Goal: Task Accomplishment & Management: Complete application form

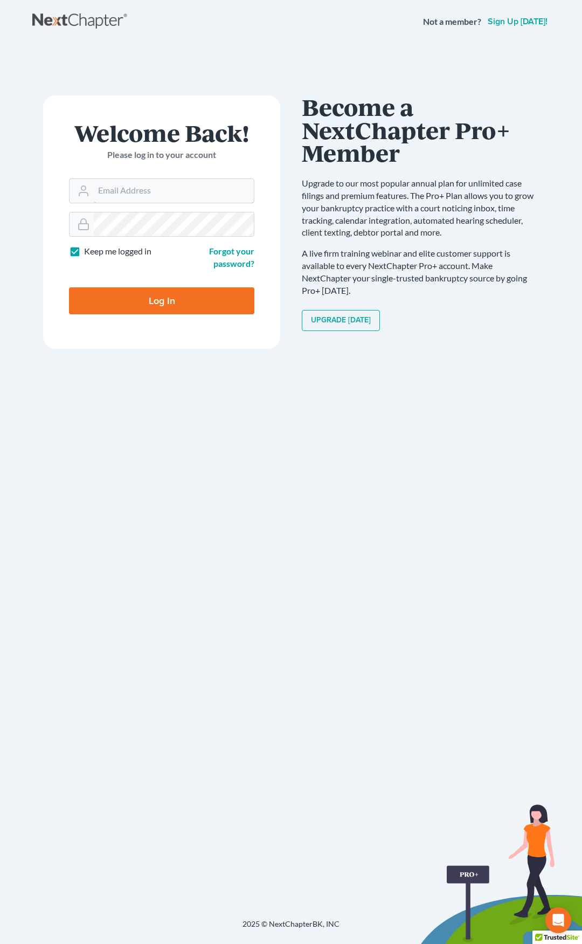
type input "[EMAIL_ADDRESS][DOMAIN_NAME]"
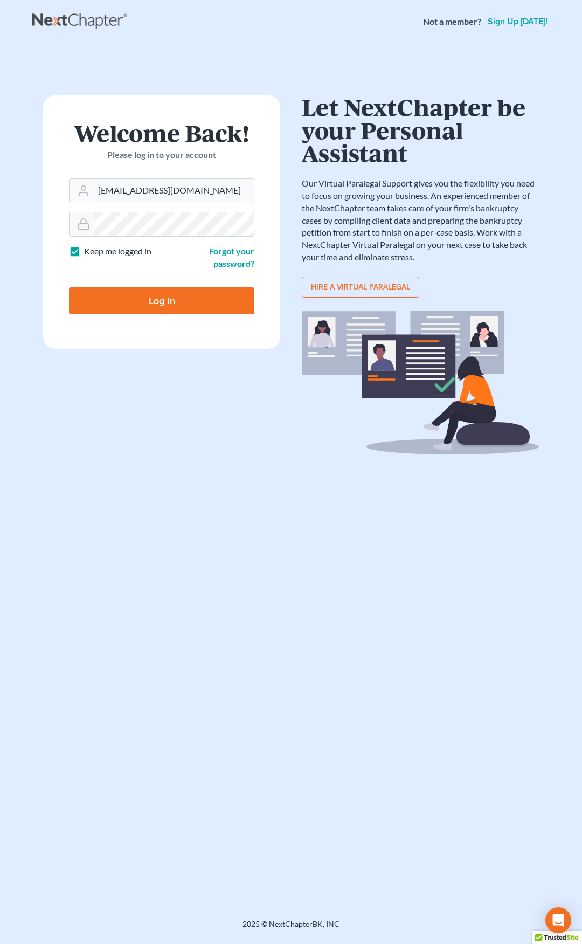
click at [194, 302] on input "Log In" at bounding box center [161, 300] width 185 height 27
type input "Thinking..."
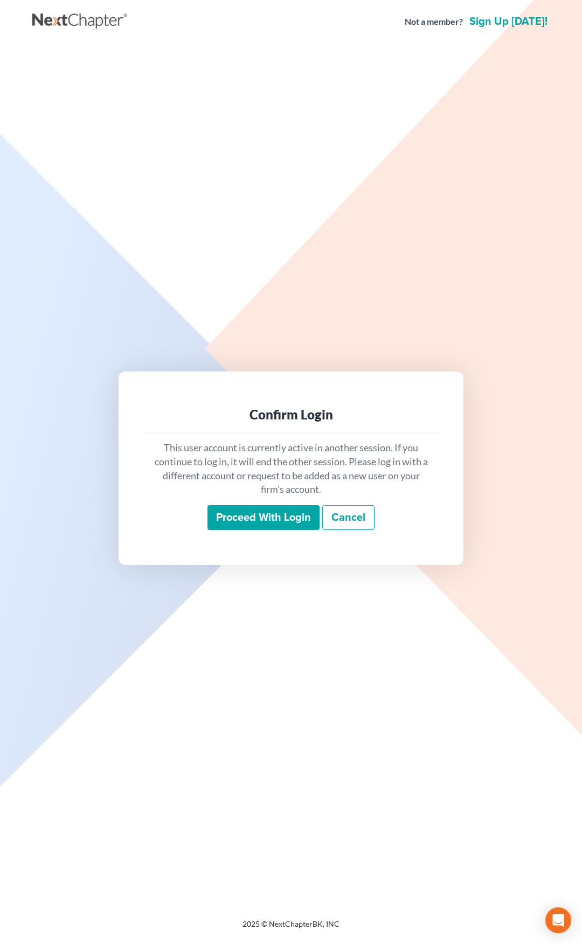
click at [252, 516] on input "Proceed with login" at bounding box center [264, 517] width 112 height 25
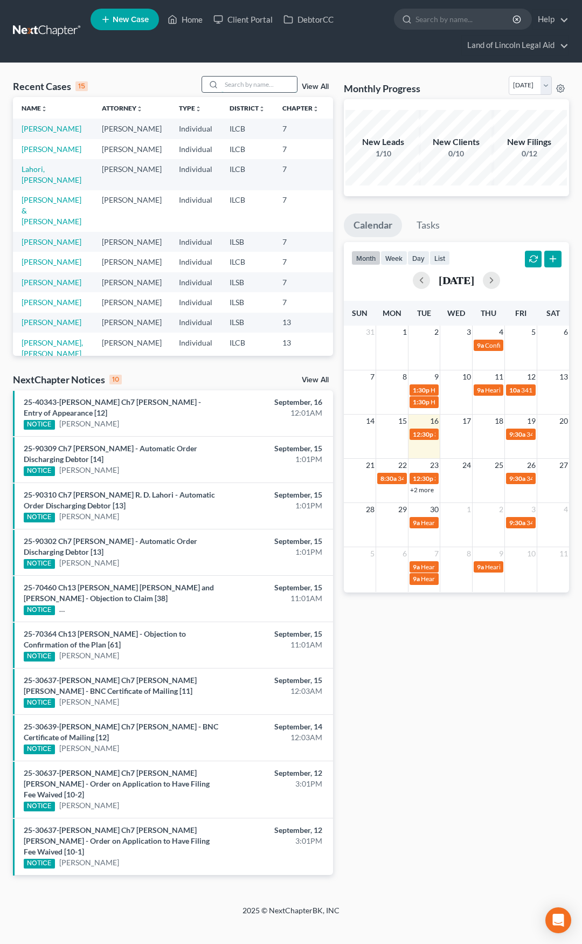
click at [239, 79] on input "search" at bounding box center [259, 85] width 75 height 16
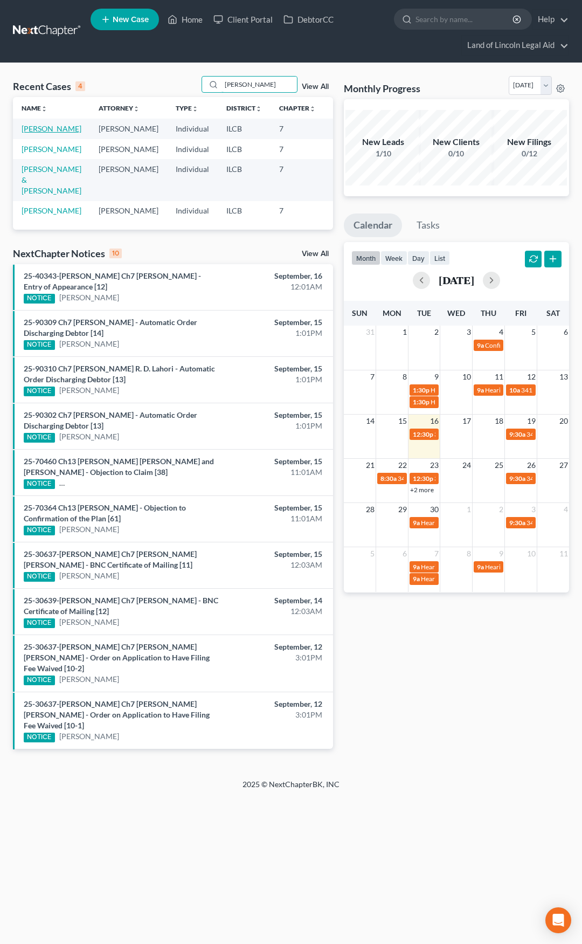
type input "[PERSON_NAME]"
click at [42, 132] on link "[PERSON_NAME]" at bounding box center [52, 128] width 60 height 9
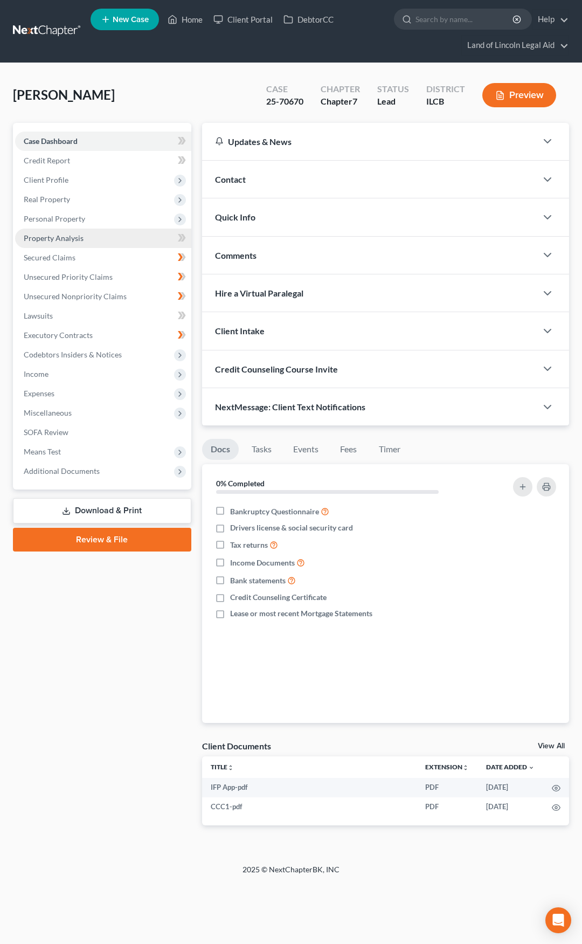
click at [106, 239] on link "Property Analysis" at bounding box center [103, 238] width 176 height 19
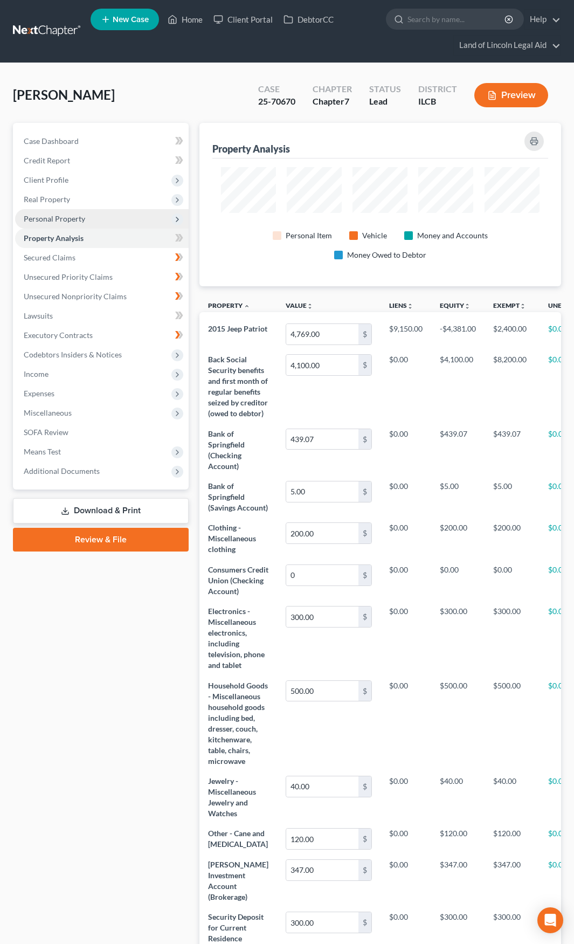
click at [127, 222] on span "Personal Property" at bounding box center [102, 218] width 174 height 19
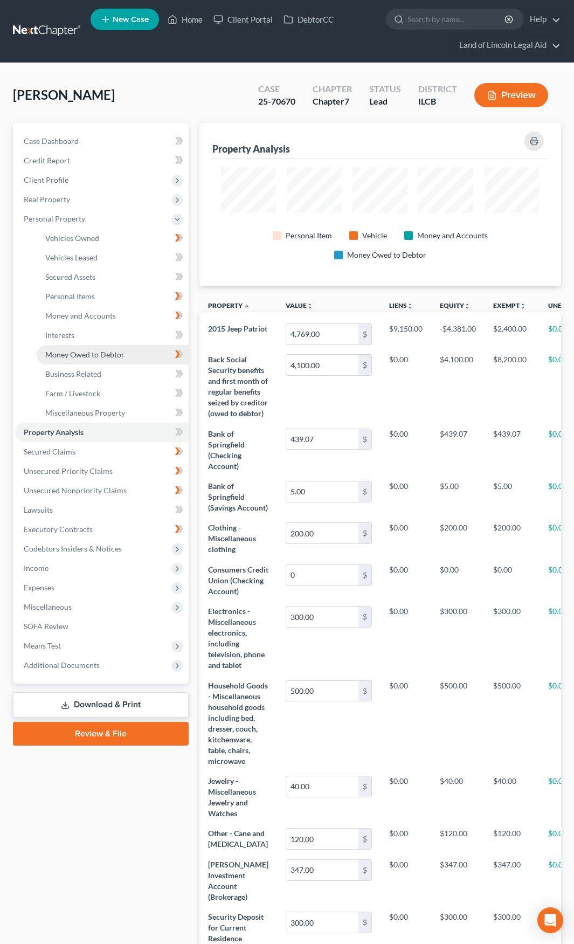
click at [136, 354] on link "Money Owed to Debtor" at bounding box center [113, 354] width 152 height 19
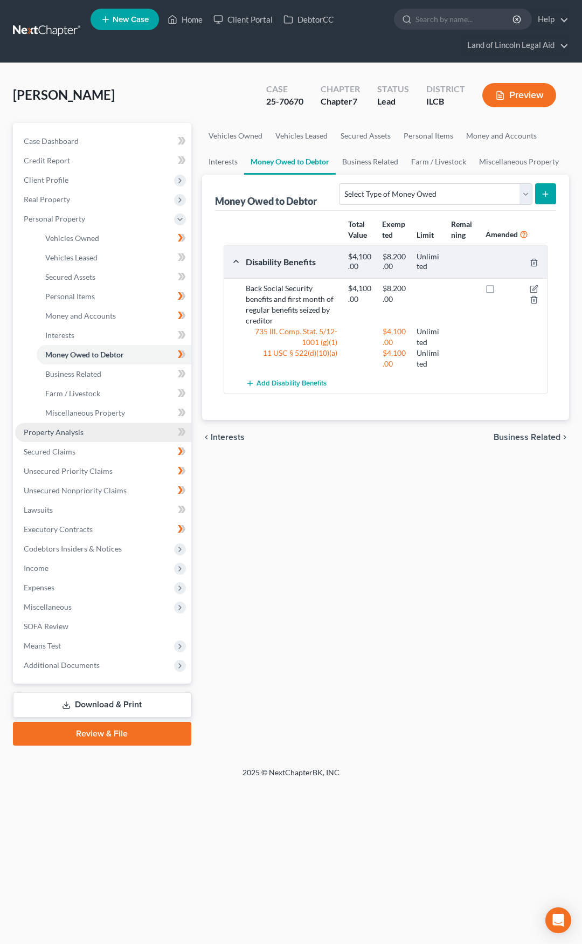
click at [121, 432] on link "Property Analysis" at bounding box center [103, 432] width 176 height 19
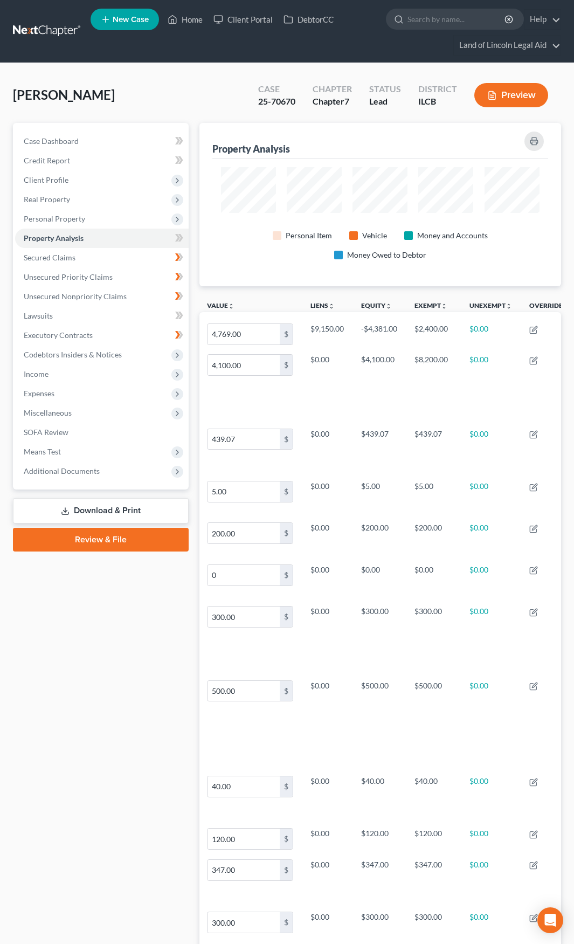
click at [51, 39] on link at bounding box center [47, 31] width 69 height 19
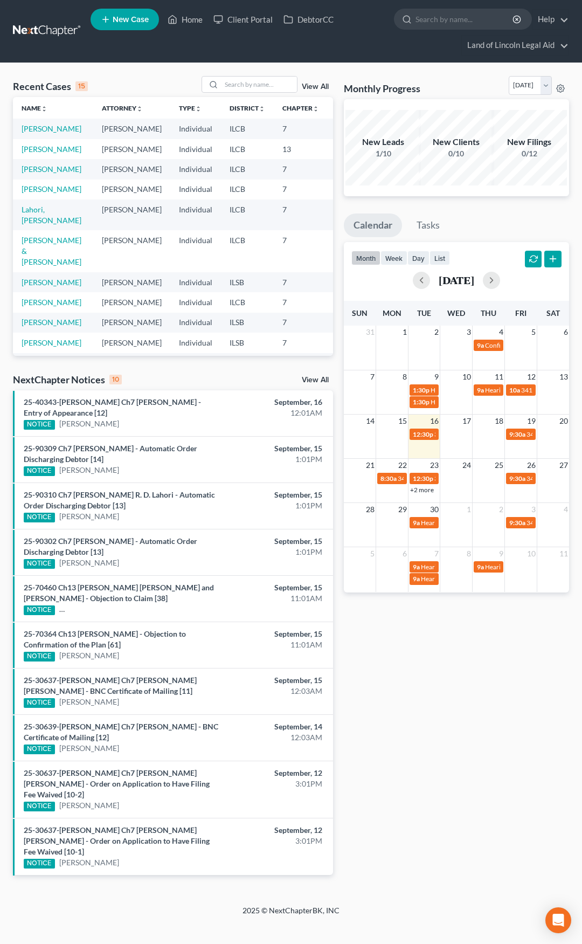
click at [312, 378] on link "View All" at bounding box center [315, 380] width 27 height 8
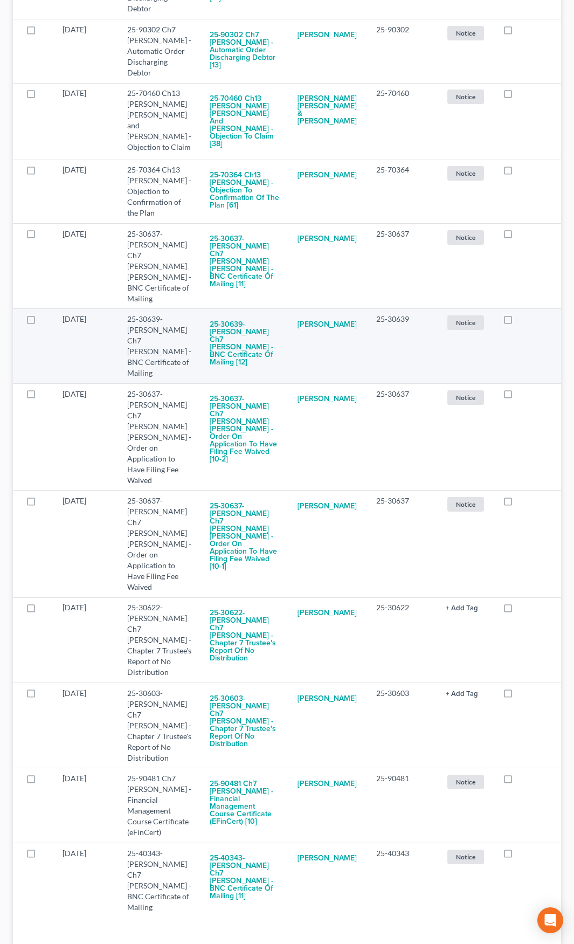
scroll to position [496, 0]
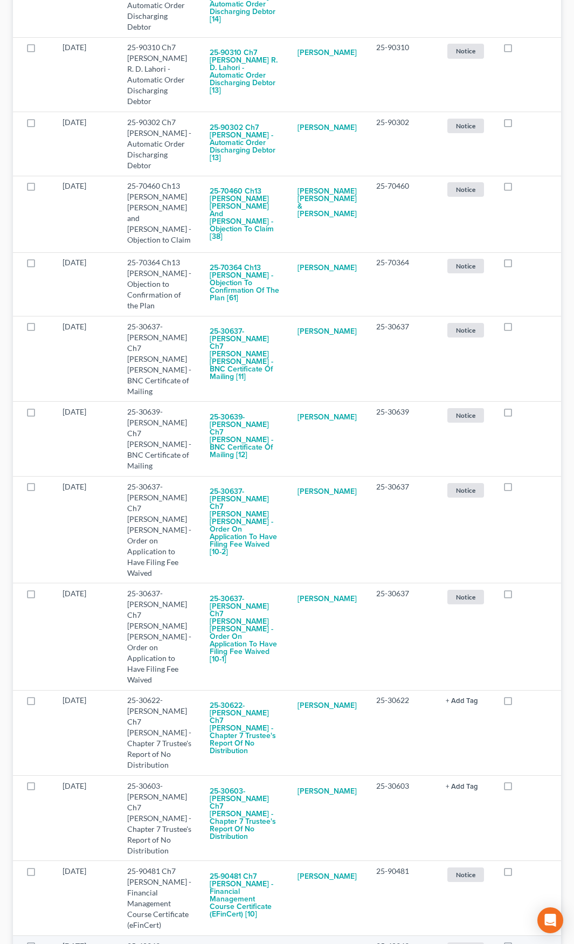
click at [518, 944] on label at bounding box center [518, 949] width 0 height 0
click at [522, 941] on input "checkbox" at bounding box center [525, 944] width 7 height 7
checkbox input "true"
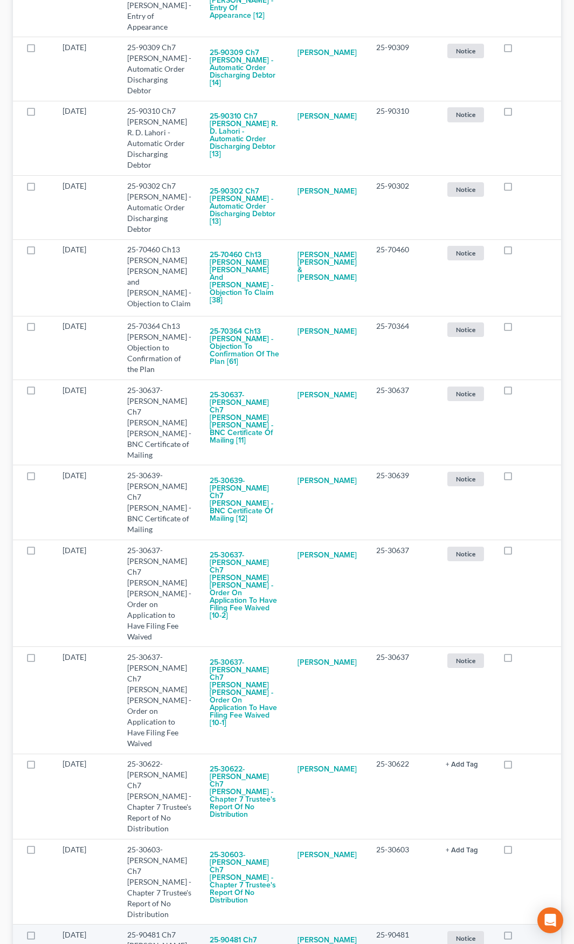
click at [518, 938] on label at bounding box center [518, 938] width 0 height 0
click at [522, 930] on input "checkbox" at bounding box center [525, 933] width 7 height 7
checkbox input "true"
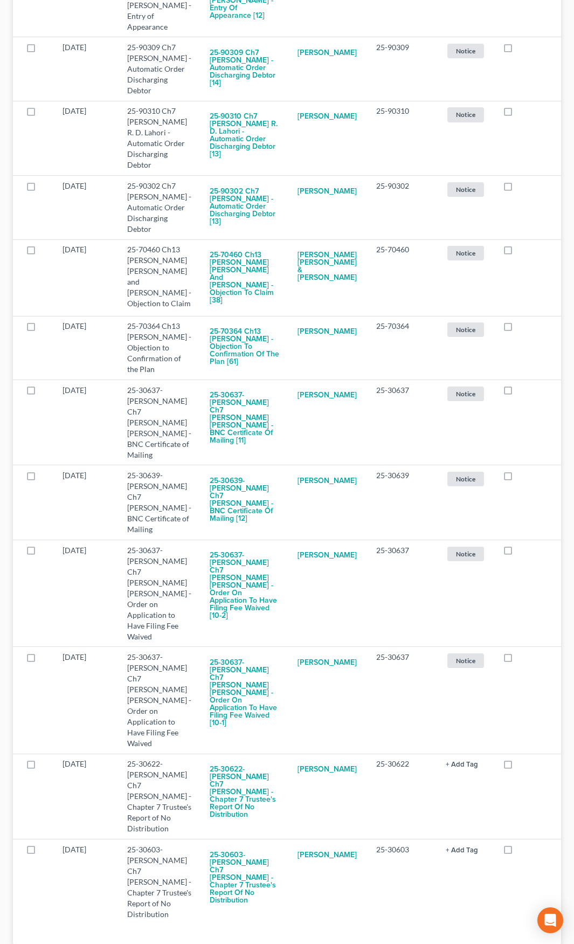
scroll to position [347, 0]
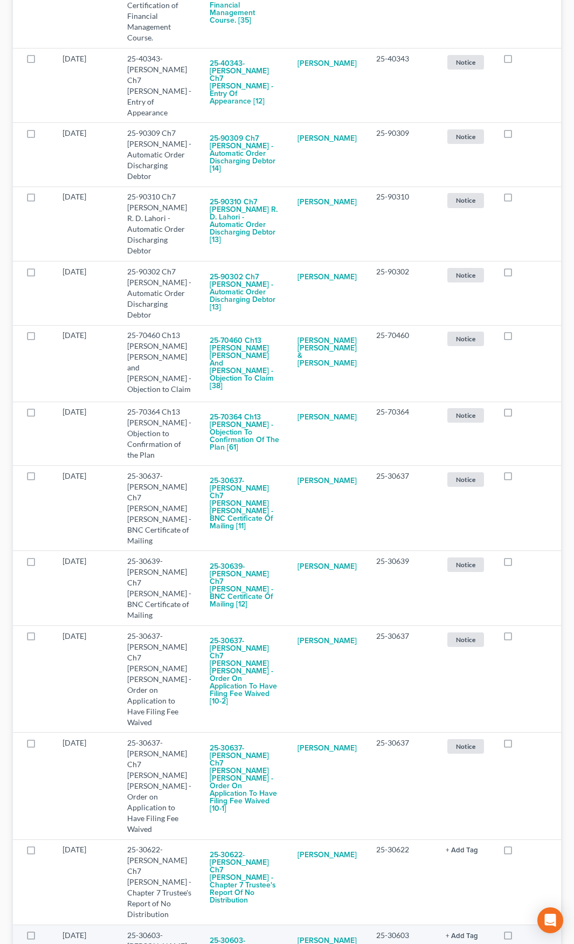
click at [518, 938] on label at bounding box center [518, 938] width 0 height 0
click at [522, 930] on input "checkbox" at bounding box center [525, 933] width 7 height 7
checkbox input "true"
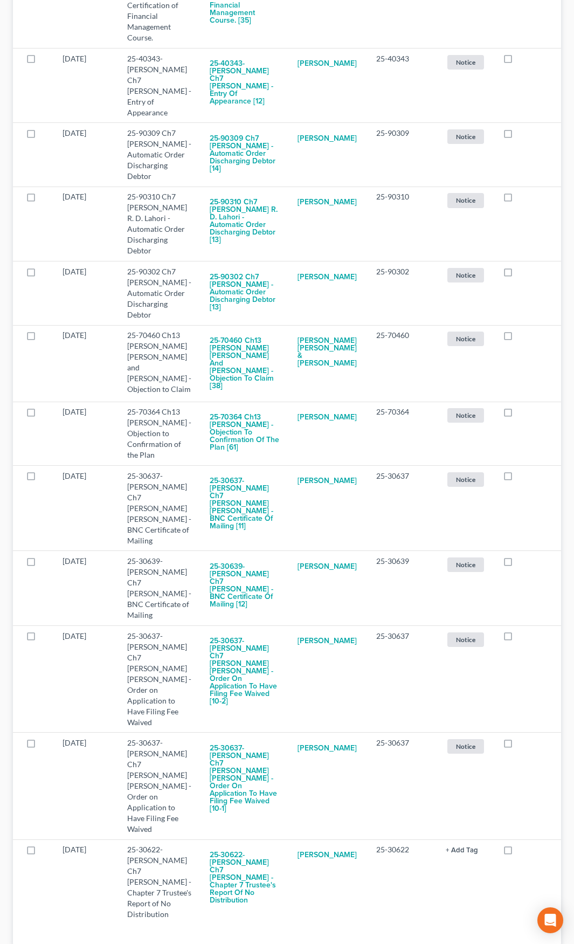
scroll to position [283, 0]
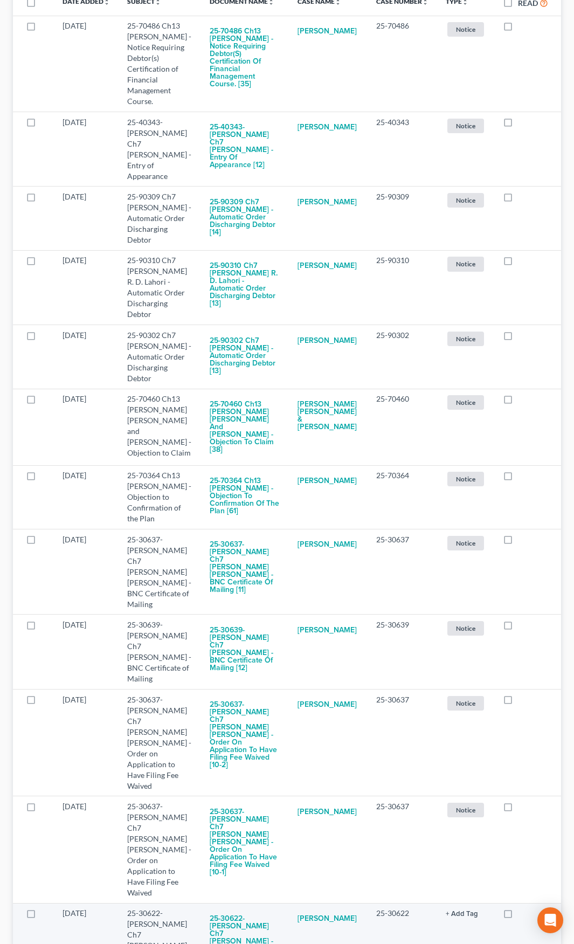
click at [518, 916] on label at bounding box center [518, 916] width 0 height 0
click at [522, 908] on input "checkbox" at bounding box center [525, 911] width 7 height 7
checkbox input "true"
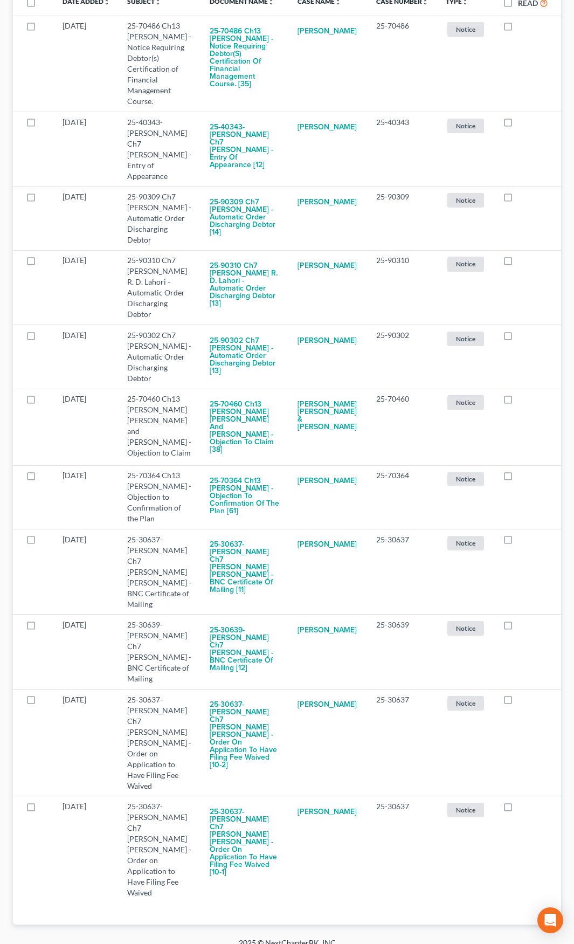
scroll to position [219, 0]
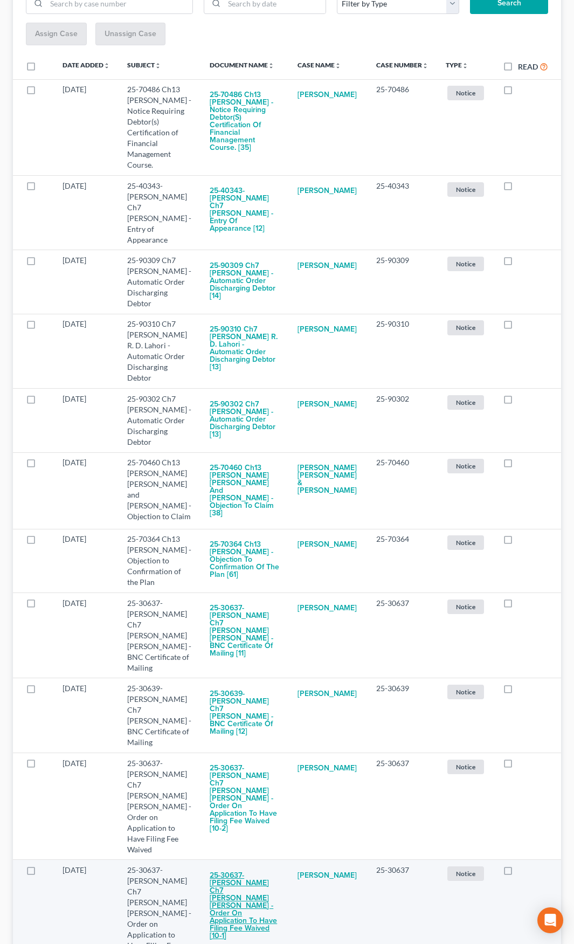
click at [251, 865] on button "25-30637-mel Ch7 Devin Monroe Abraham Clubb - Order on Application to Have Fili…" at bounding box center [245, 906] width 71 height 82
checkbox input "true"
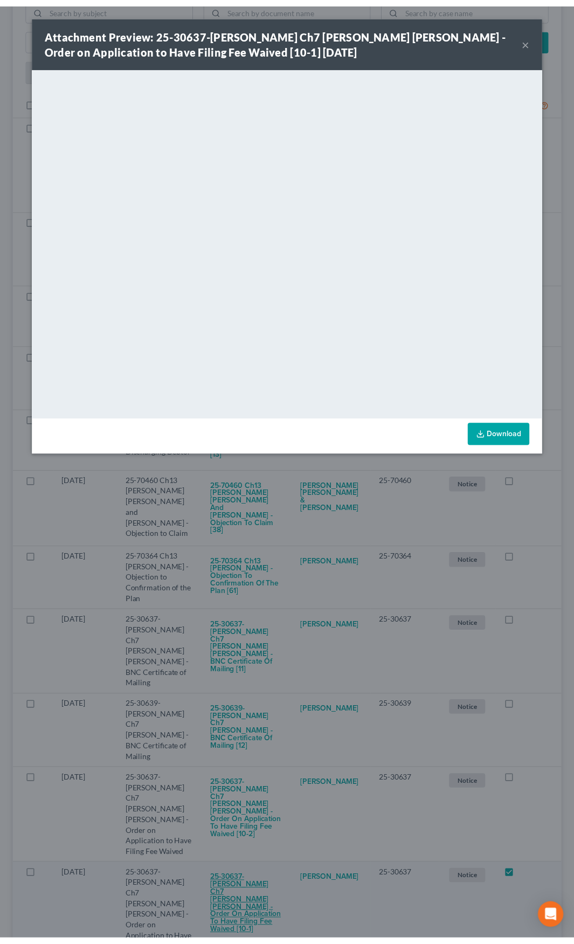
scroll to position [101, 0]
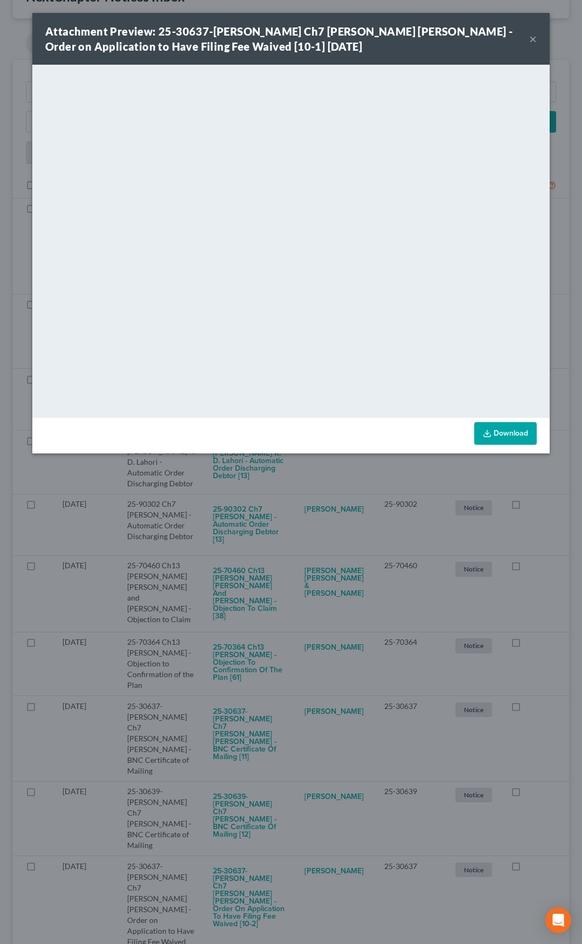
click at [535, 42] on button "×" at bounding box center [533, 38] width 8 height 13
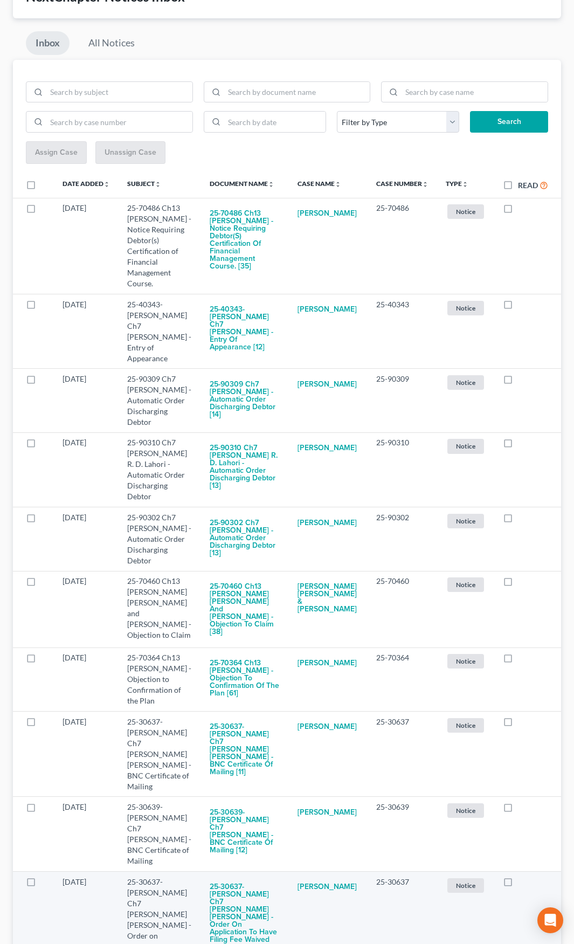
click at [518, 885] on label at bounding box center [518, 885] width 0 height 0
click at [522, 877] on input "checkbox" at bounding box center [525, 880] width 7 height 7
checkbox input "true"
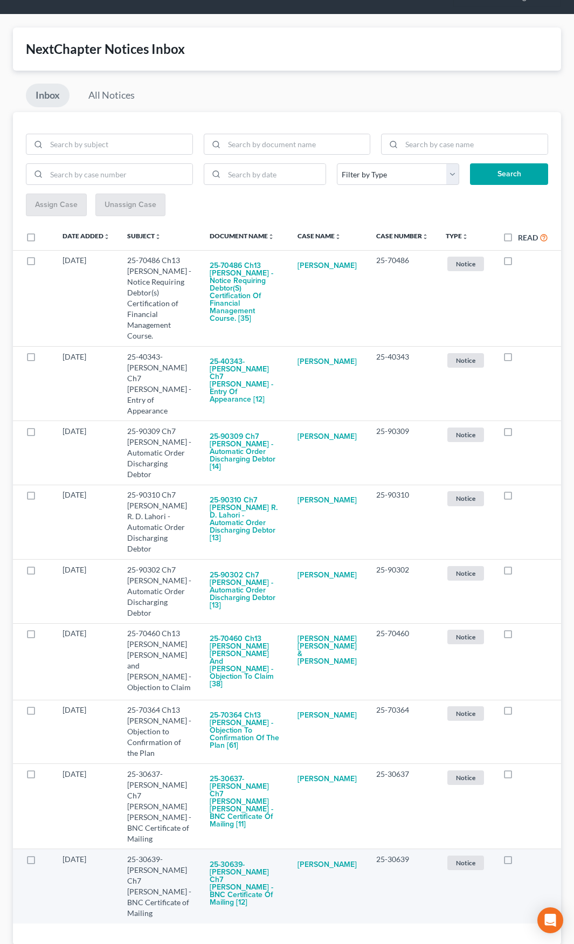
click at [518, 862] on label at bounding box center [518, 862] width 0 height 0
click at [522, 854] on input "checkbox" at bounding box center [525, 857] width 7 height 7
checkbox input "true"
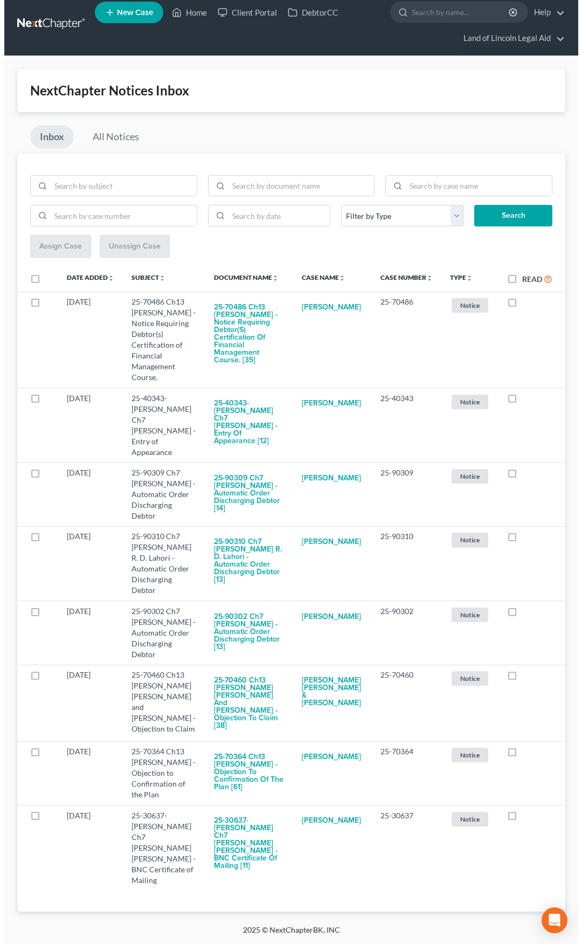
scroll to position [0, 0]
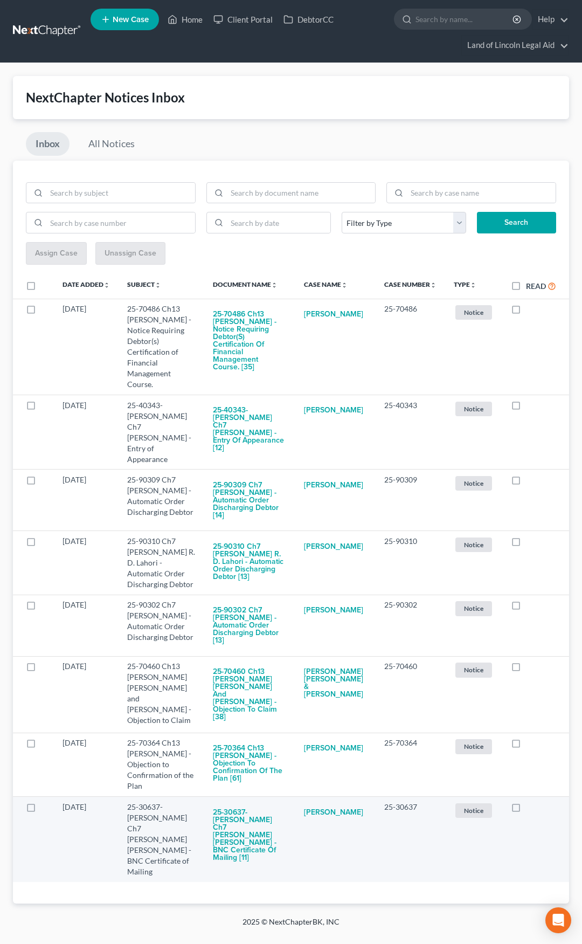
click at [526, 810] on label at bounding box center [526, 810] width 0 height 0
click at [531, 802] on input "checkbox" at bounding box center [534, 805] width 7 height 7
checkbox input "true"
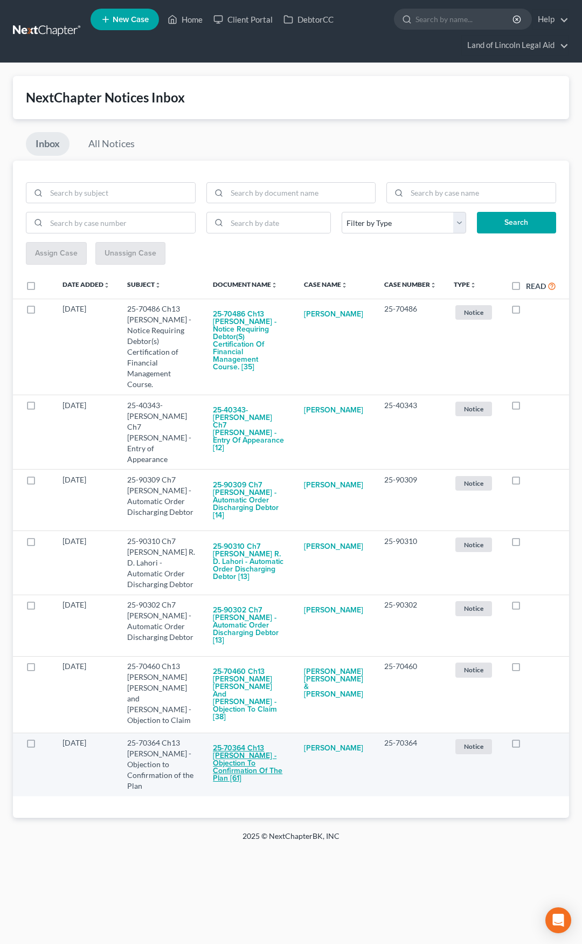
click at [262, 754] on button "25-70364 Ch13 Audrey M Laye - Objection to Confirmation of the Plan [61]" at bounding box center [250, 764] width 74 height 52
checkbox input "true"
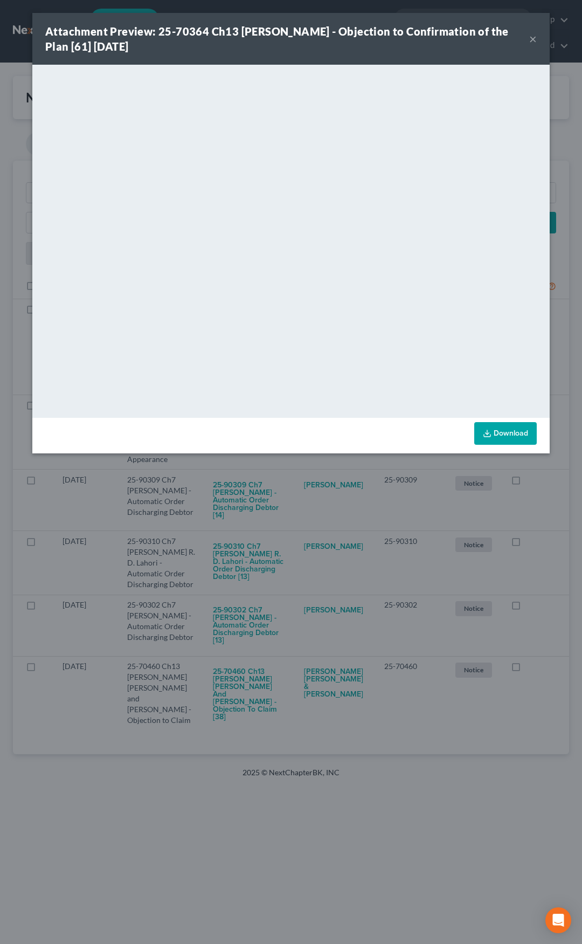
click at [532, 39] on button "×" at bounding box center [533, 38] width 8 height 13
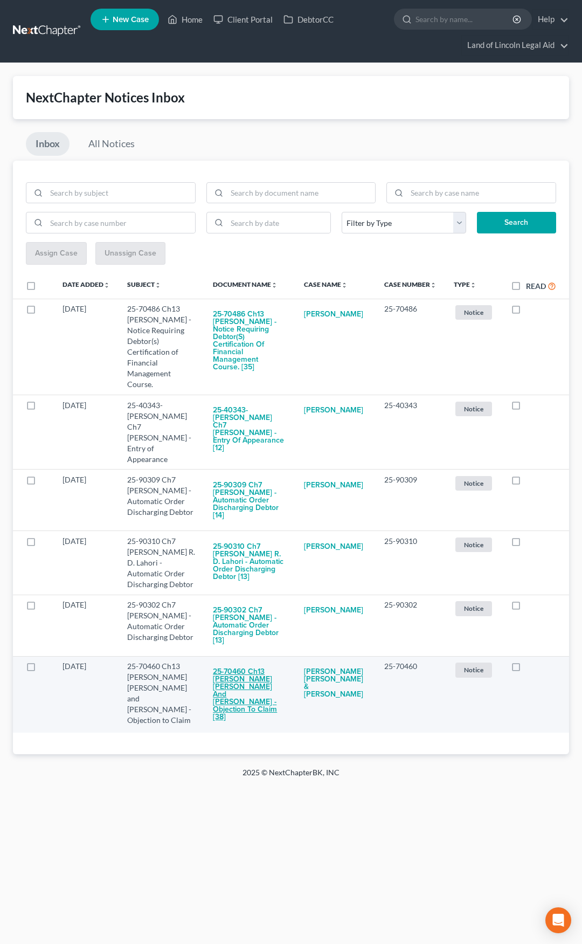
click at [250, 673] on button "25-70460 Ch13 Michele D Metcalfe Penny and Kenneth W Penny - Objection to Claim…" at bounding box center [250, 694] width 74 height 67
checkbox input "true"
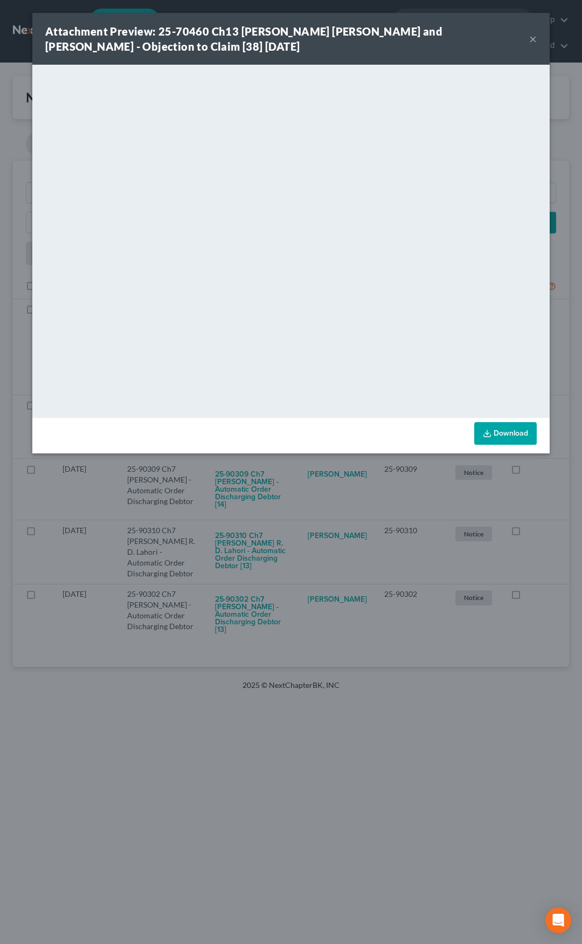
click at [533, 41] on button "×" at bounding box center [533, 38] width 8 height 13
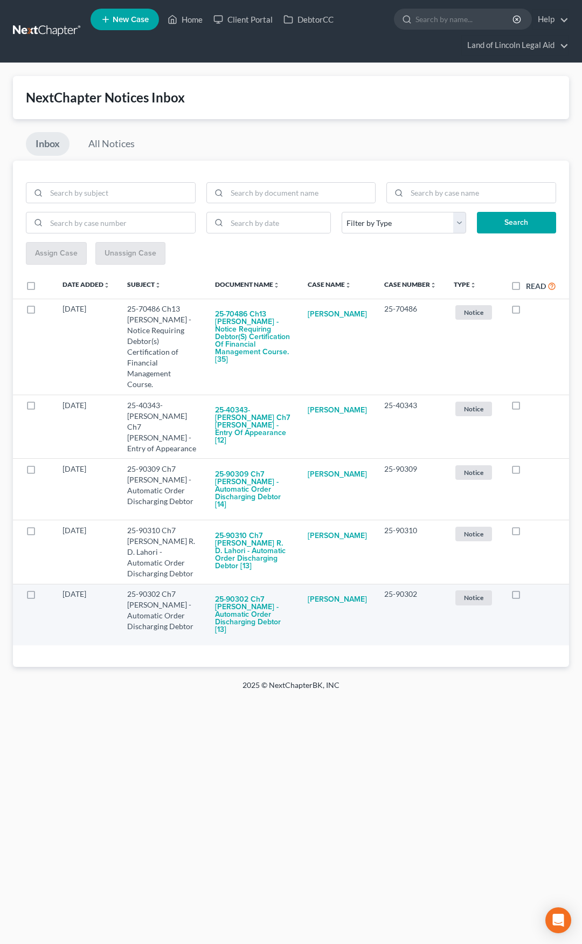
click at [526, 597] on label at bounding box center [526, 597] width 0 height 0
click at [531, 589] on input "checkbox" at bounding box center [534, 592] width 7 height 7
checkbox input "true"
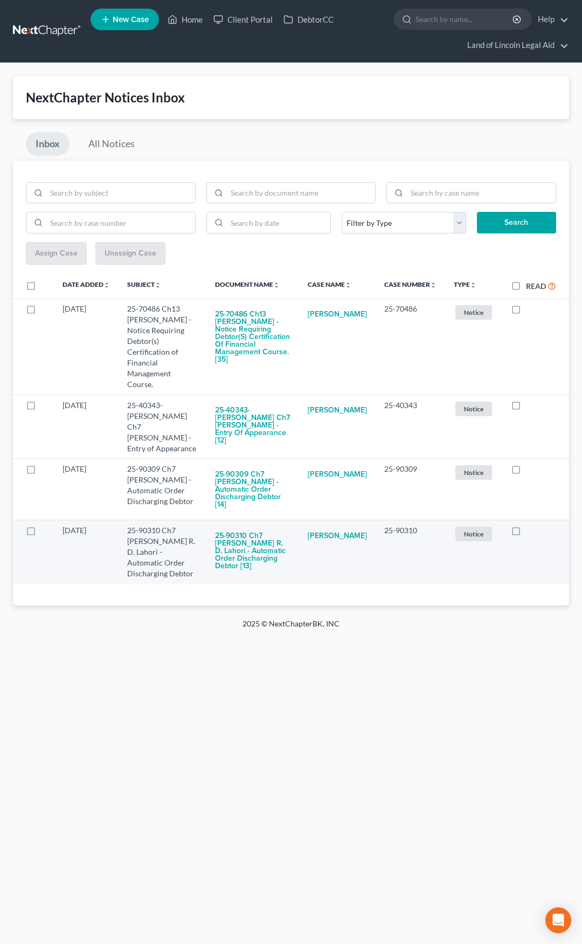
click at [526, 533] on label at bounding box center [526, 533] width 0 height 0
click at [531, 525] on input "checkbox" at bounding box center [534, 528] width 7 height 7
checkbox input "true"
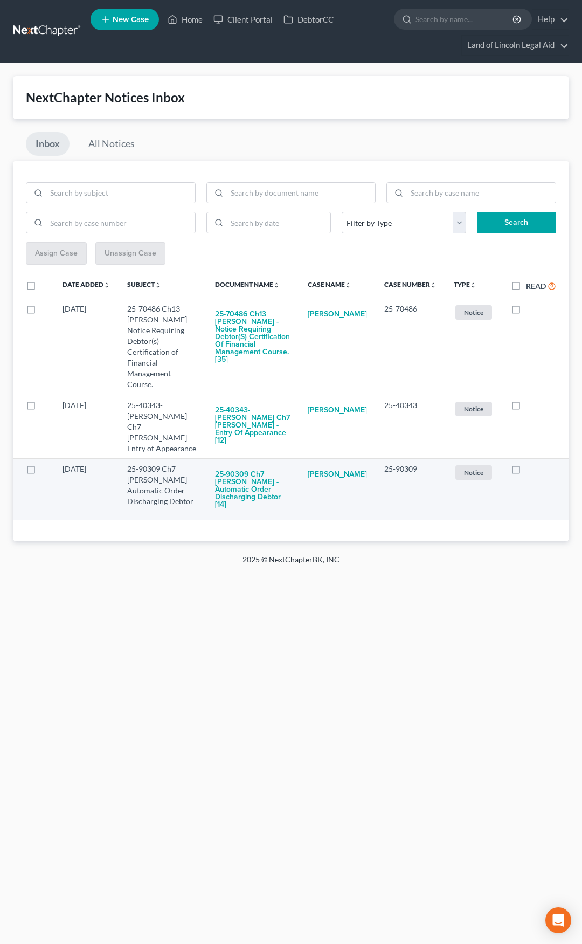
click at [526, 472] on label at bounding box center [526, 472] width 0 height 0
click at [531, 464] on input "checkbox" at bounding box center [534, 467] width 7 height 7
checkbox input "true"
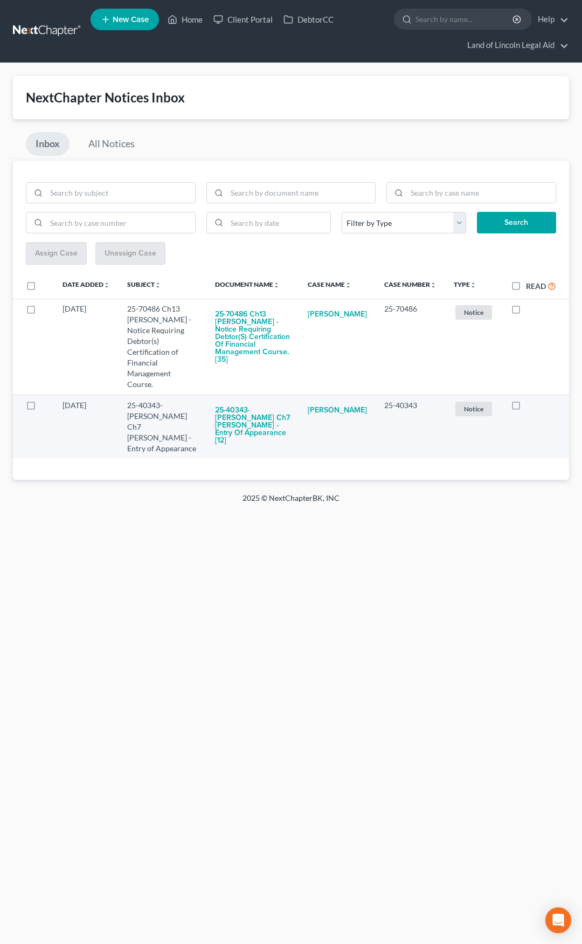
click at [526, 408] on label at bounding box center [526, 408] width 0 height 0
click at [531, 407] on input "checkbox" at bounding box center [534, 403] width 7 height 7
checkbox input "true"
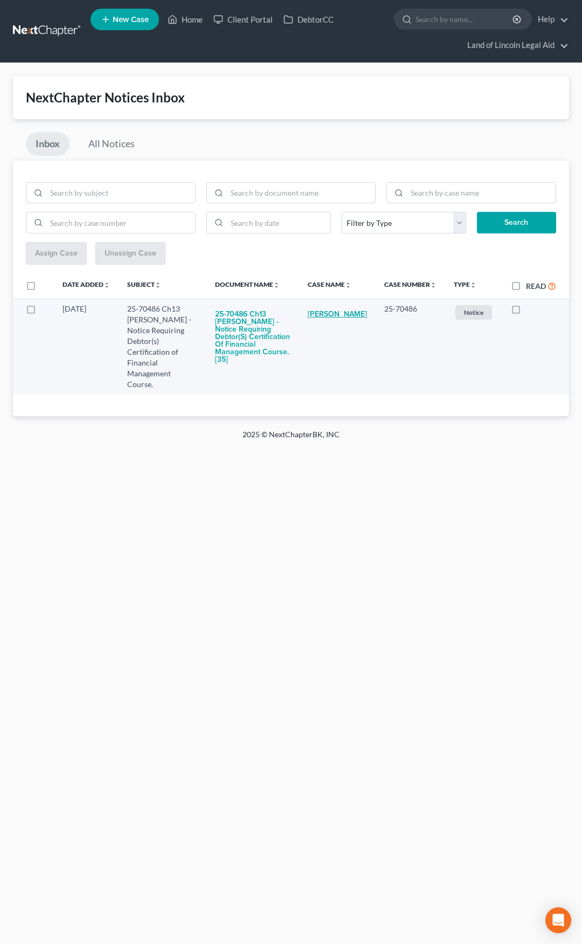
click at [334, 321] on link "Melvin Robbins" at bounding box center [337, 315] width 59 height 22
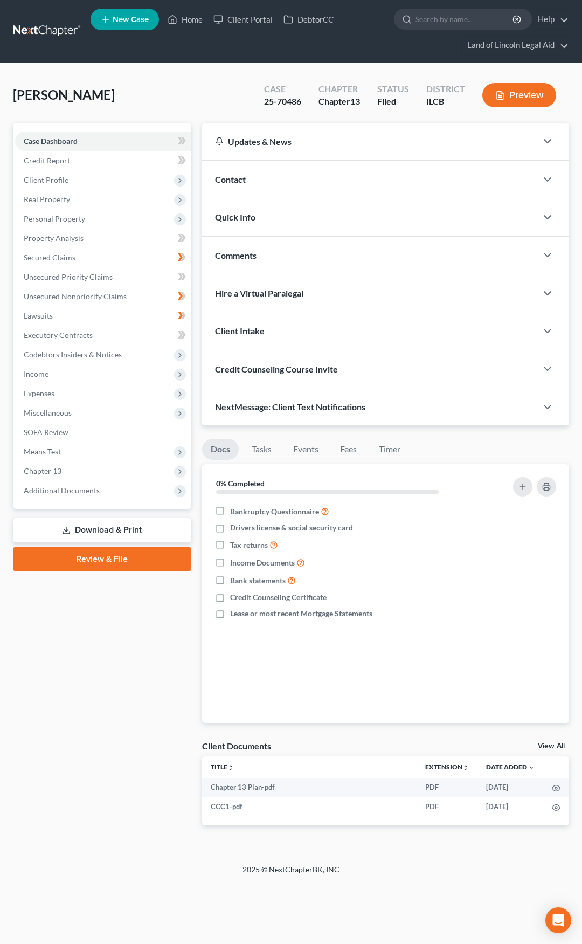
click at [52, 34] on link at bounding box center [47, 31] width 69 height 19
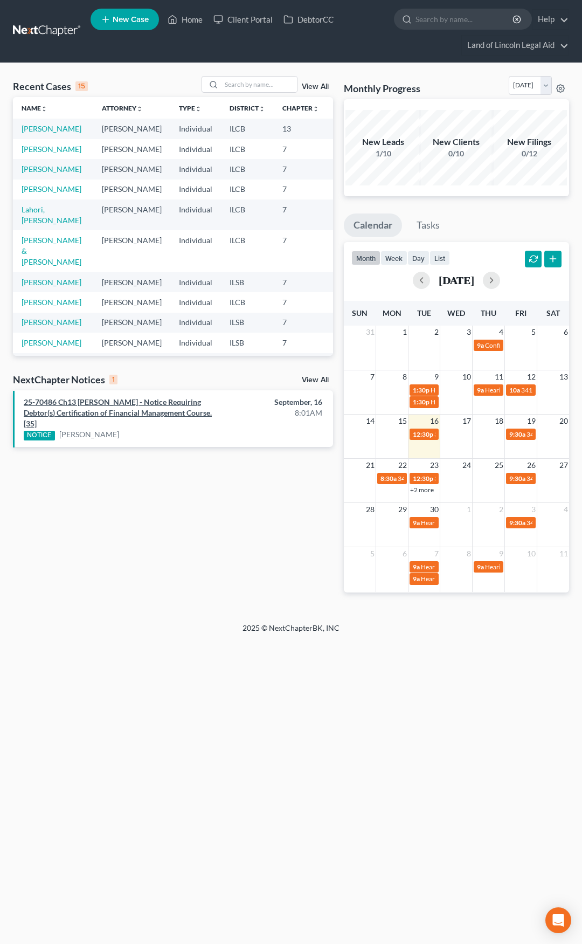
click at [126, 409] on link "25-70486 Ch13 [PERSON_NAME] - Notice Requiring Debtor(s) Certification of Finan…" at bounding box center [118, 412] width 188 height 31
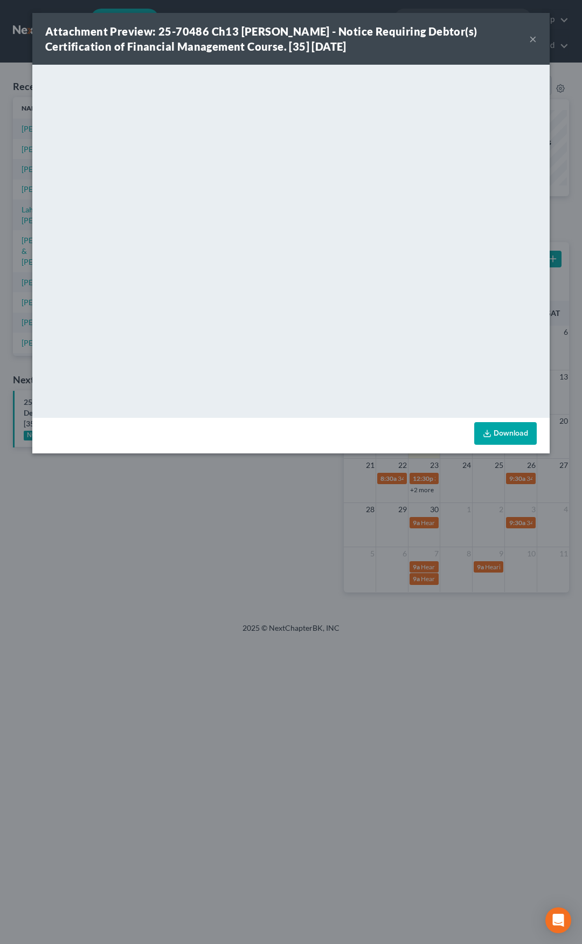
click at [533, 41] on button "×" at bounding box center [533, 38] width 8 height 13
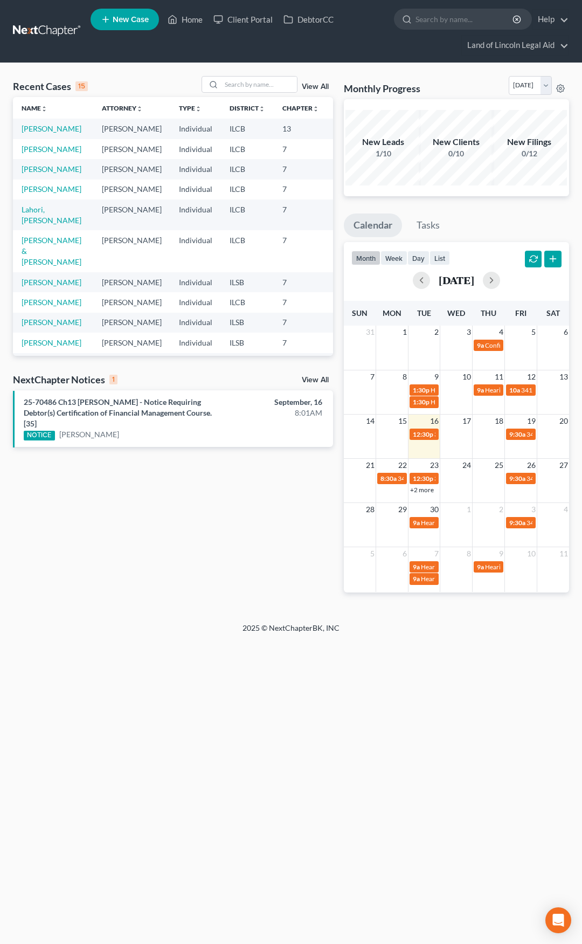
click at [49, 33] on link at bounding box center [47, 31] width 69 height 19
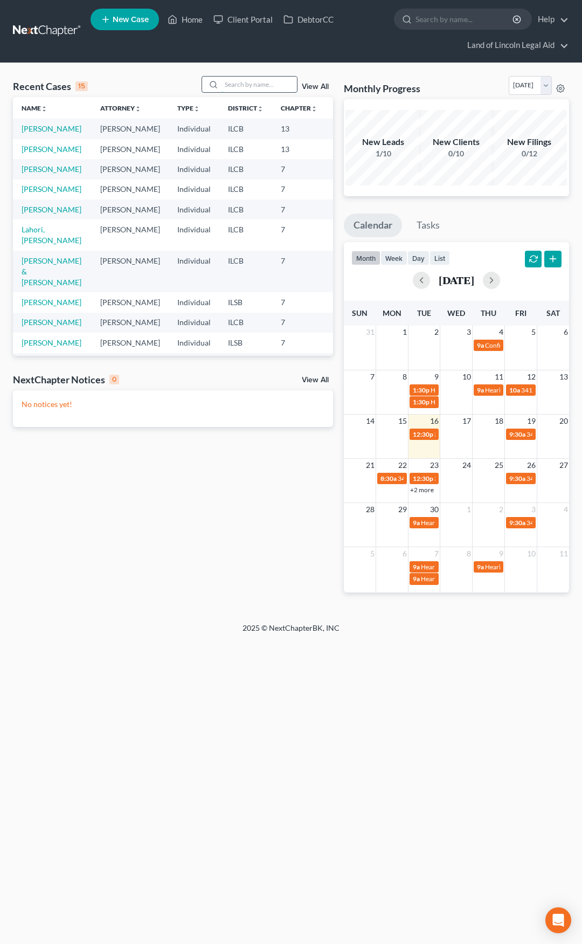
click at [245, 80] on input "search" at bounding box center [259, 85] width 75 height 16
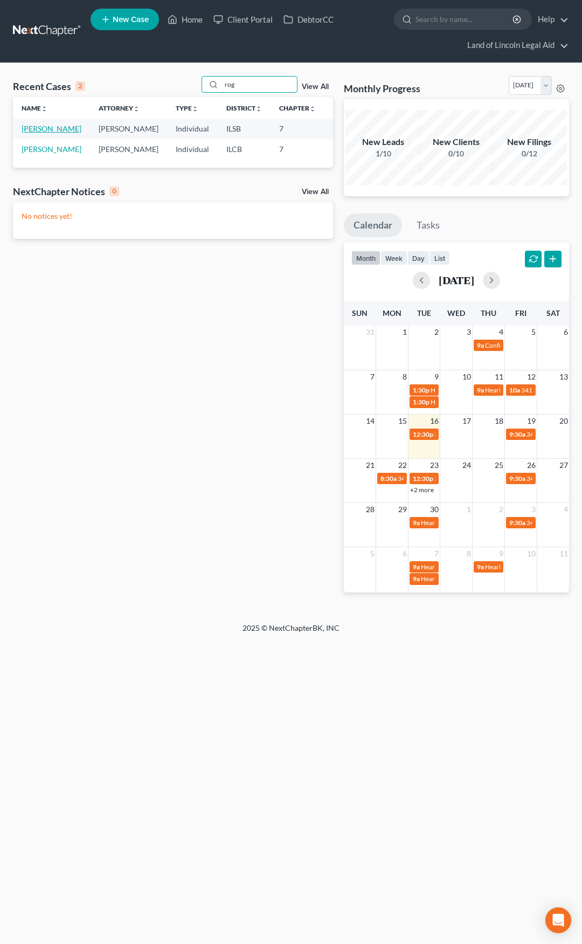
type input "rog"
click at [37, 130] on link "[PERSON_NAME]" at bounding box center [52, 128] width 60 height 9
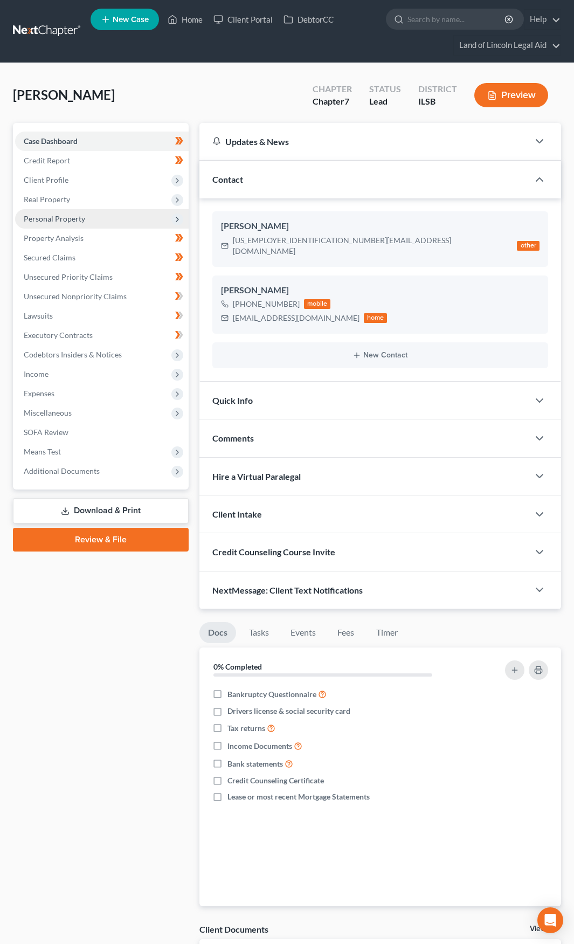
click at [104, 217] on span "Personal Property" at bounding box center [102, 218] width 174 height 19
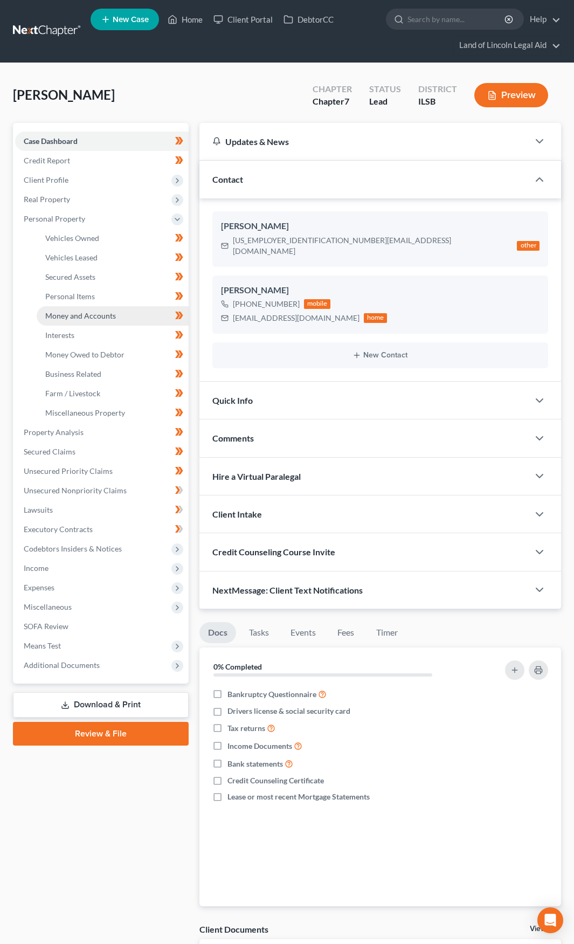
click at [115, 318] on link "Money and Accounts" at bounding box center [113, 315] width 152 height 19
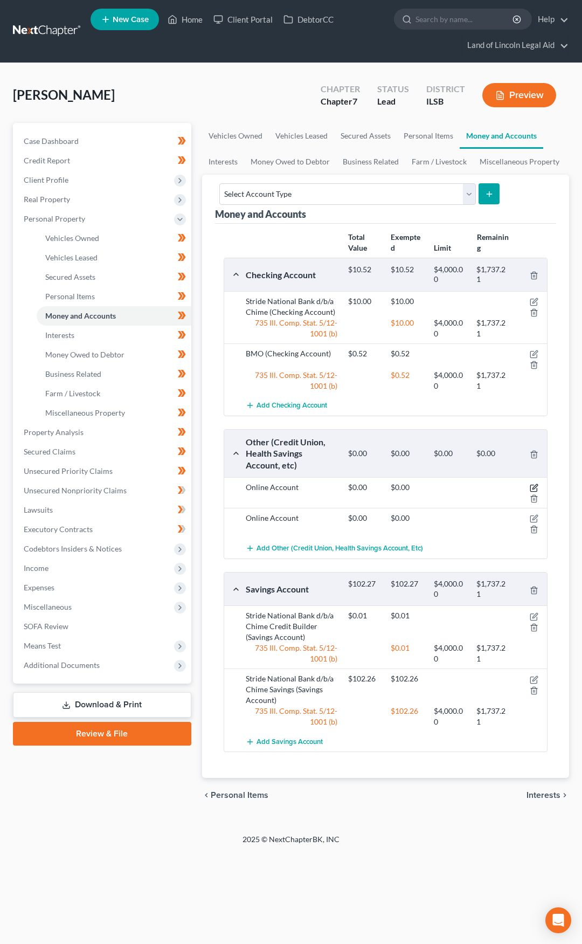
click at [535, 486] on icon "button" at bounding box center [535, 487] width 5 height 5
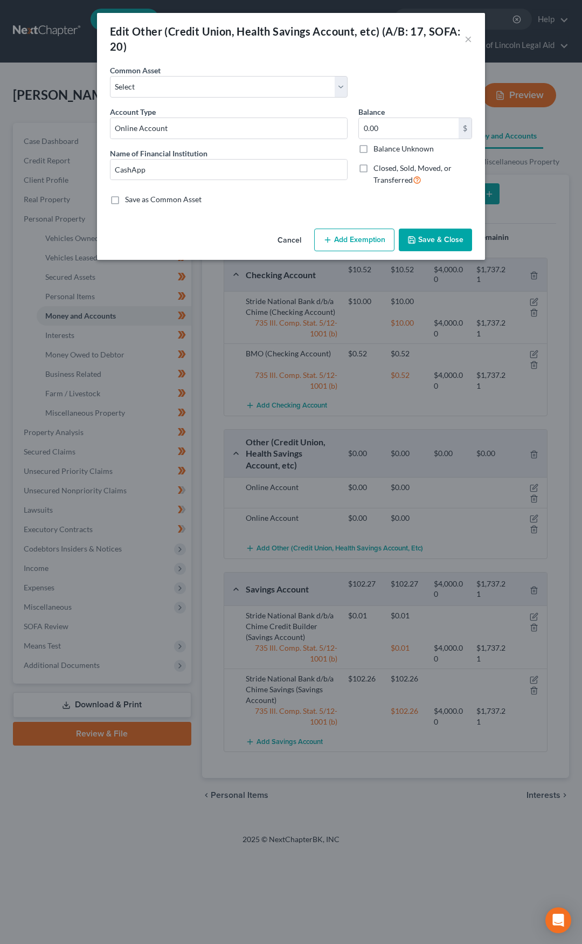
click at [288, 240] on button "Cancel" at bounding box center [289, 241] width 41 height 22
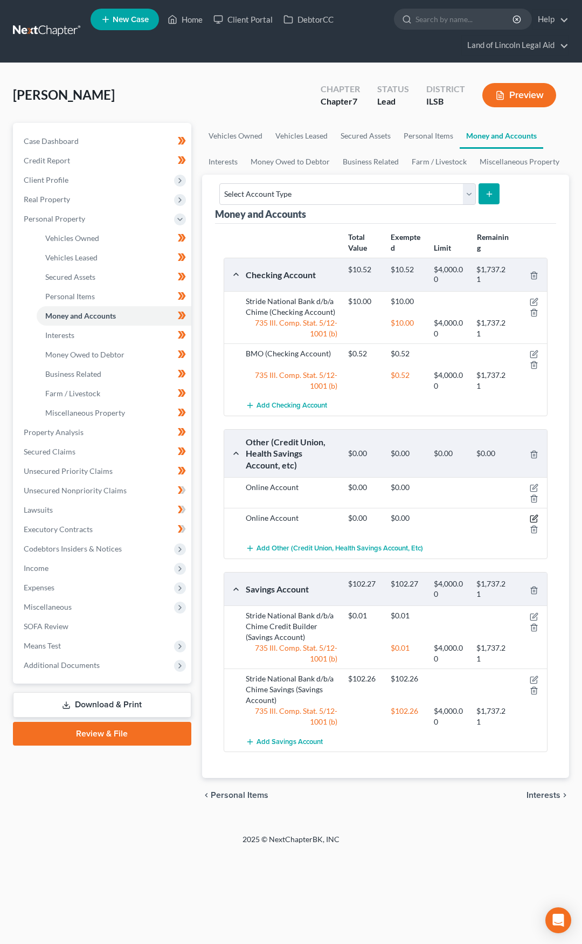
click at [537, 517] on icon "button" at bounding box center [534, 518] width 9 height 9
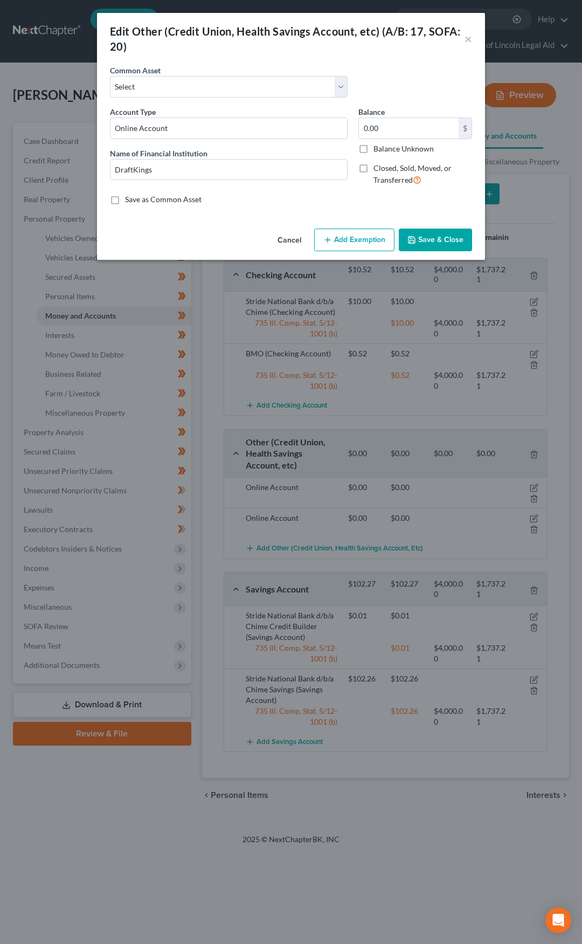
click at [298, 239] on button "Cancel" at bounding box center [289, 241] width 41 height 22
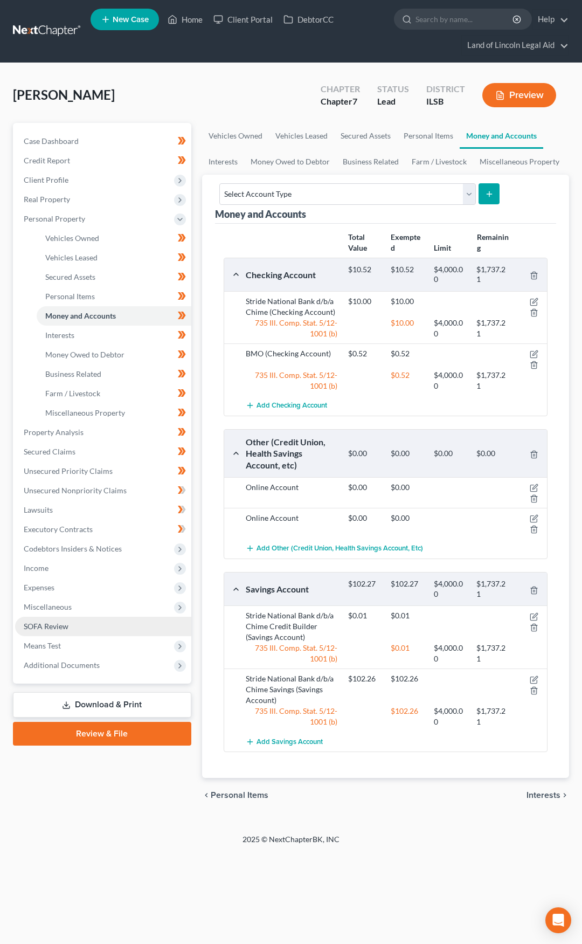
click at [126, 624] on link "SOFA Review" at bounding box center [103, 626] width 176 height 19
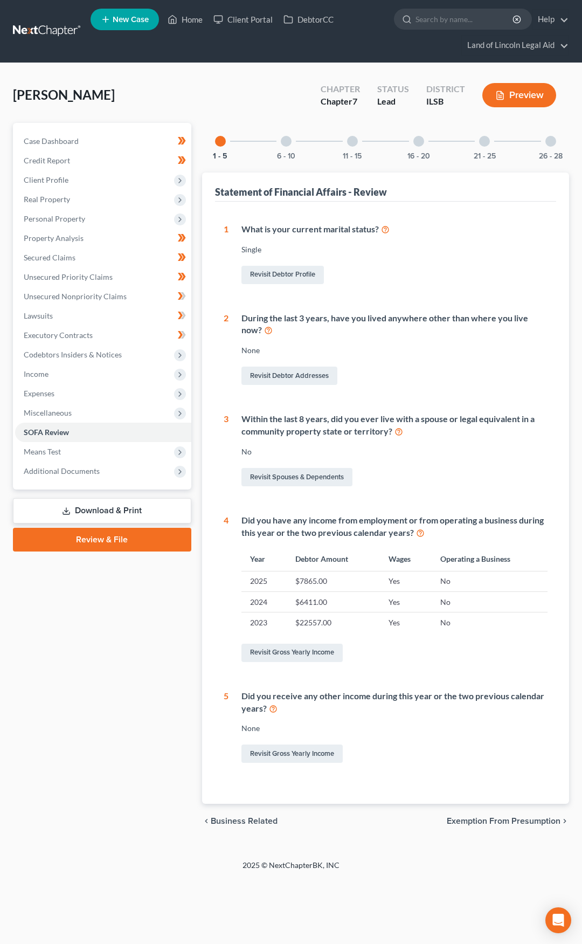
click at [286, 143] on div at bounding box center [286, 141] width 11 height 11
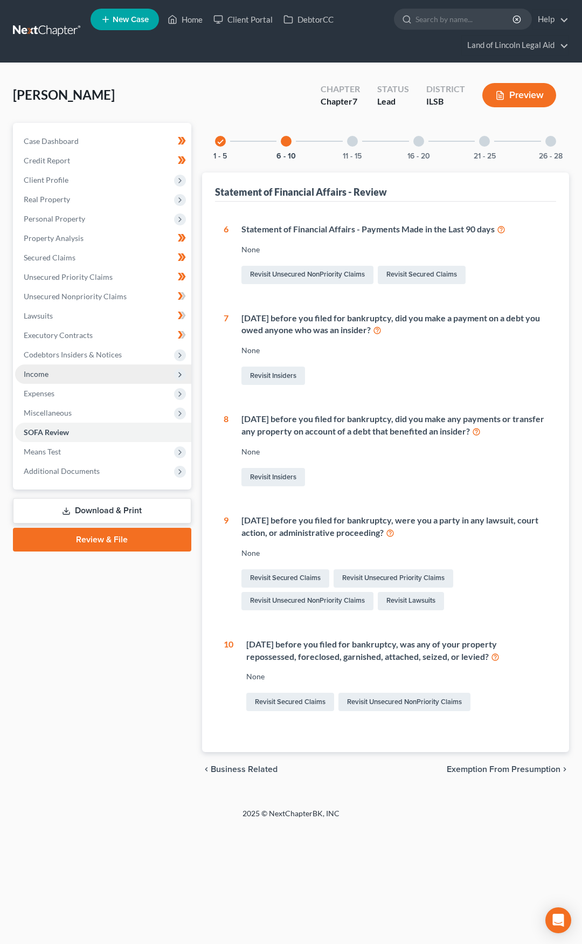
click at [133, 369] on span "Income" at bounding box center [103, 373] width 176 height 19
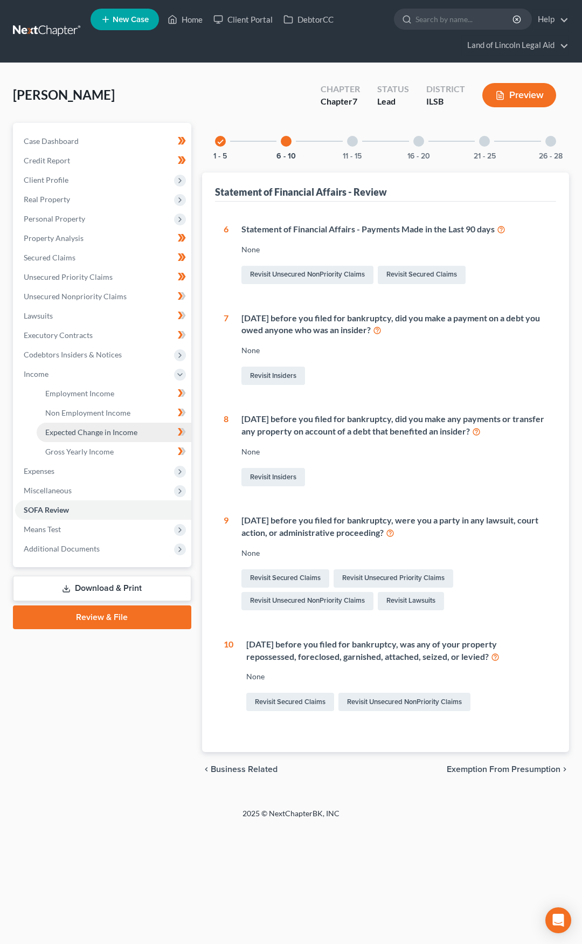
click at [129, 428] on span "Expected Change in Income" at bounding box center [91, 432] width 92 height 9
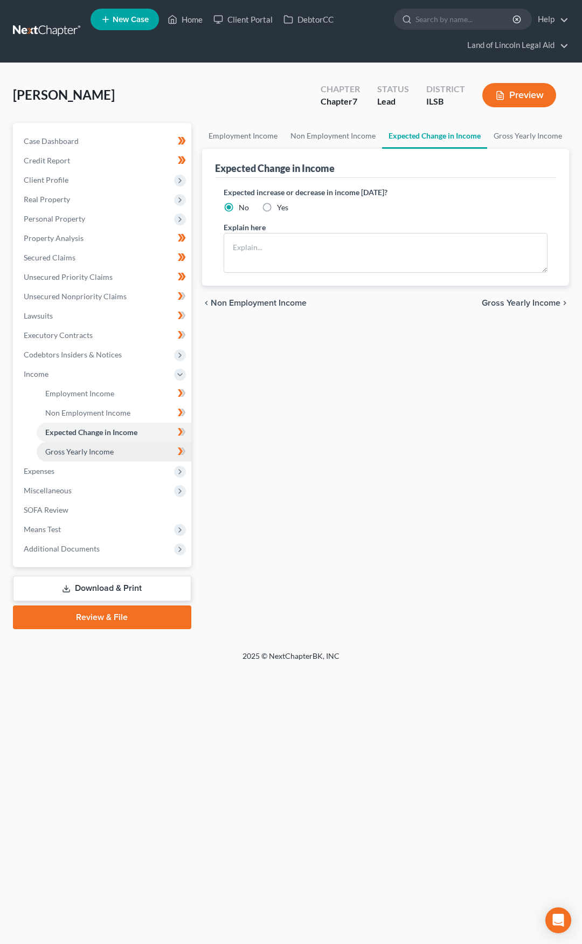
click at [129, 450] on link "Gross Yearly Income" at bounding box center [114, 451] width 155 height 19
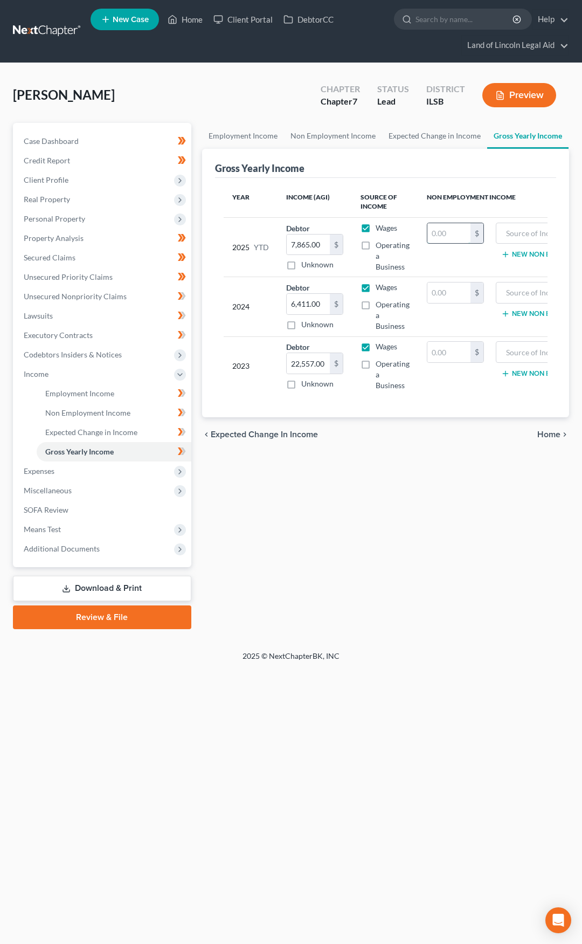
click at [436, 237] on input "text" at bounding box center [449, 233] width 43 height 20
type input "324.59"
click at [512, 235] on input "text" at bounding box center [551, 233] width 98 height 20
type input "Draft Kings"
click at [462, 263] on td "324.59 $" at bounding box center [455, 246] width 74 height 59
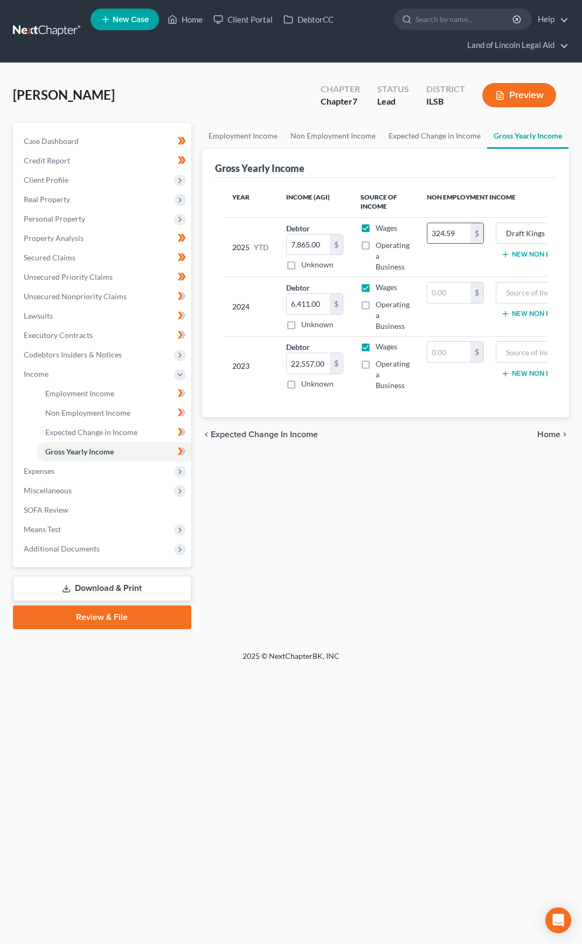
click at [452, 233] on input "324.59" at bounding box center [449, 233] width 43 height 20
type input "480.22"
click at [422, 264] on td "480.22 $" at bounding box center [455, 246] width 74 height 59
click at [109, 296] on span "Unsecured Nonpriority Claims" at bounding box center [75, 296] width 103 height 9
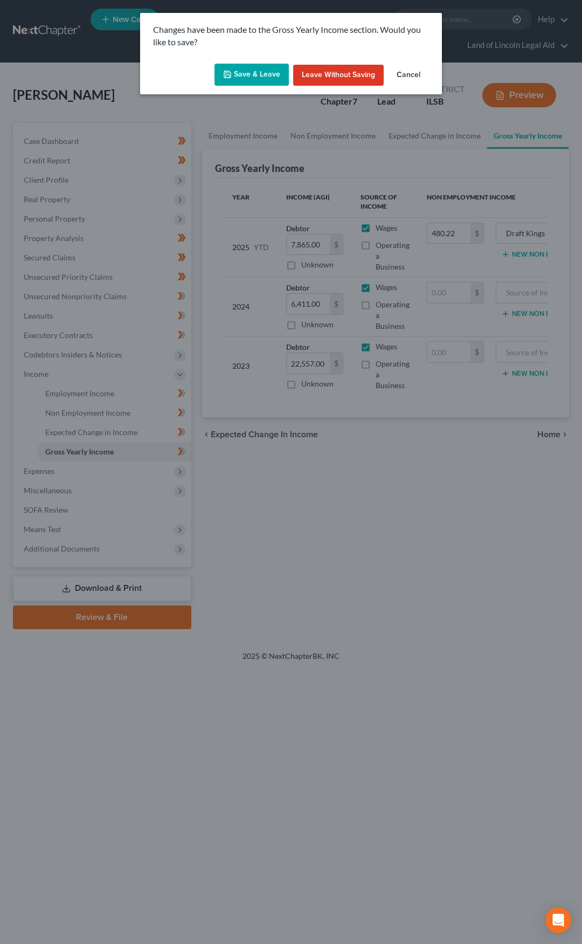
click at [243, 76] on button "Save & Leave" at bounding box center [252, 75] width 74 height 23
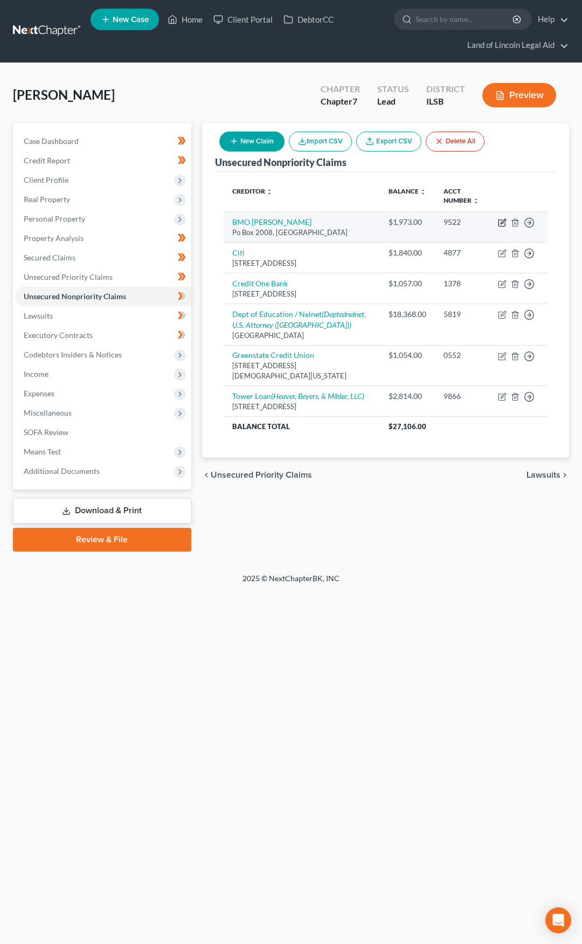
click at [504, 222] on icon "button" at bounding box center [502, 222] width 9 height 9
select select "52"
select select "2"
select select "0"
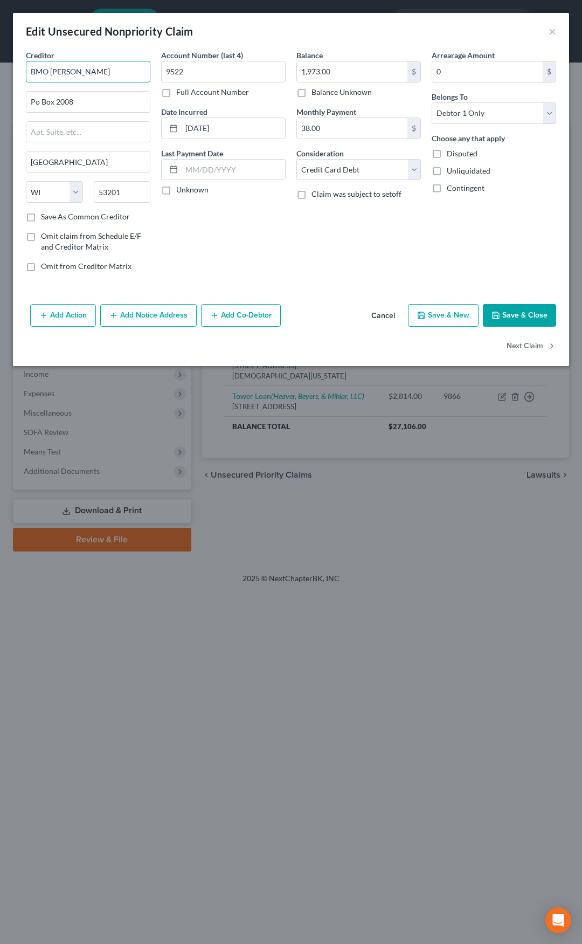
drag, startPoint x: 78, startPoint y: 71, endPoint x: 23, endPoint y: 74, distance: 54.6
click at [23, 74] on div "Creditor * BMO Harris Po Box 2008 Milwaukee State AL AK AR AZ CA CO CT DE DC FL…" at bounding box center [87, 165] width 135 height 231
click at [46, 93] on div "BMO Harris Bank" at bounding box center [91, 90] width 112 height 11
type input "BMO Harris Bank"
type input "111 West Monroe"
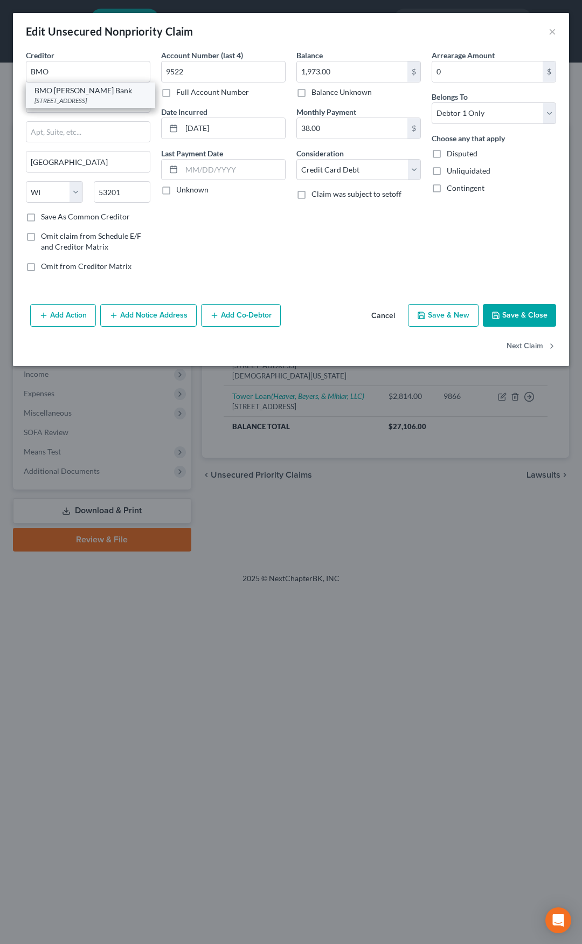
type input "Chicago"
select select "14"
type input "60603"
click at [510, 314] on button "Save & Close" at bounding box center [519, 315] width 73 height 23
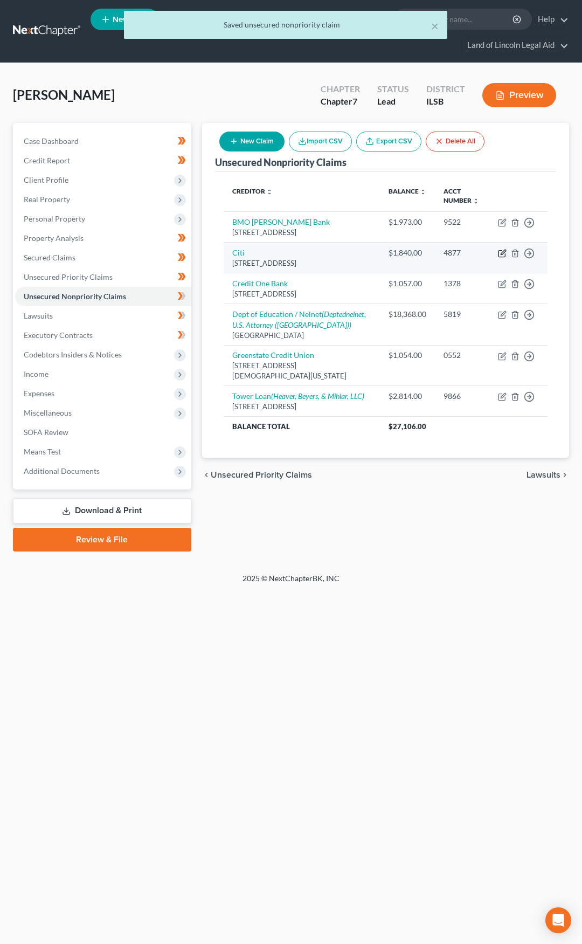
click at [502, 253] on icon "button" at bounding box center [502, 253] width 9 height 9
select select "43"
select select "2"
select select "0"
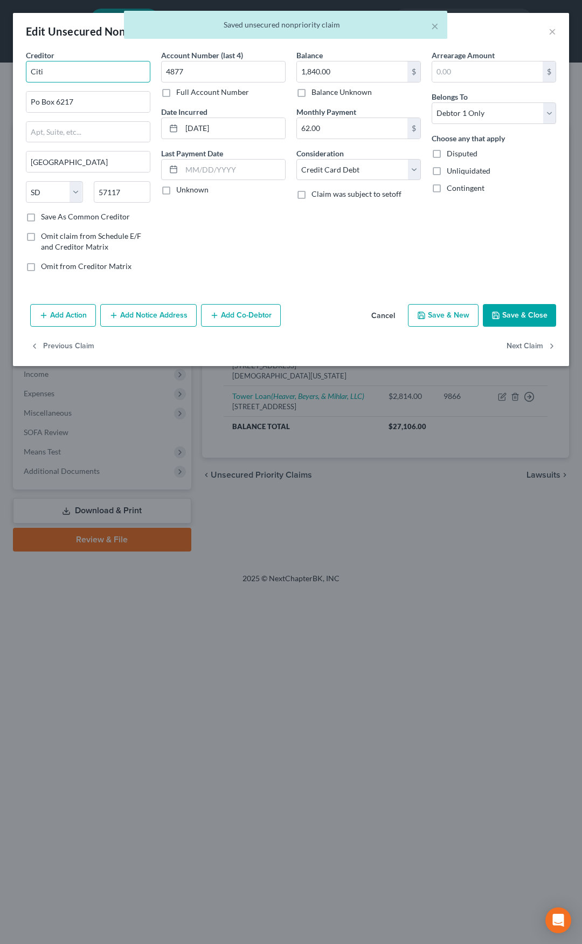
drag, startPoint x: 78, startPoint y: 71, endPoint x: 19, endPoint y: 72, distance: 58.8
click at [19, 72] on div "Creditor * Citi Po Box 6217 Sioux Falls State AL AK AR AZ CA CO CT DE DC FL GA …" at bounding box center [291, 175] width 556 height 250
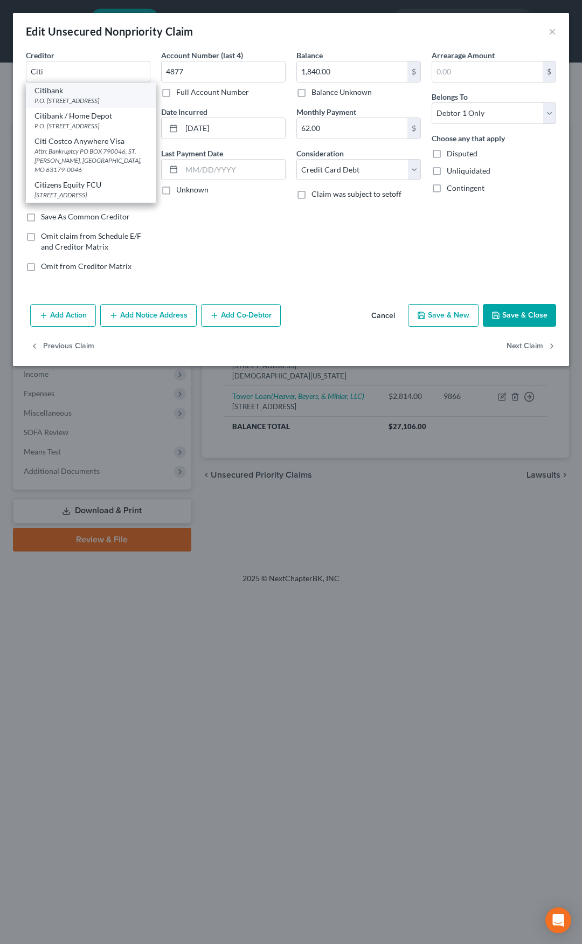
click at [66, 96] on div "P.O. Box 6500, Sioux Falls, SD 57117" at bounding box center [91, 100] width 113 height 9
type input "Citibank"
type input "P.O. Box 6500"
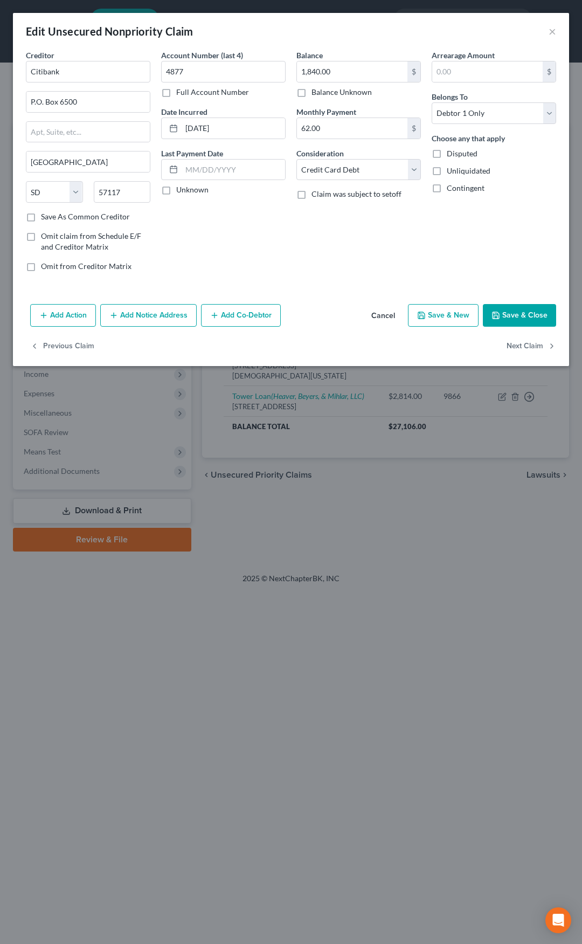
click at [506, 314] on button "Save & Close" at bounding box center [519, 315] width 73 height 23
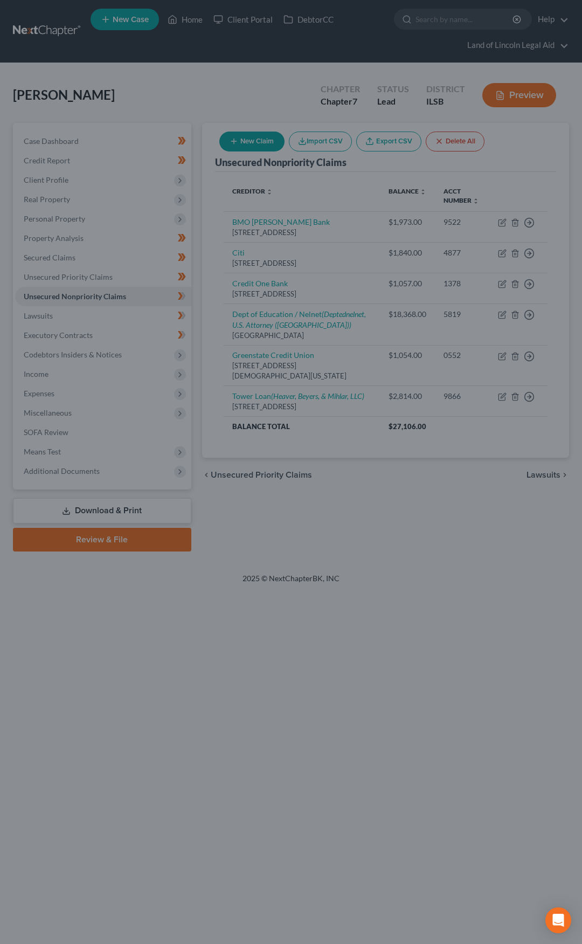
type input "0"
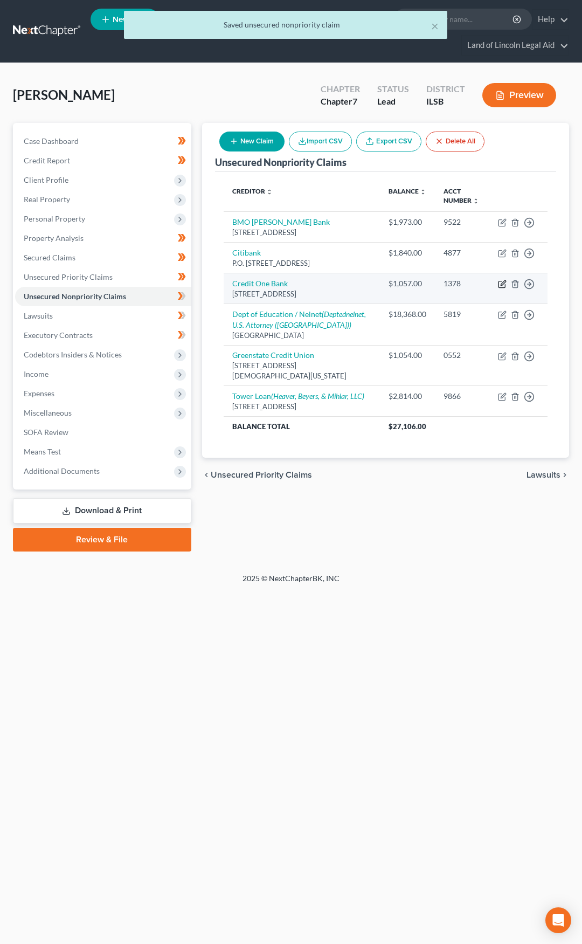
click at [501, 282] on icon "button" at bounding box center [502, 284] width 9 height 9
select select "31"
select select "2"
select select "0"
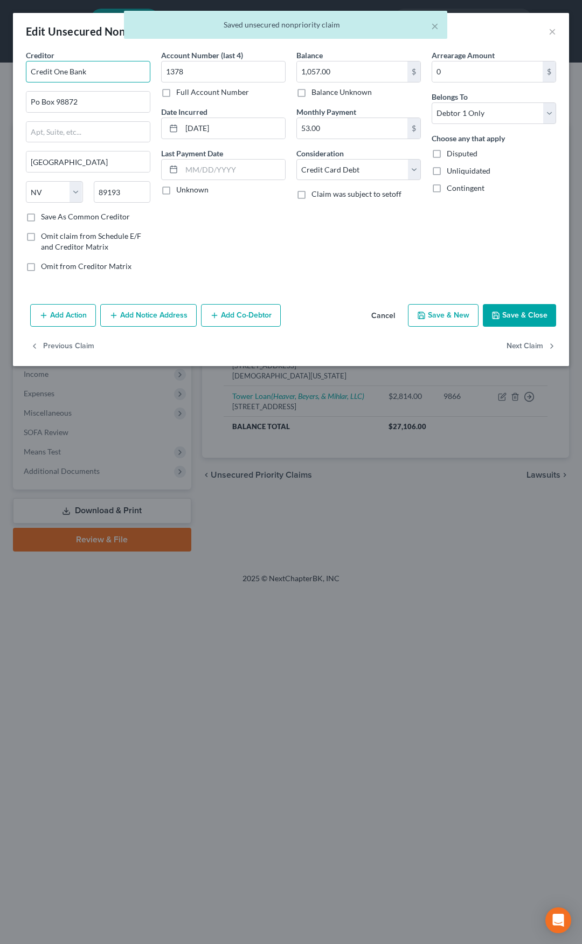
click at [97, 68] on input "Credit One Bank" at bounding box center [88, 72] width 125 height 22
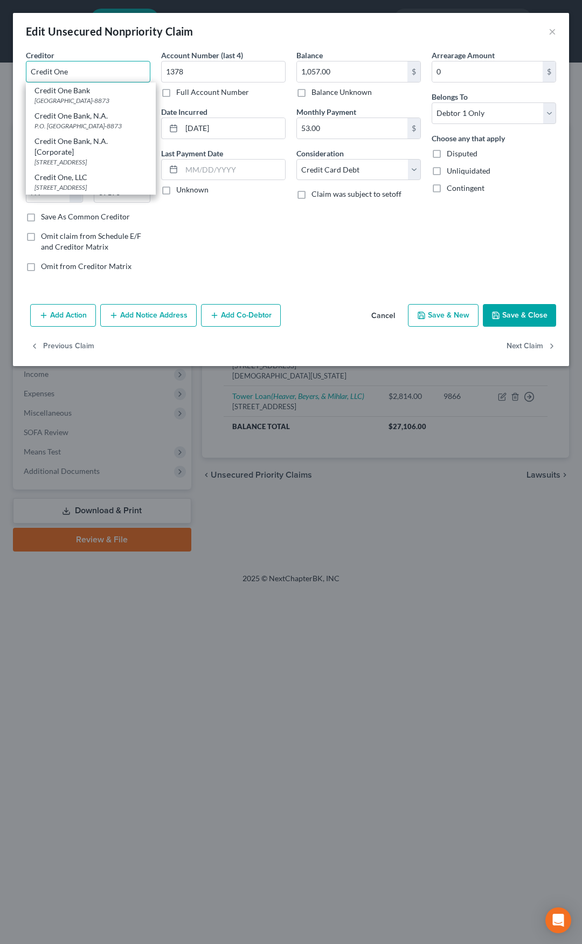
click at [97, 71] on input "Credit One" at bounding box center [88, 72] width 125 height 22
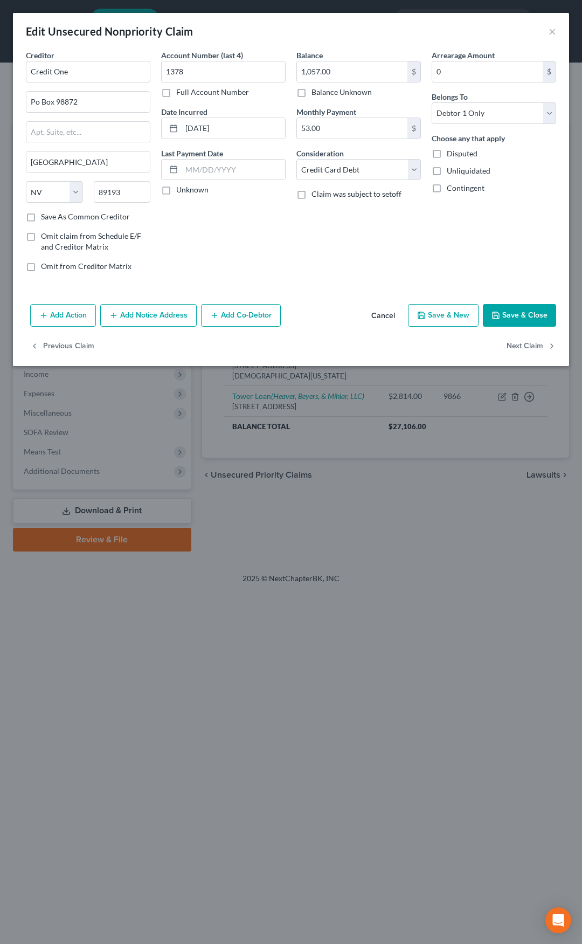
click at [127, 47] on div "Edit Unsecured Nonpriority Claim ×" at bounding box center [291, 31] width 556 height 37
click at [104, 67] on input "Credit One" at bounding box center [88, 72] width 125 height 22
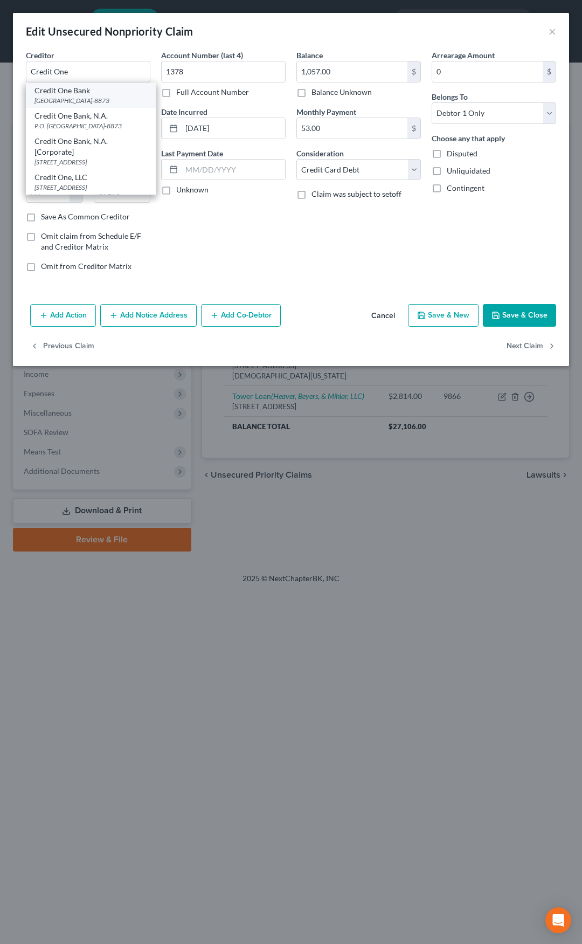
click at [82, 99] on div "PO Box 98873, Las Vegas, NV 89193-8873" at bounding box center [91, 100] width 113 height 9
type input "Credit One Bank"
type input "PO Box 98873"
type input "89193-8873"
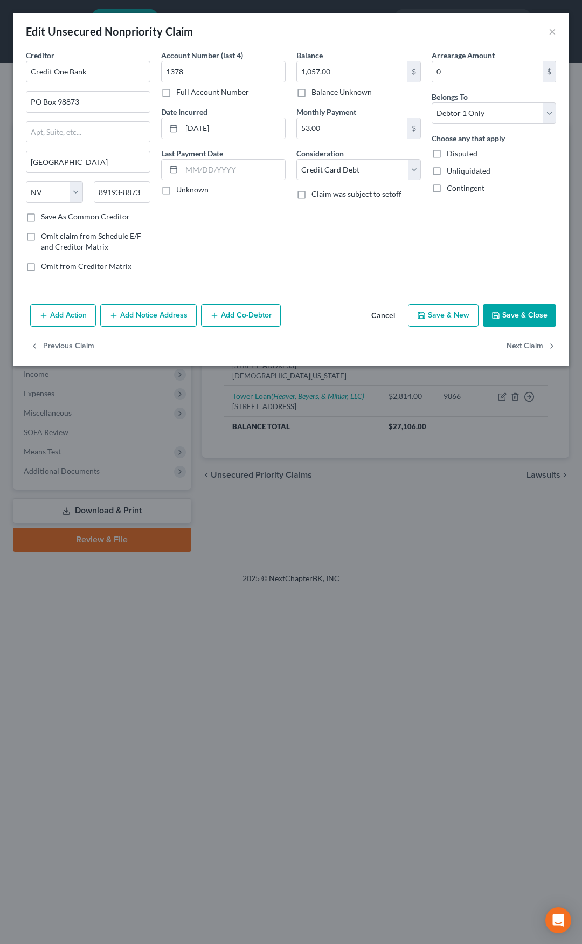
click at [497, 313] on icon "button" at bounding box center [496, 315] width 9 height 9
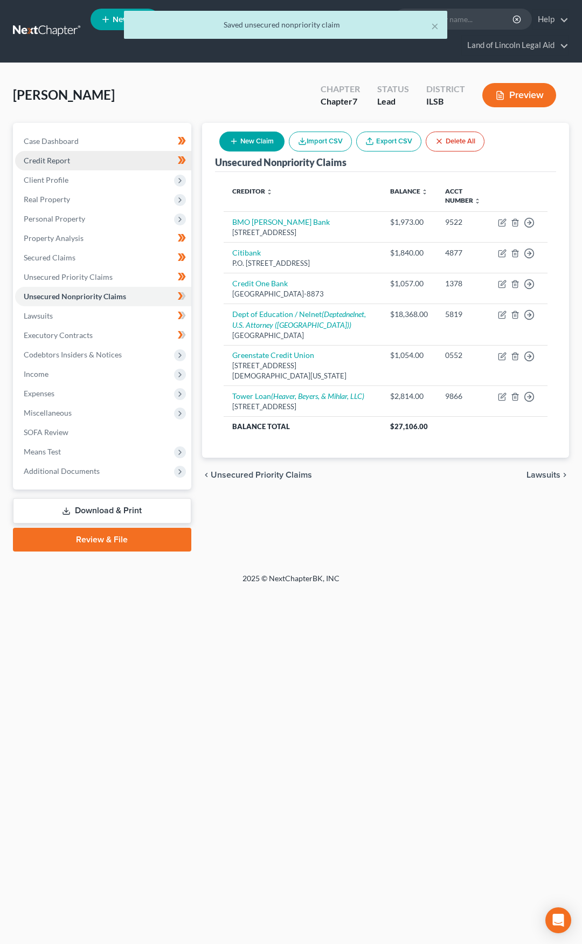
click at [101, 160] on link "Credit Report" at bounding box center [103, 160] width 176 height 19
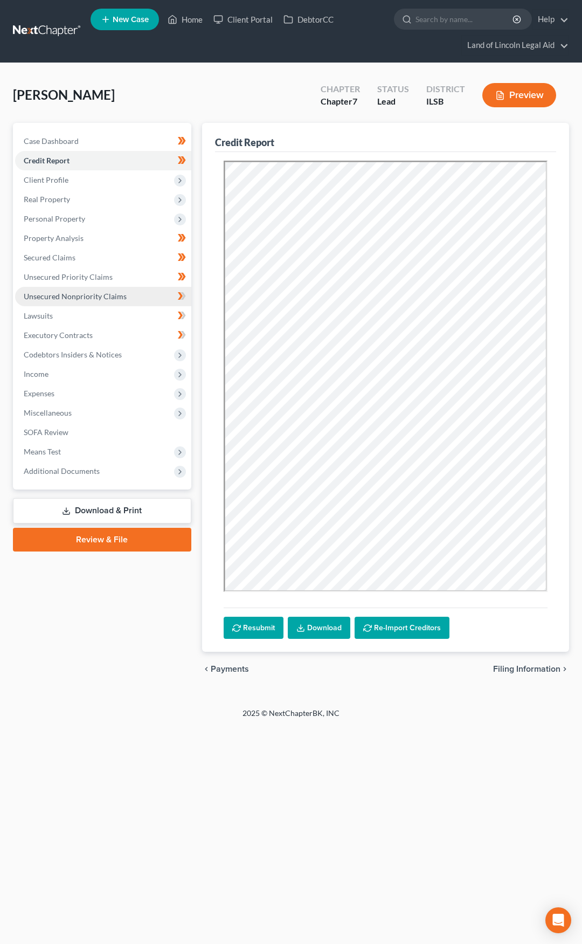
click at [146, 292] on link "Unsecured Nonpriority Claims" at bounding box center [103, 296] width 176 height 19
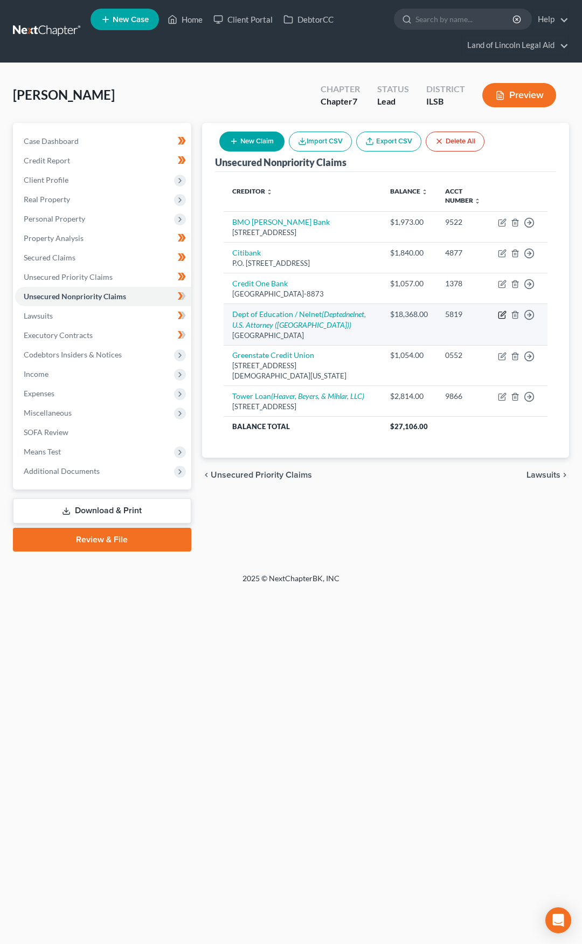
click at [500, 313] on icon "button" at bounding box center [502, 315] width 9 height 9
select select "30"
select select "17"
select select "0"
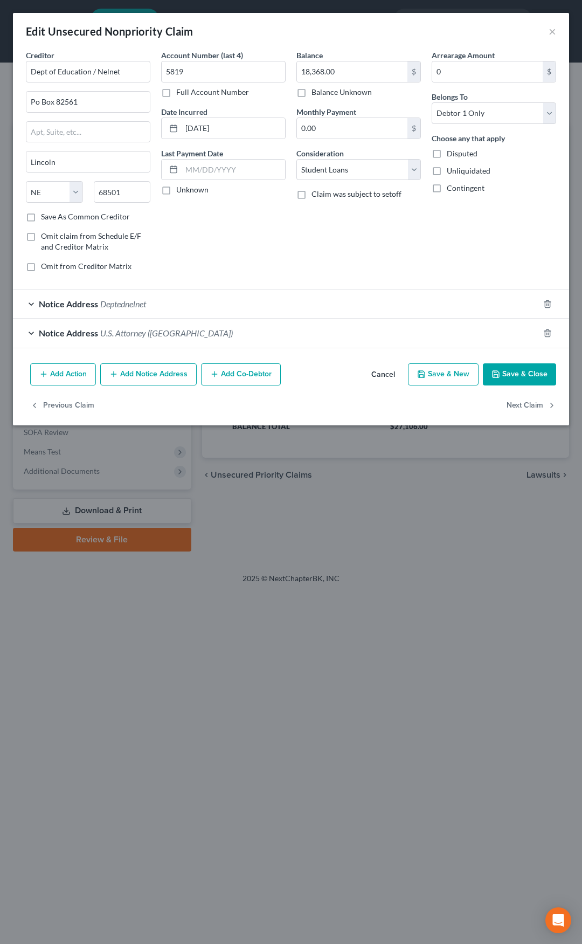
click at [86, 374] on button "Add Action" at bounding box center [63, 374] width 66 height 23
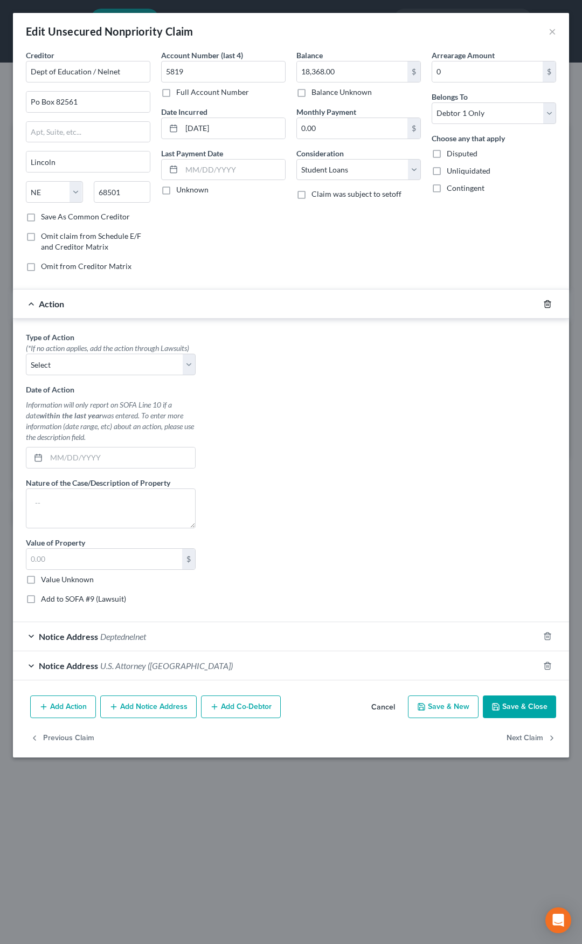
click at [545, 305] on icon "button" at bounding box center [547, 303] width 5 height 7
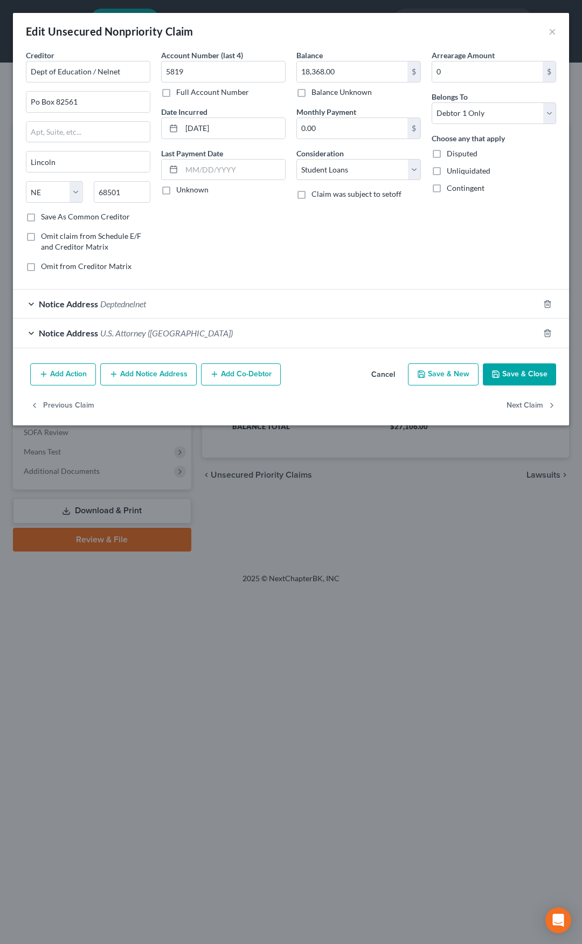
click at [170, 375] on button "Add Notice Address" at bounding box center [148, 374] width 97 height 23
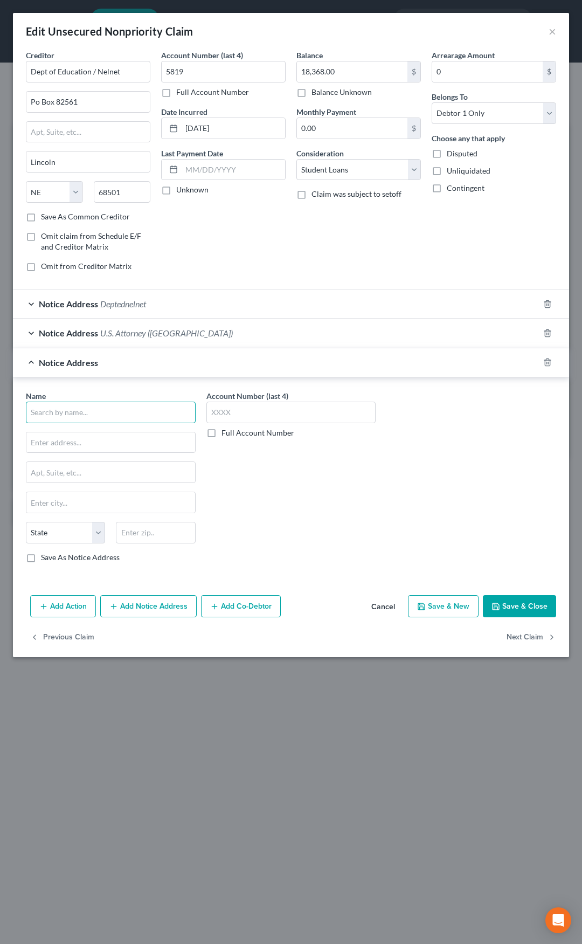
click at [113, 409] on input "text" at bounding box center [111, 413] width 170 height 22
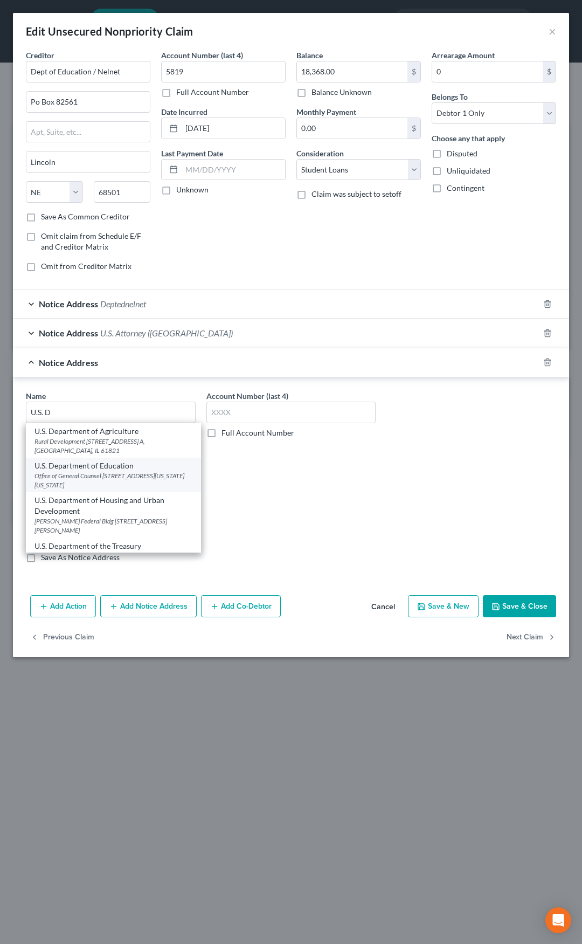
click at [105, 477] on div "Office of General Counsel 400 Maryland Ave SW, Washington, DC 20202" at bounding box center [114, 480] width 158 height 18
type input "U.S. Department of Education"
type input "Office of General Counsel"
type input "400 Maryland Ave SW"
type input "Washington"
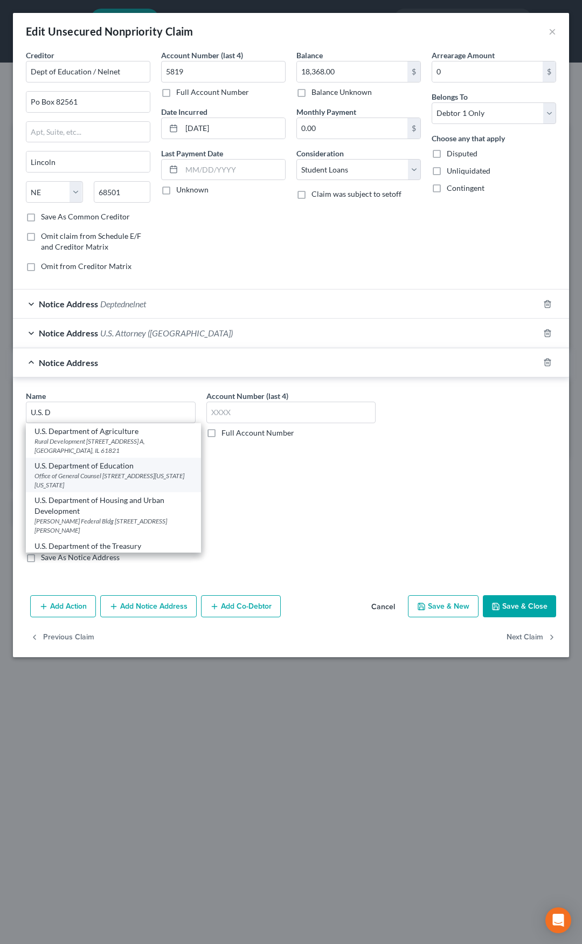
select select "8"
type input "20202"
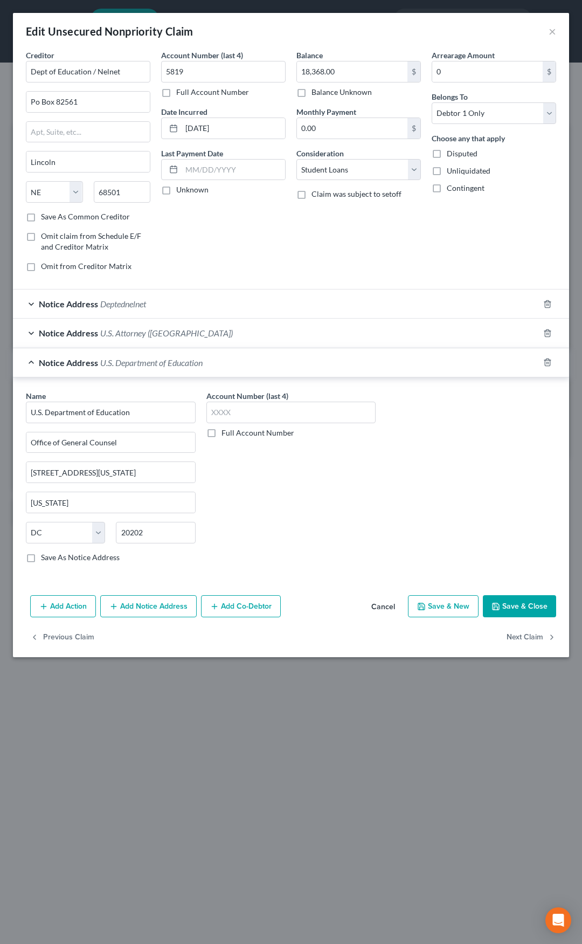
click at [219, 360] on div "Notice Address U.S. Department of Education" at bounding box center [276, 362] width 526 height 29
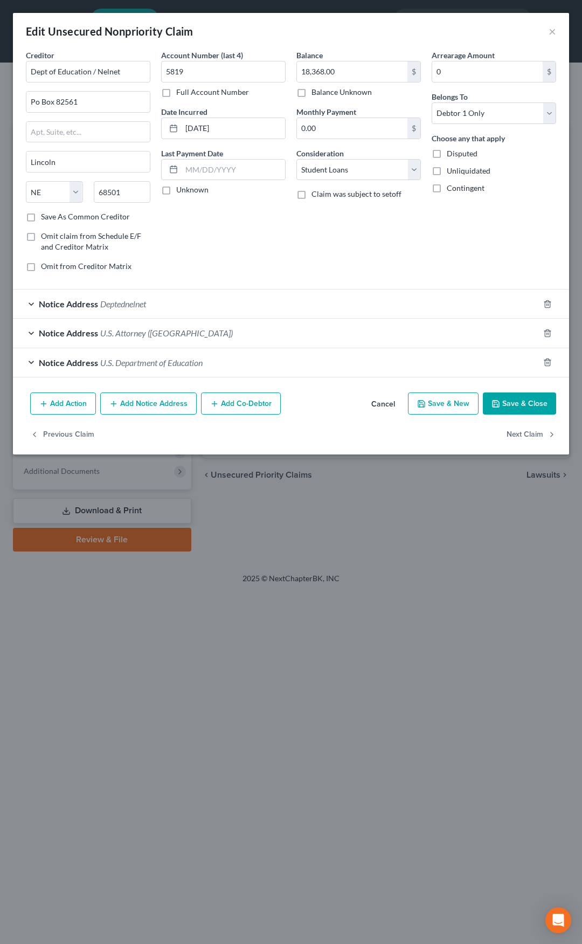
click at [499, 403] on icon "button" at bounding box center [496, 404] width 9 height 9
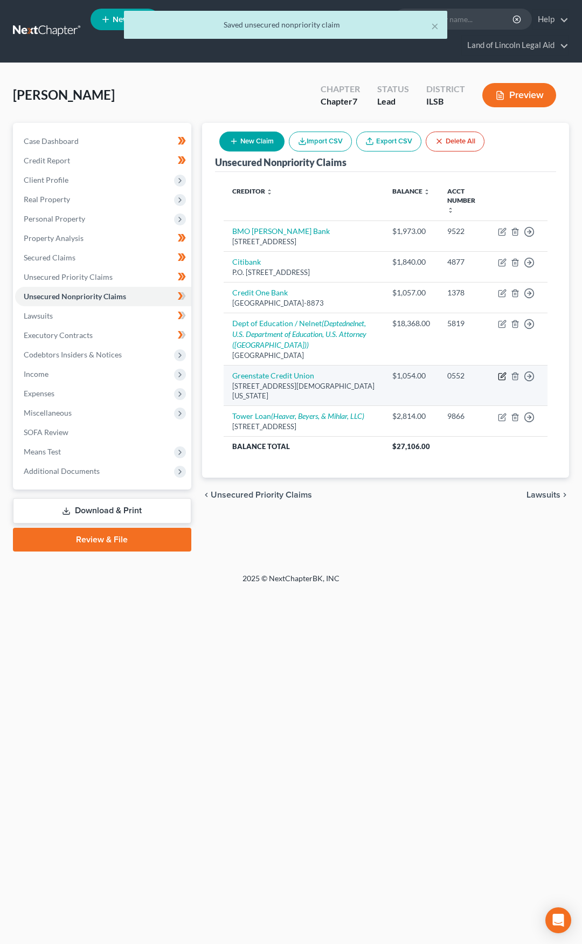
click at [504, 372] on icon "button" at bounding box center [502, 376] width 9 height 9
select select "16"
select select "2"
select select "0"
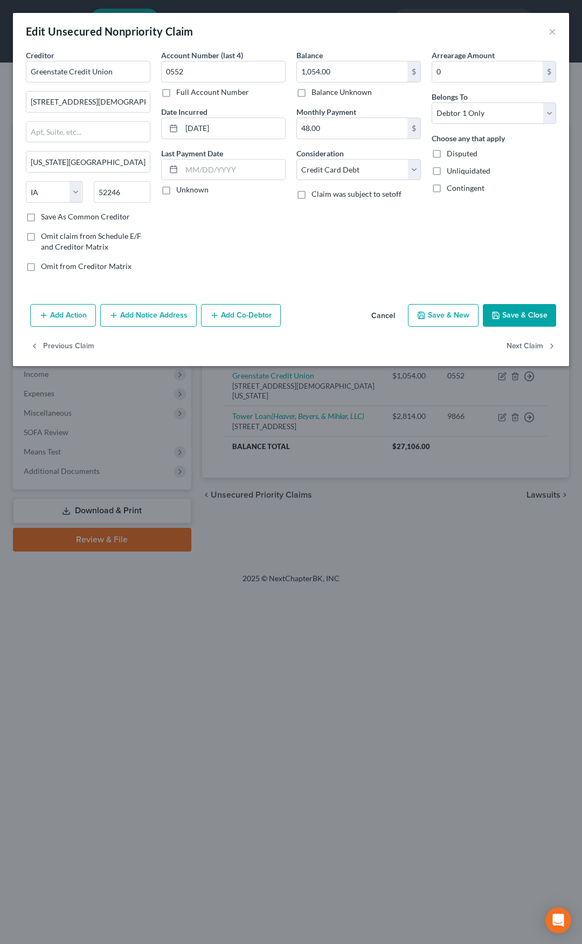
click at [386, 317] on button "Cancel" at bounding box center [383, 316] width 41 height 22
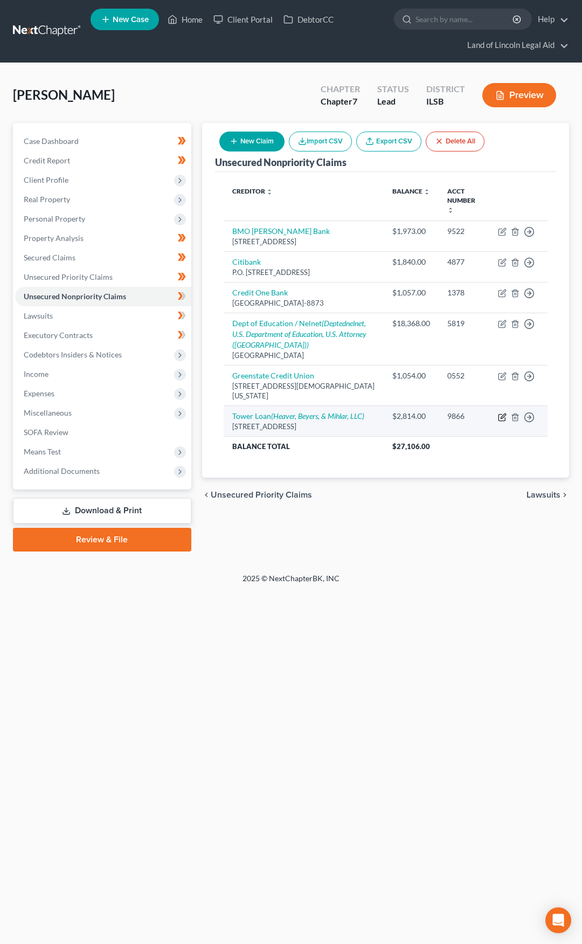
click at [503, 413] on icon "button" at bounding box center [502, 417] width 9 height 9
select select "14"
select select "1"
select select "0"
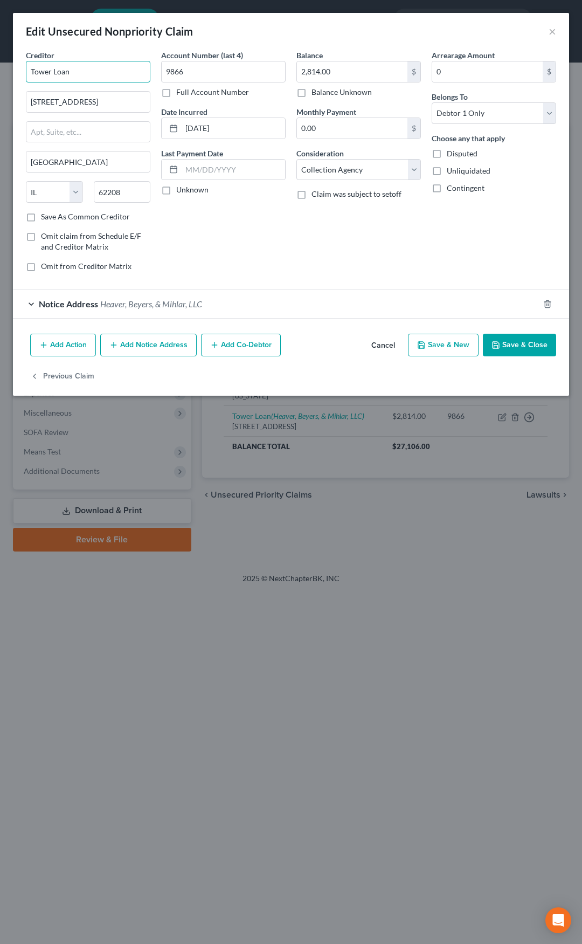
drag, startPoint x: 82, startPoint y: 71, endPoint x: 26, endPoint y: 78, distance: 56.5
click at [26, 78] on input "Tower Loan" at bounding box center [88, 72] width 125 height 22
type input "Tower Loan"
click at [85, 68] on input "Tower Loan" at bounding box center [88, 72] width 125 height 22
click at [74, 127] on div "2055 W. Highway 50, Fairview Heights, IL 62208" at bounding box center [91, 125] width 112 height 9
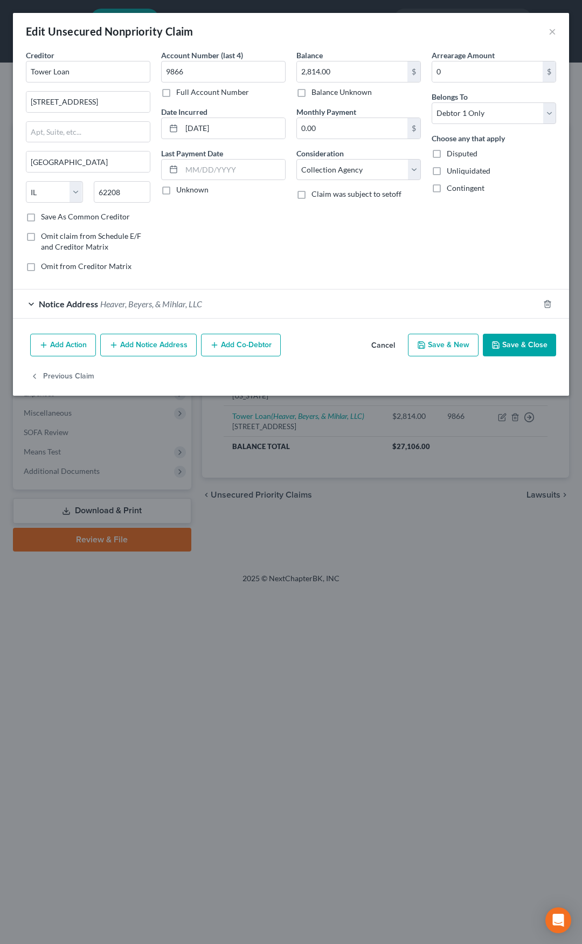
click at [506, 343] on button "Save & Close" at bounding box center [519, 345] width 73 height 23
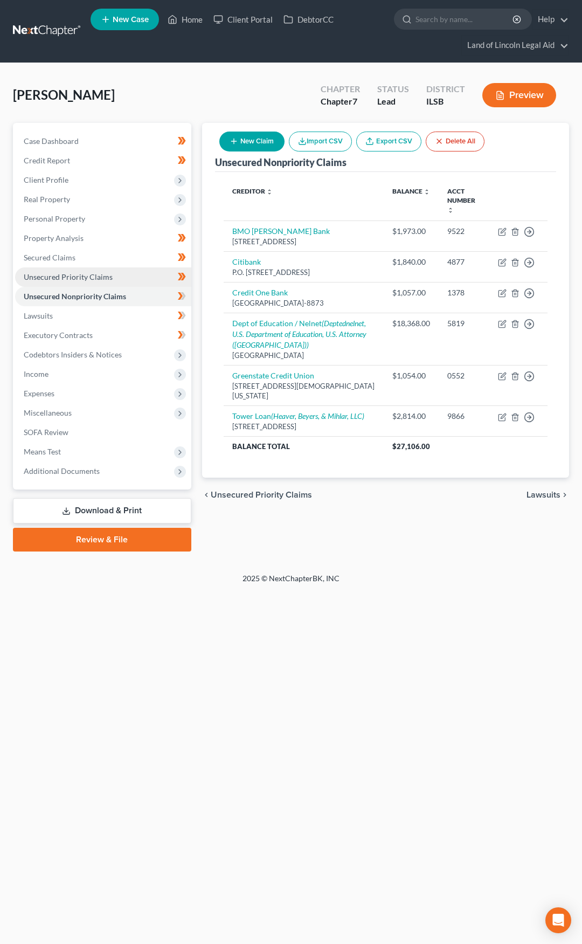
click at [106, 276] on span "Unsecured Priority Claims" at bounding box center [68, 276] width 89 height 9
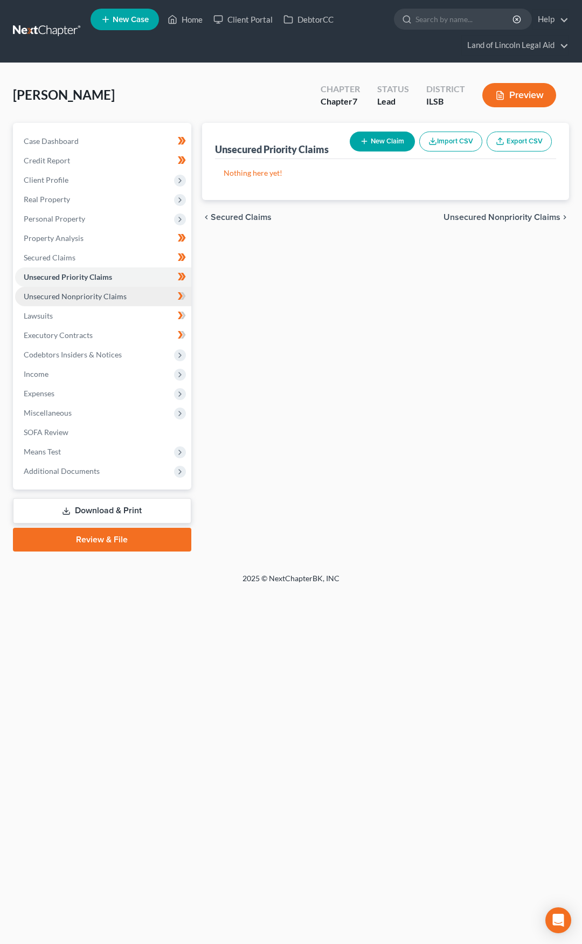
click at [106, 292] on span "Unsecured Nonpriority Claims" at bounding box center [75, 296] width 103 height 9
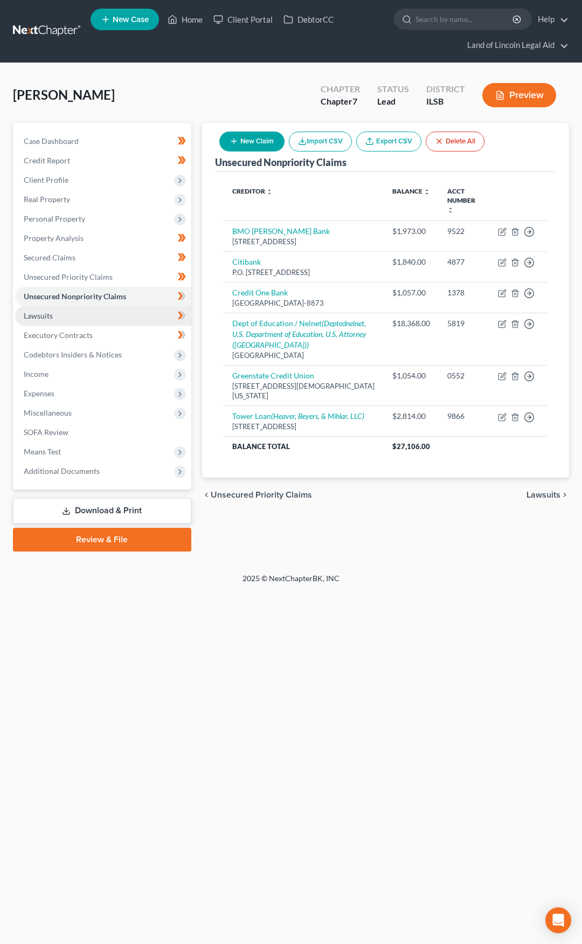
click at [104, 316] on link "Lawsuits" at bounding box center [103, 315] width 176 height 19
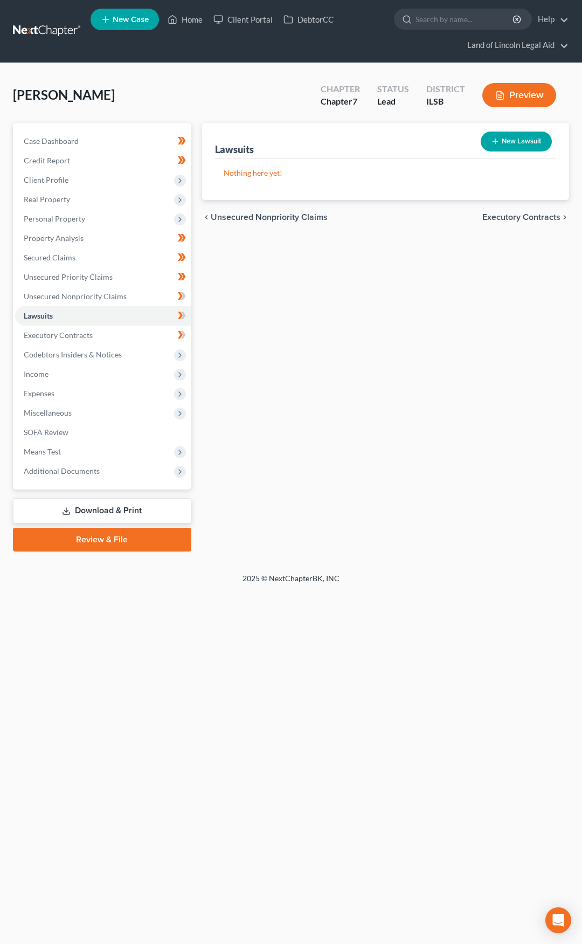
click at [503, 136] on button "New Lawsuit" at bounding box center [516, 142] width 71 height 20
select select "0"
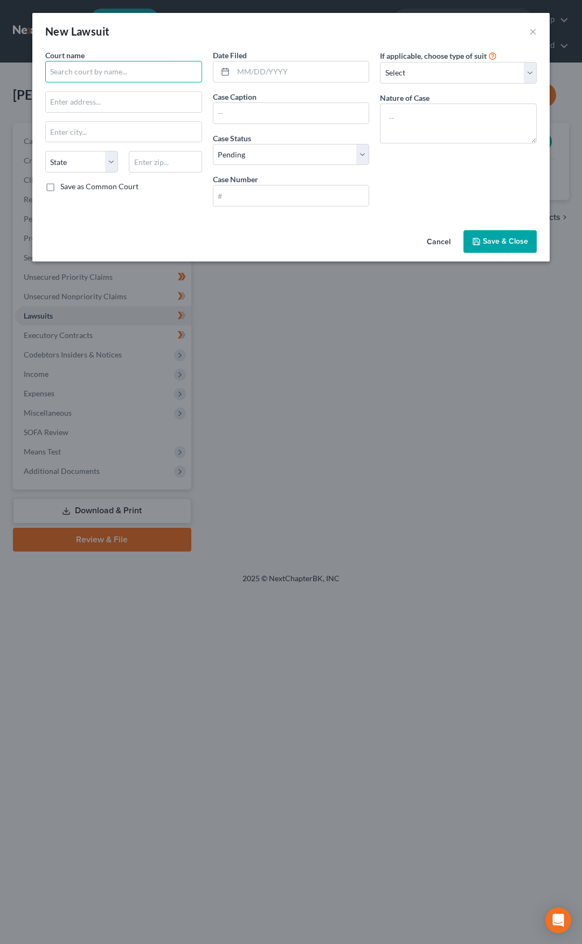
click at [93, 73] on input "text" at bounding box center [123, 72] width 157 height 22
click at [93, 90] on div "St. Clair County Circuit Court" at bounding box center [110, 90] width 112 height 11
type input "St. Clair County Circuit Court"
type input "10 Public Square"
type input "Belleville"
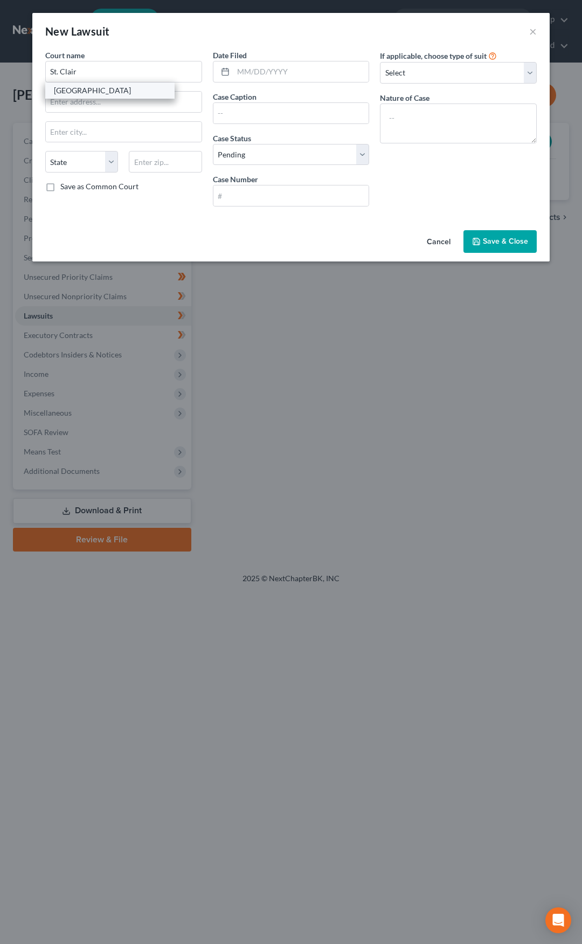
select select "14"
type input "62220"
click at [238, 73] on input "text" at bounding box center [301, 71] width 136 height 20
drag, startPoint x: 292, startPoint y: 71, endPoint x: 234, endPoint y: 76, distance: 58.4
click at [234, 76] on input "08/05/2025" at bounding box center [301, 71] width 136 height 20
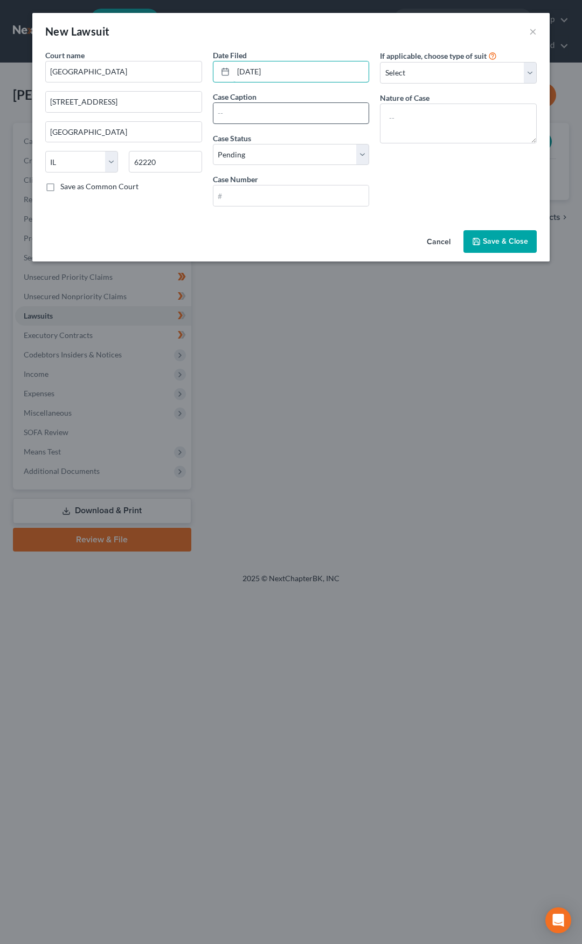
type input "05/20/2025"
click at [229, 113] on input "text" at bounding box center [292, 113] width 156 height 20
type input "Tower Loan v. Rogers"
click at [238, 197] on input "text" at bounding box center [292, 195] width 156 height 20
type input "25-SC-1415"
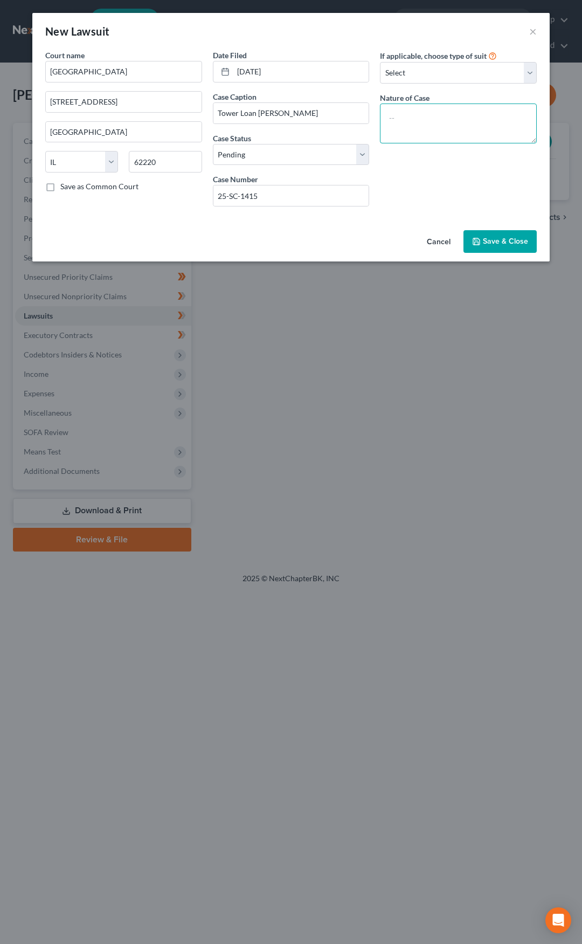
click at [416, 117] on textarea at bounding box center [458, 124] width 157 height 40
type textarea "Small Claims"
click at [507, 245] on span "Save & Close" at bounding box center [505, 241] width 45 height 9
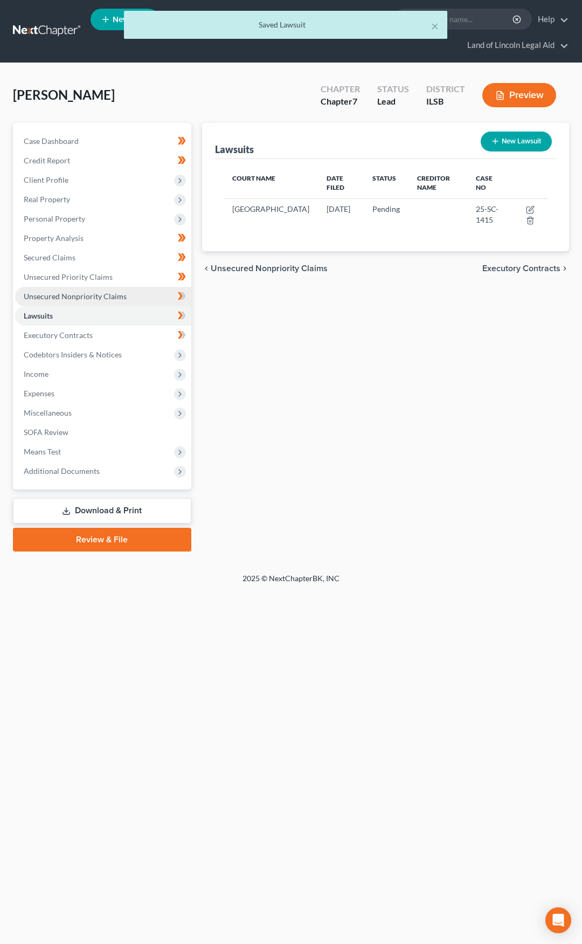
click at [143, 295] on link "Unsecured Nonpriority Claims" at bounding box center [103, 296] width 176 height 19
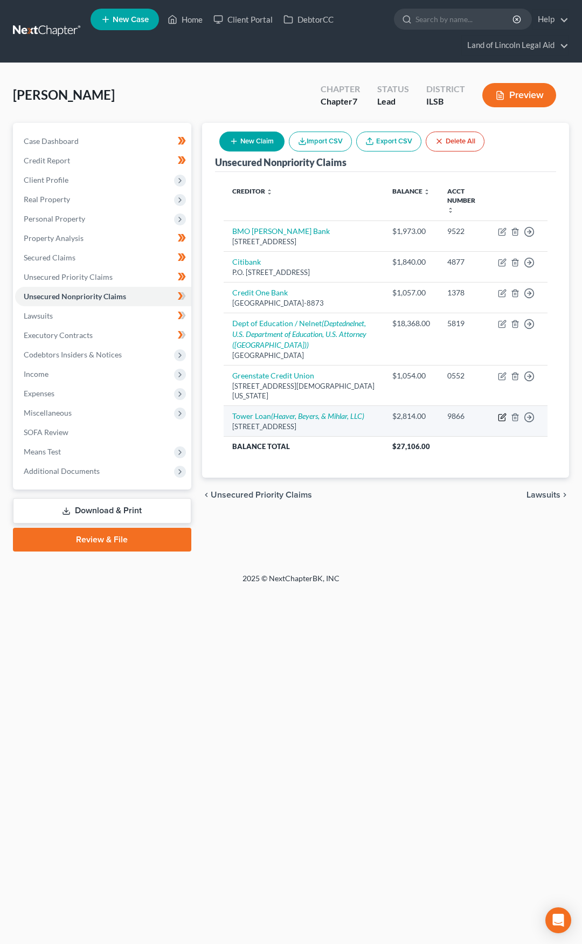
click at [504, 414] on icon "button" at bounding box center [503, 416] width 5 height 5
select select "14"
select select "1"
select select "0"
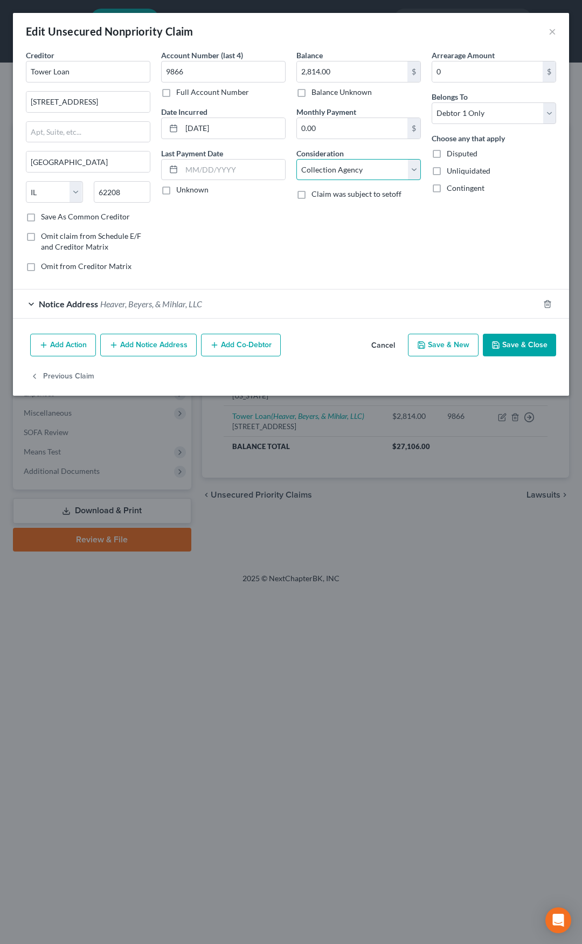
click at [373, 164] on select "Select Cable / Satellite Services Collection Agency Credit Card Debt Debt Couns…" at bounding box center [359, 170] width 125 height 22
select select "10"
click at [297, 159] on select "Select Cable / Satellite Services Collection Agency Credit Card Debt Debt Couns…" at bounding box center [359, 170] width 125 height 22
click at [508, 345] on button "Save & Close" at bounding box center [519, 345] width 73 height 23
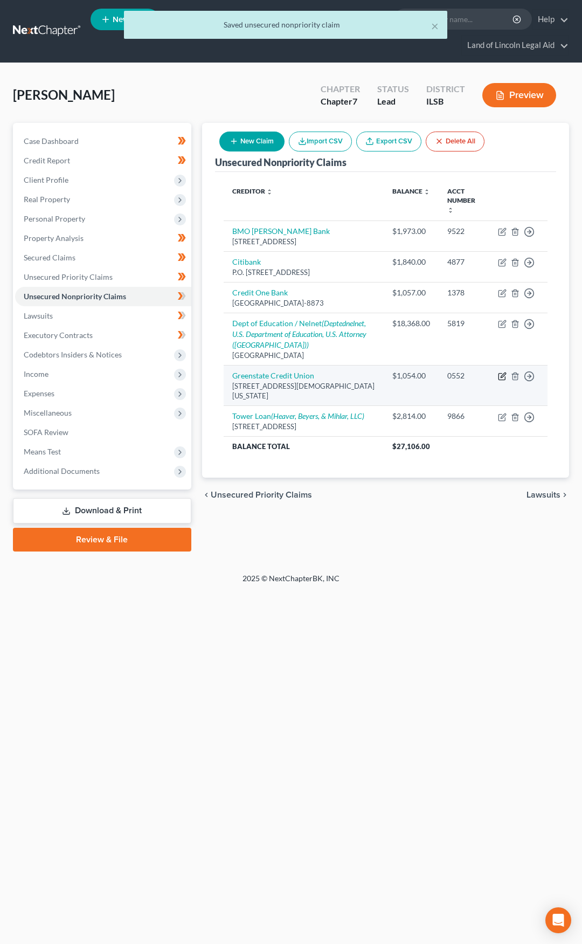
click at [500, 372] on icon "button" at bounding box center [502, 376] width 9 height 9
select select "16"
select select "2"
select select "0"
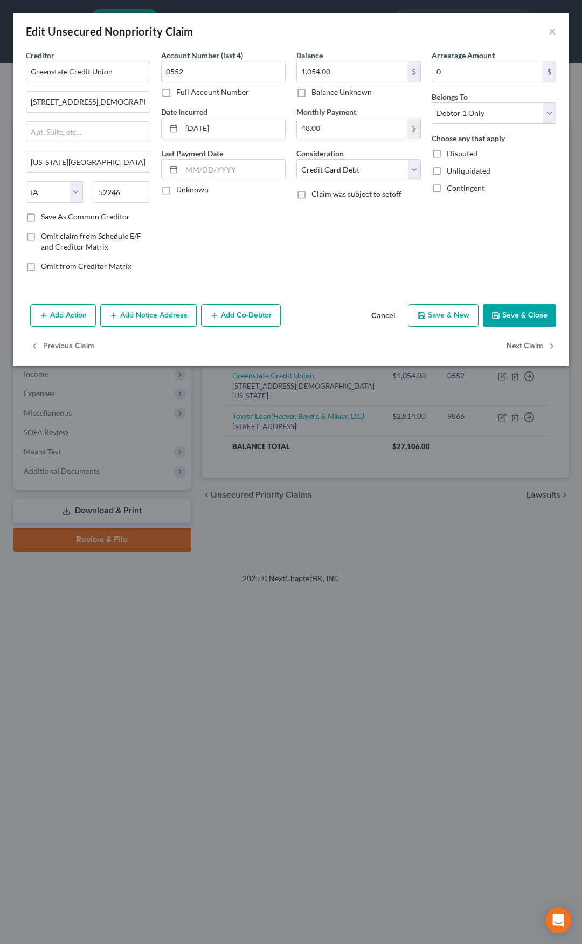
click at [378, 316] on button "Cancel" at bounding box center [383, 316] width 41 height 22
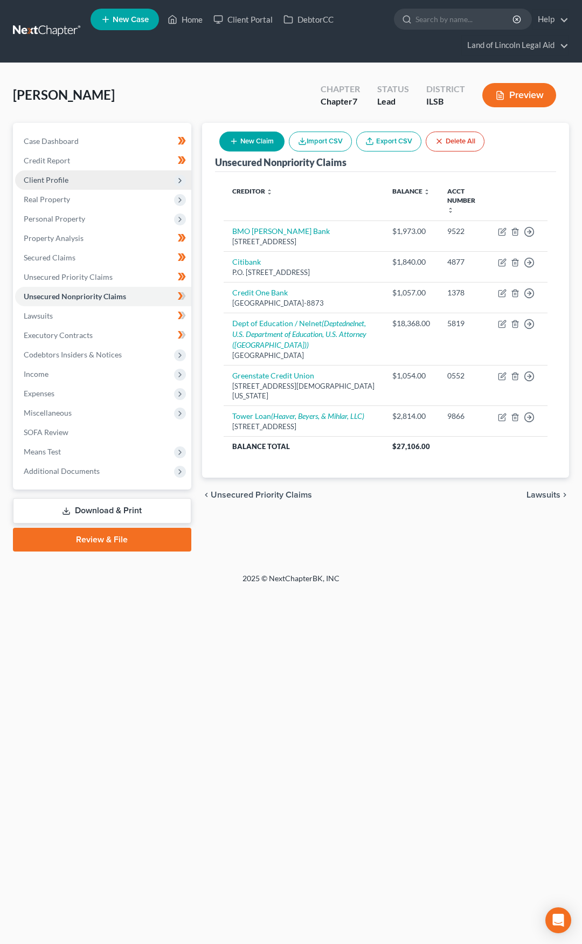
click at [120, 183] on span "Client Profile" at bounding box center [103, 179] width 176 height 19
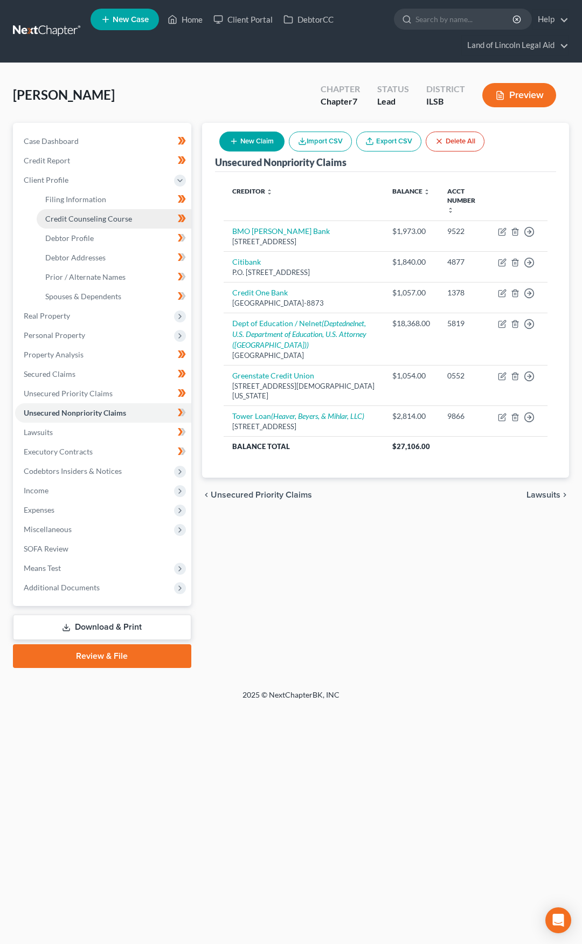
click at [120, 218] on span "Credit Counseling Course" at bounding box center [88, 218] width 87 height 9
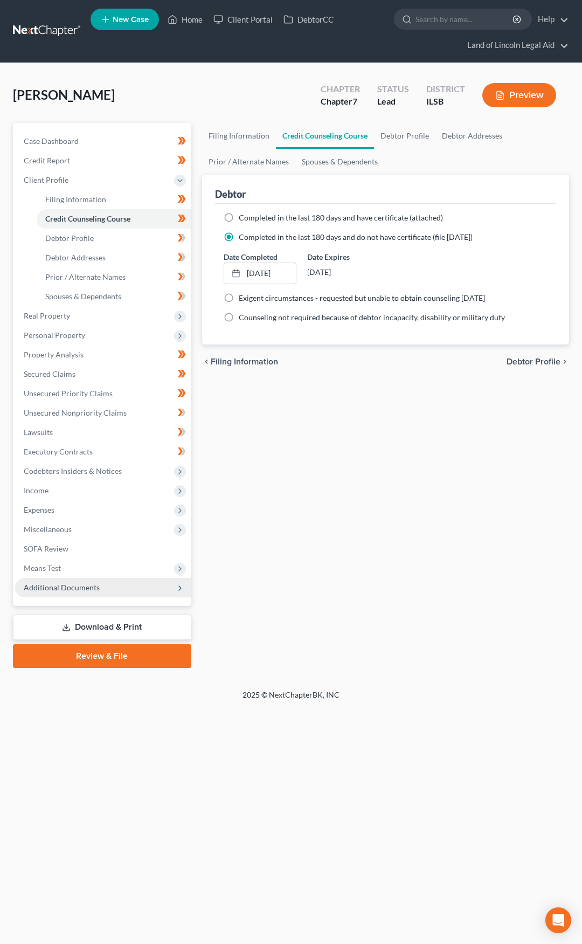
click at [131, 587] on span "Additional Documents" at bounding box center [103, 587] width 176 height 19
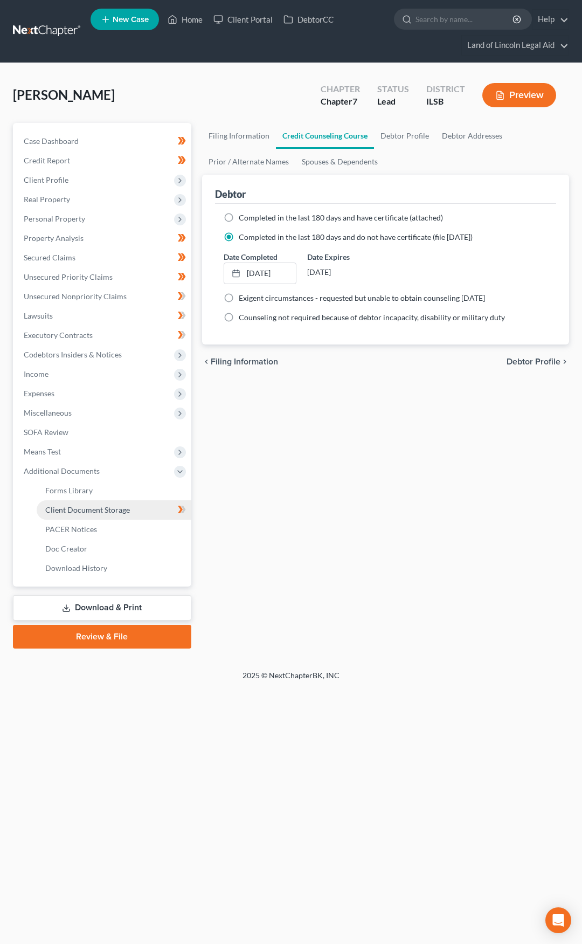
click at [134, 509] on link "Client Document Storage" at bounding box center [114, 509] width 155 height 19
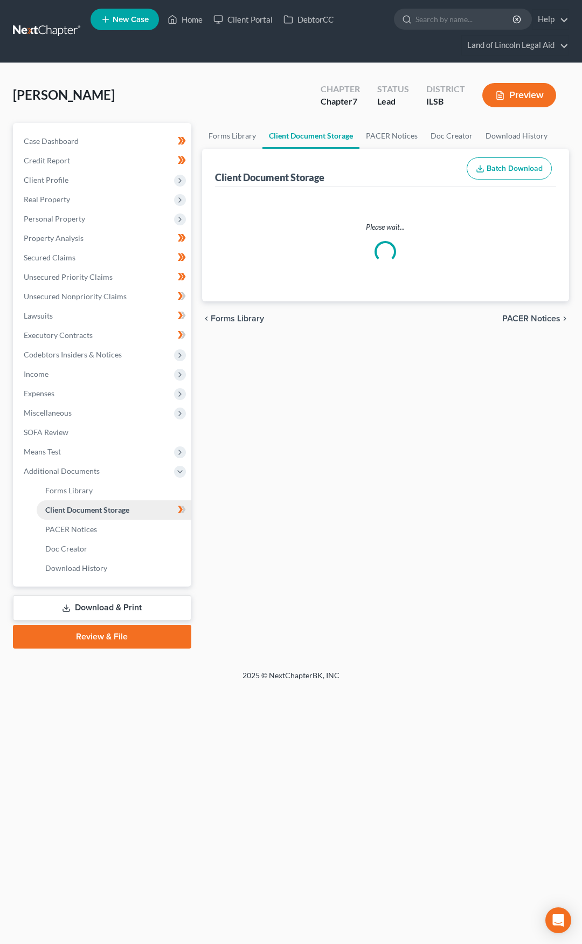
select select "0"
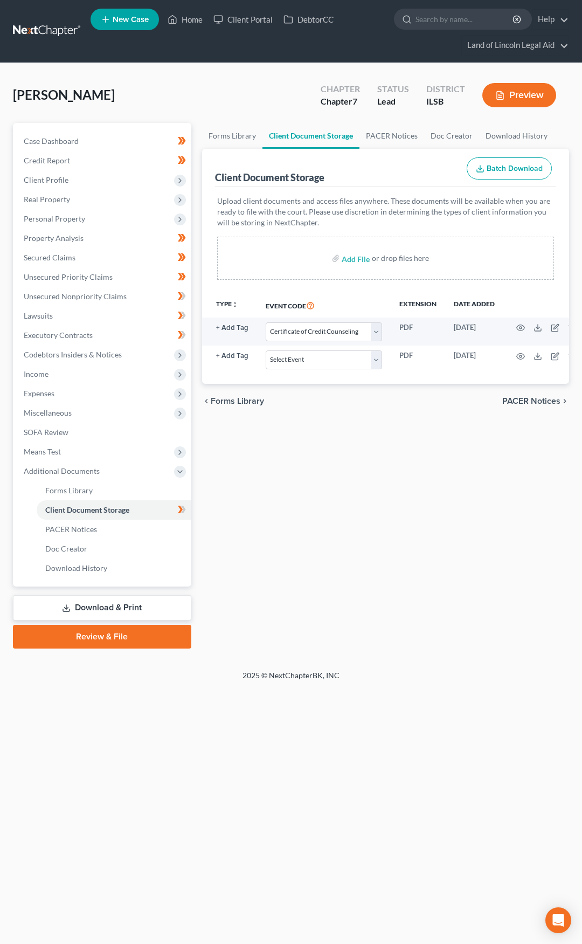
scroll to position [0, 82]
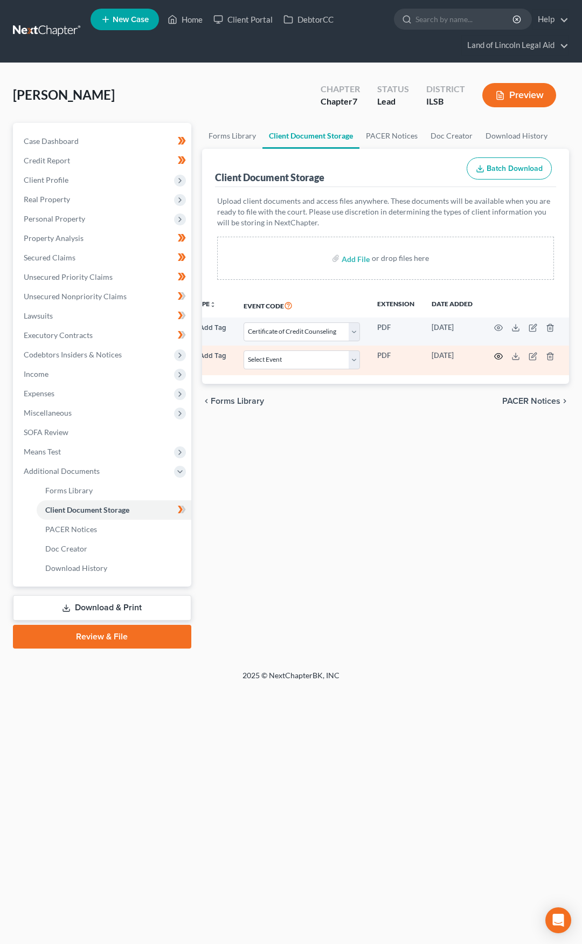
click at [496, 356] on icon "button" at bounding box center [498, 356] width 9 height 9
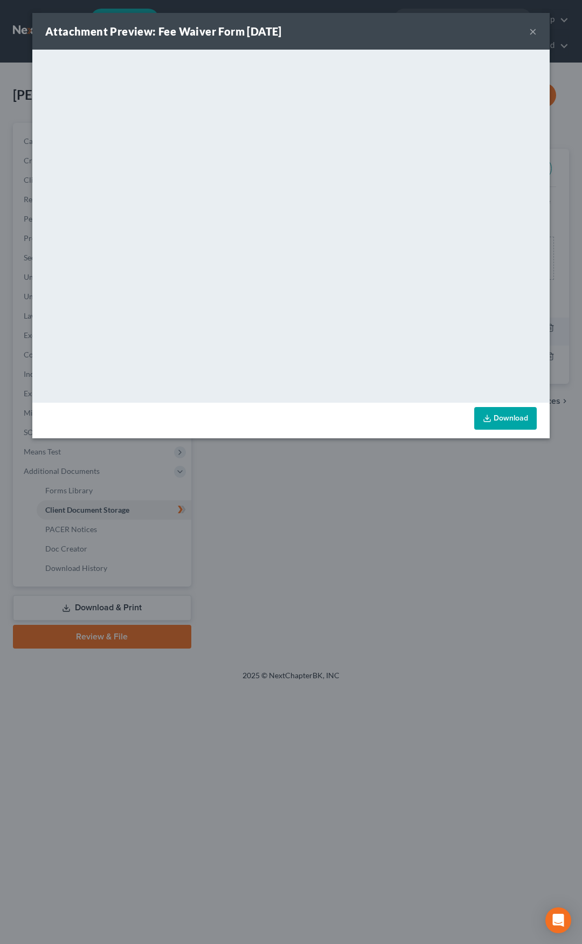
click at [531, 29] on button "×" at bounding box center [533, 31] width 8 height 13
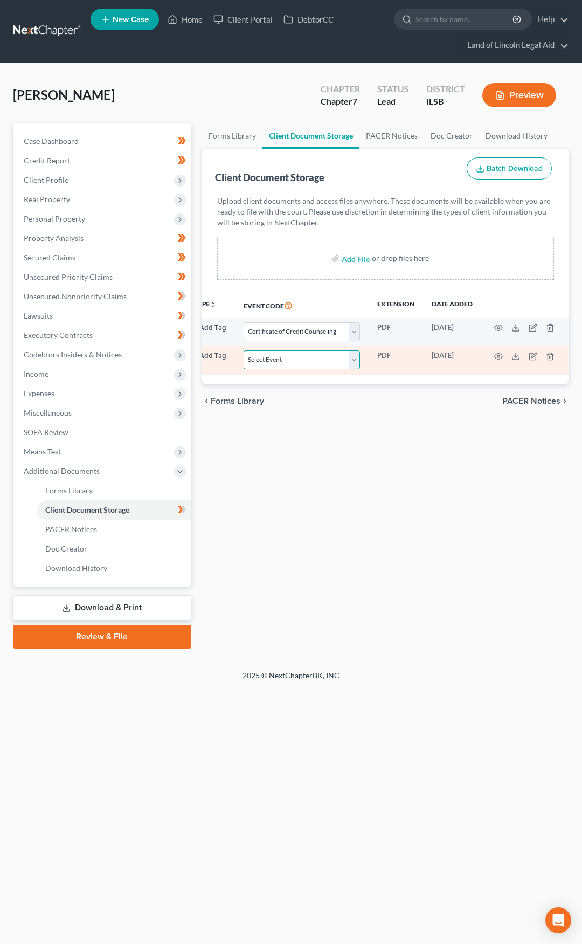
click at [311, 360] on select "Select Event Certificate of Credit Counseling Chapter 13 Plan Debtor Electronic…" at bounding box center [302, 359] width 116 height 19
select select "5"
click at [244, 350] on select "Select Event Certificate of Credit Counseling Chapter 13 Plan Debtor Electronic…" at bounding box center [302, 359] width 116 height 19
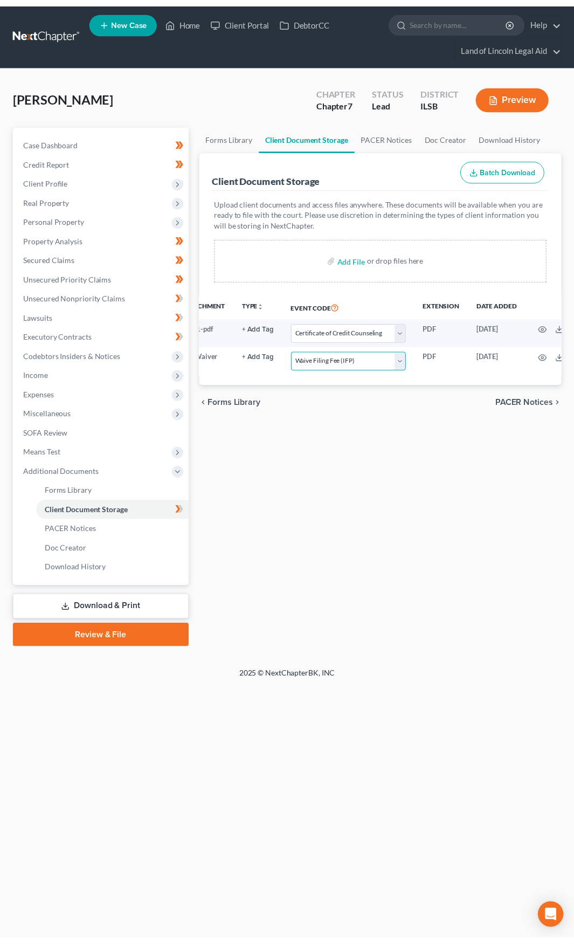
scroll to position [0, 0]
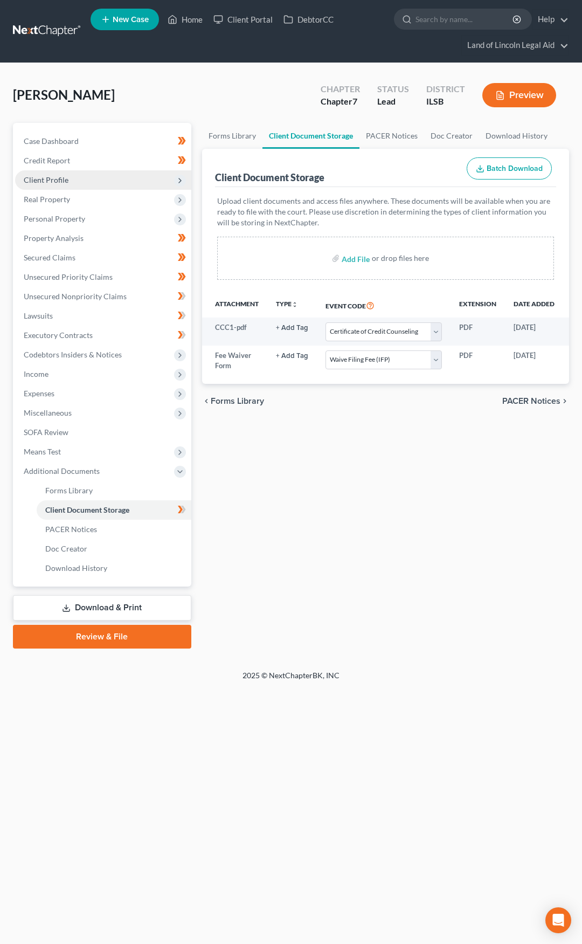
click at [115, 185] on span "Client Profile" at bounding box center [103, 179] width 176 height 19
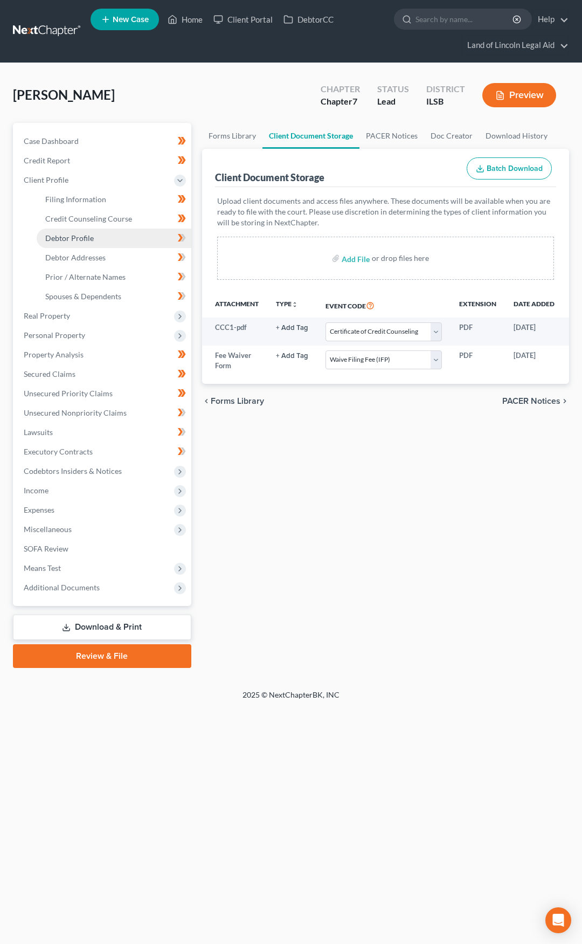
click at [125, 237] on link "Debtor Profile" at bounding box center [114, 238] width 155 height 19
select select "0"
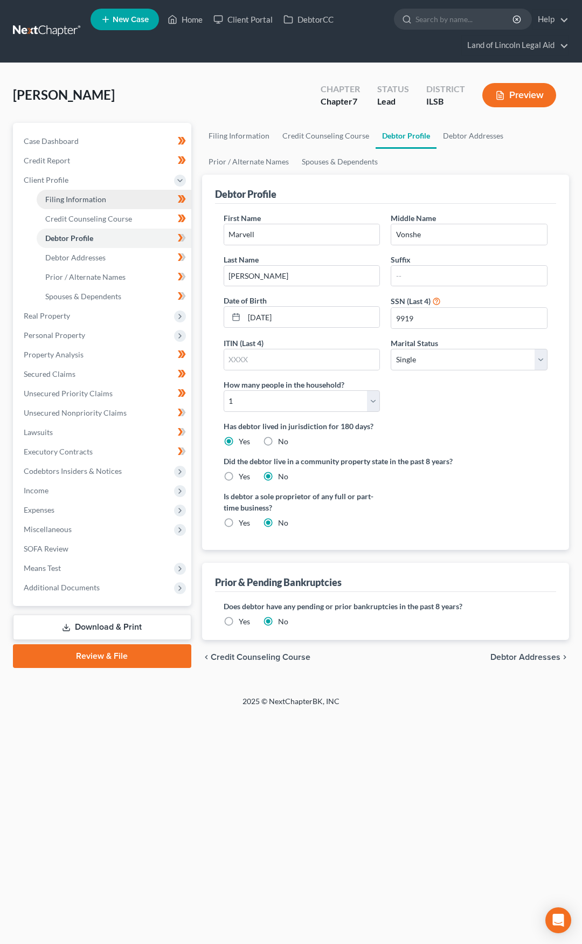
click at [125, 204] on link "Filing Information" at bounding box center [114, 199] width 155 height 19
select select "1"
select select "0"
select select "26"
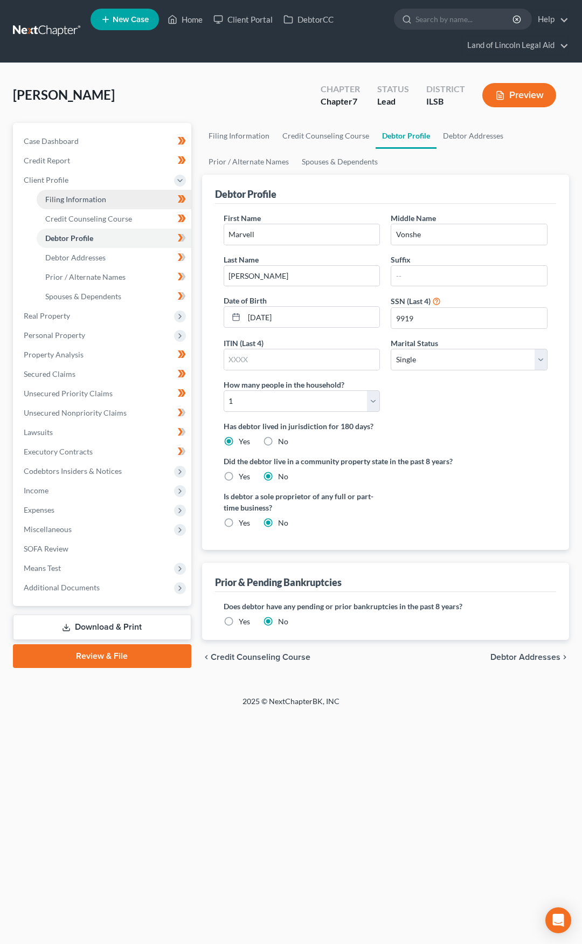
select select "14"
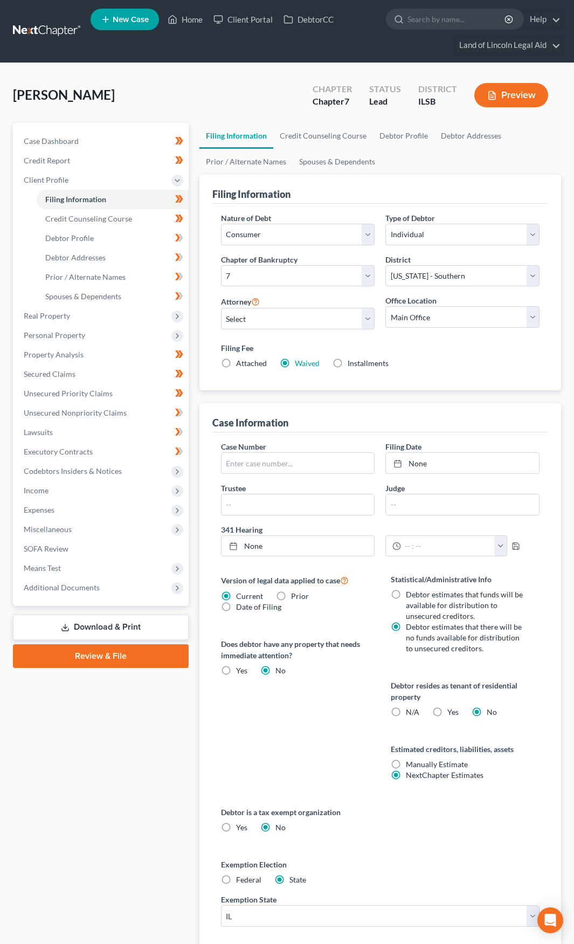
click at [130, 628] on link "Download & Print" at bounding box center [101, 627] width 176 height 25
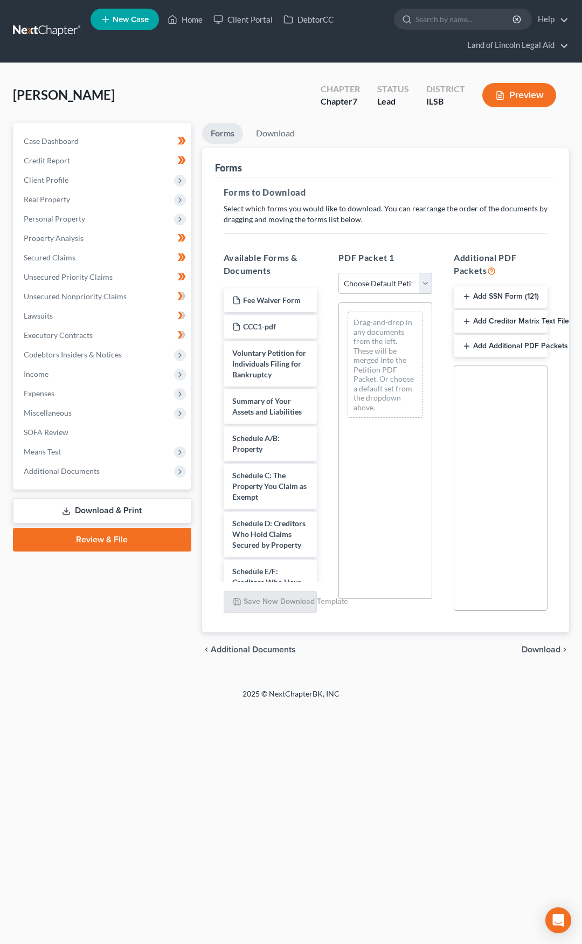
click at [486, 294] on button "Add SSN Form (121)" at bounding box center [501, 297] width 94 height 23
click at [540, 650] on span "Download" at bounding box center [541, 650] width 39 height 9
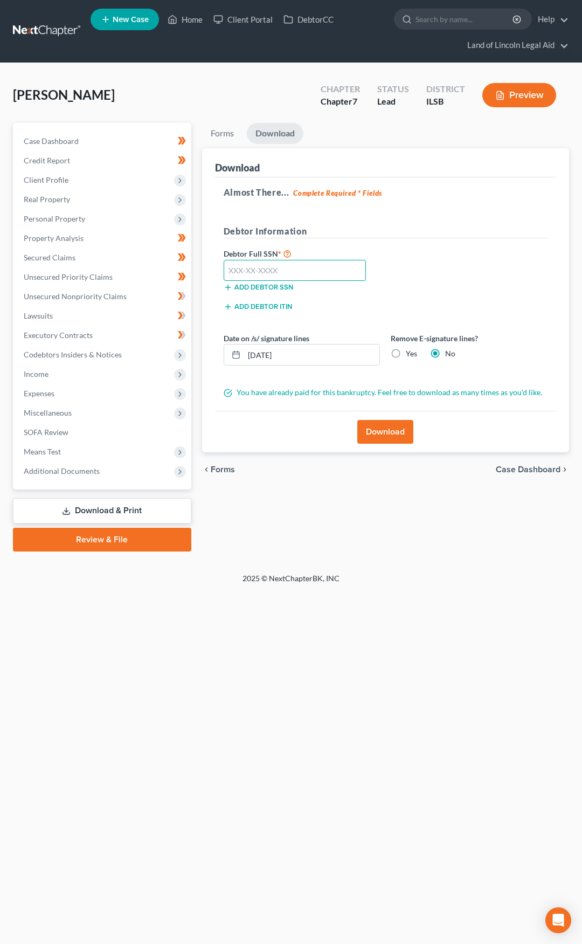
click at [274, 274] on input "text" at bounding box center [295, 271] width 143 height 22
type input "331-74-9919"
click at [303, 352] on input "09/16/2025" at bounding box center [312, 355] width 136 height 20
type input "09/15/2025"
click at [372, 429] on button "Download" at bounding box center [385, 432] width 56 height 24
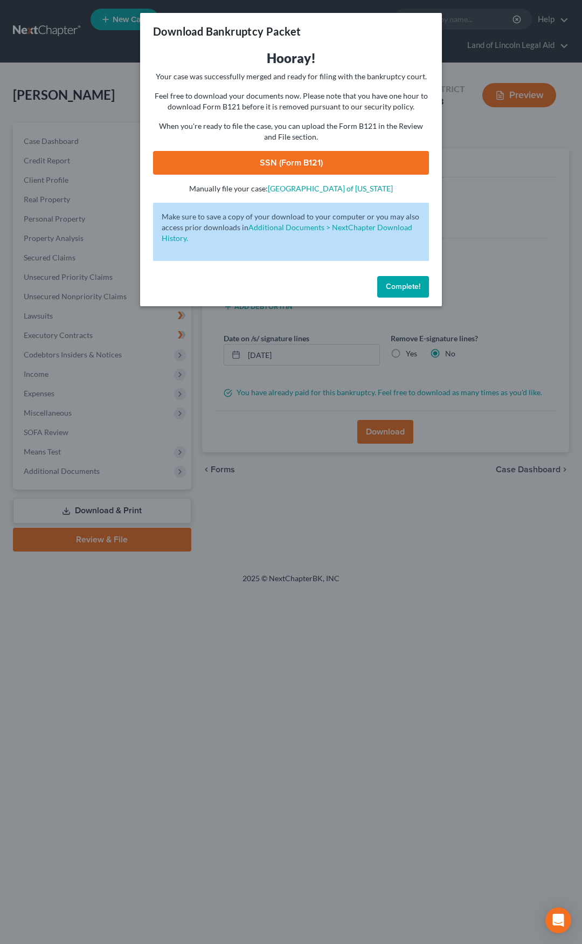
click at [340, 163] on link "SSN (Form B121)" at bounding box center [291, 163] width 276 height 24
click at [397, 285] on span "Complete!" at bounding box center [403, 286] width 35 height 9
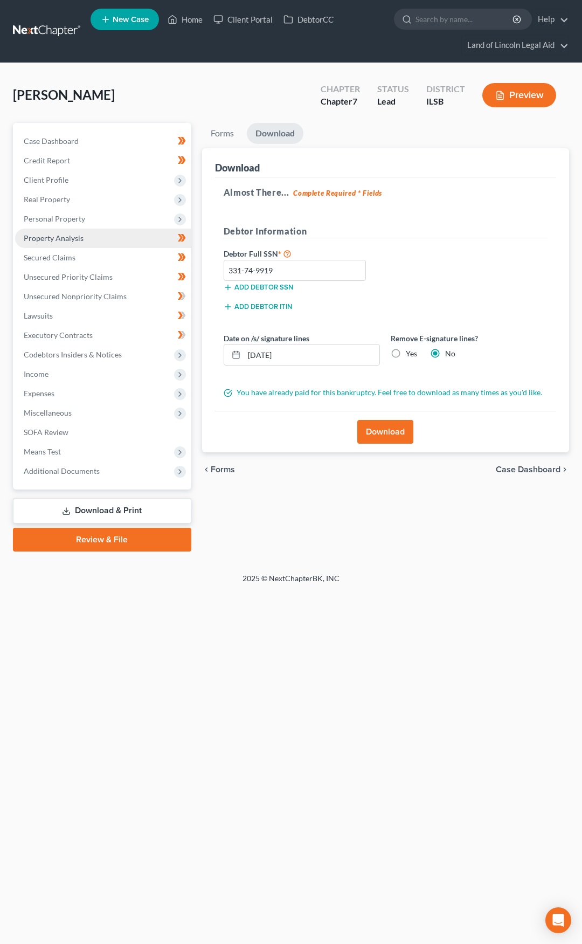
click at [97, 239] on link "Property Analysis" at bounding box center [103, 238] width 176 height 19
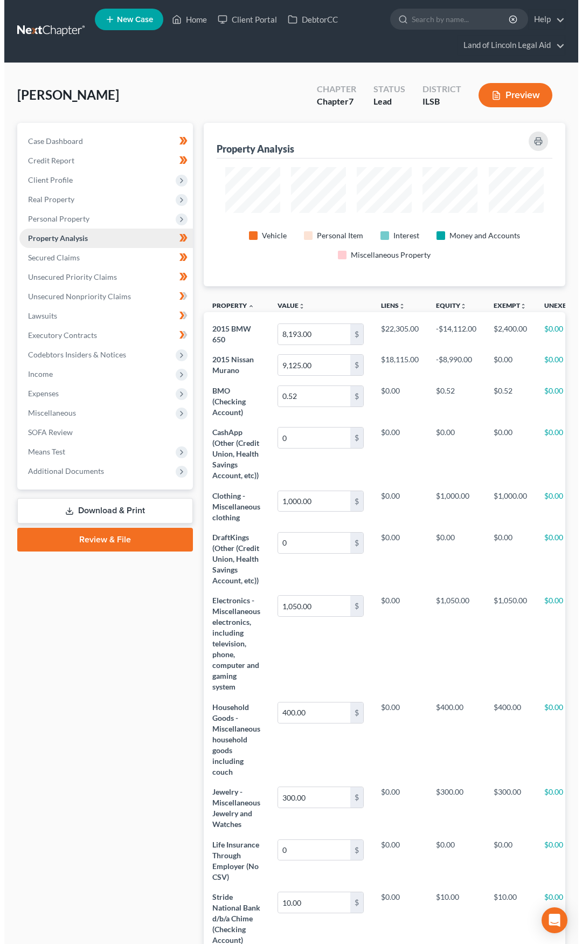
scroll to position [163, 362]
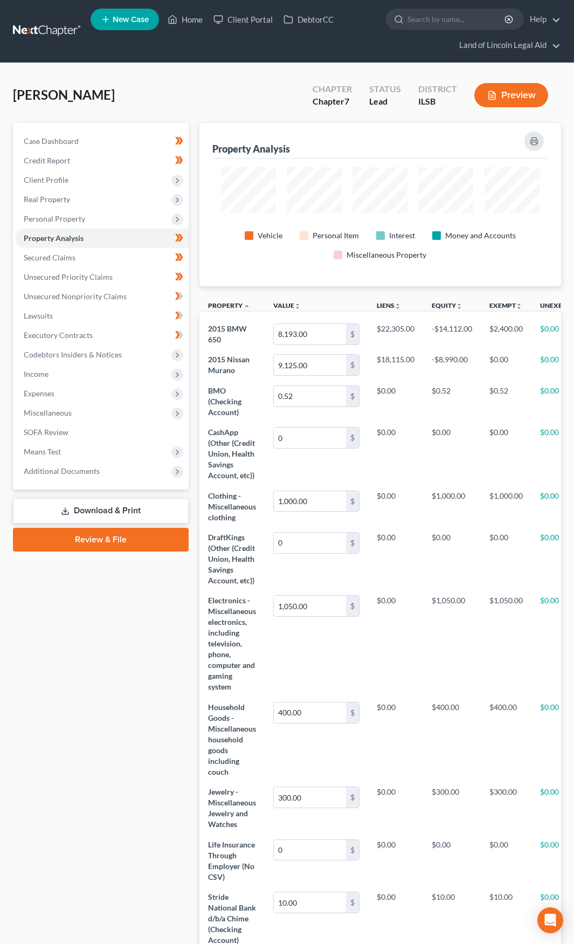
click at [123, 544] on link "Review & File" at bounding box center [101, 540] width 176 height 24
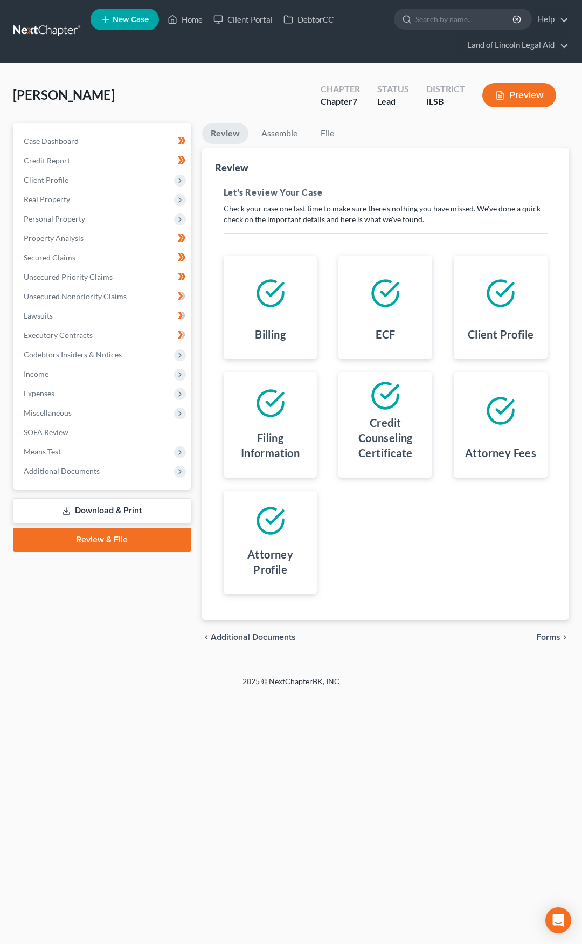
click at [540, 640] on span "Forms" at bounding box center [548, 637] width 24 height 9
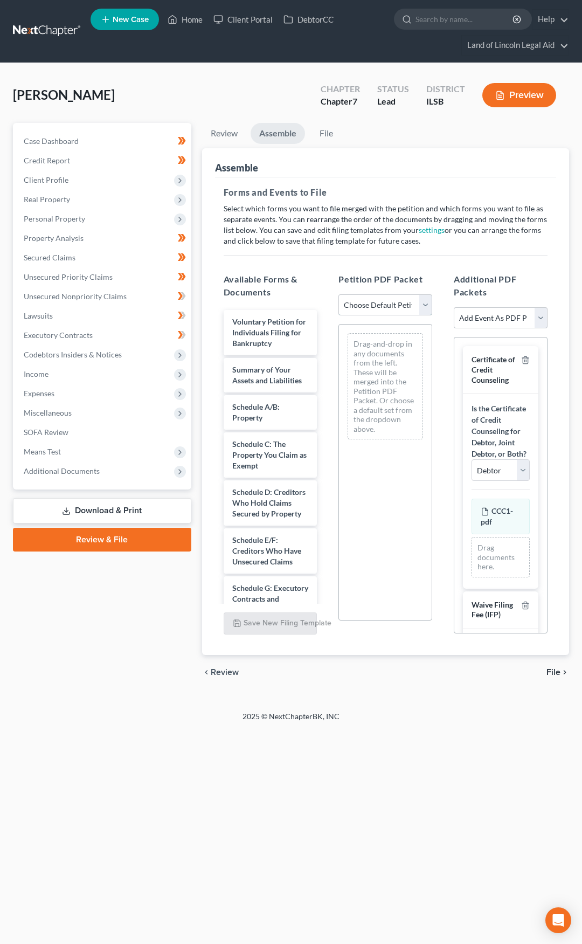
click at [376, 309] on select "Choose Default Petition PDF Packet Complete Bankruptcy Petition (all forms and …" at bounding box center [386, 305] width 94 height 22
select select "0"
click at [339, 294] on select "Choose Default Petition PDF Packet Complete Bankruptcy Petition (all forms and …" at bounding box center [386, 305] width 94 height 22
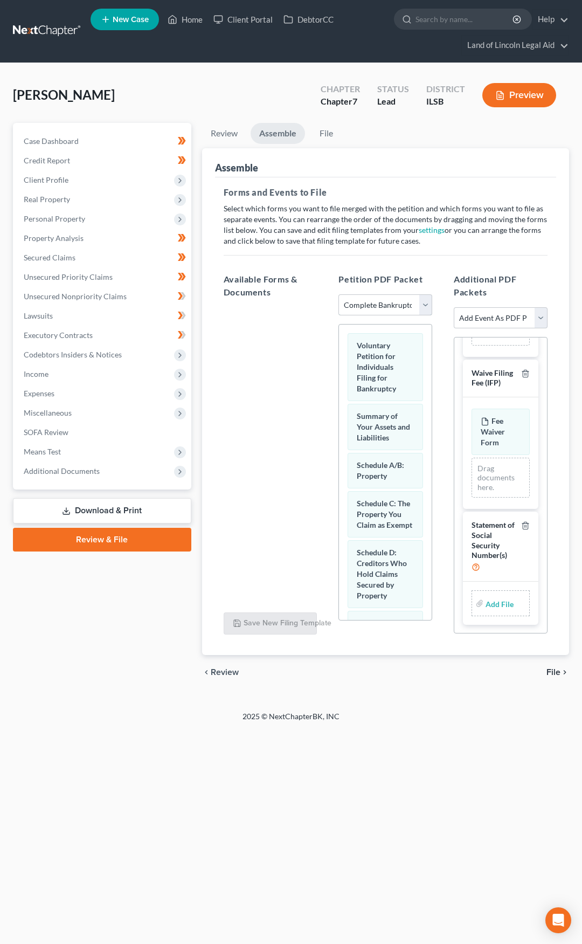
scroll to position [276, 0]
click at [491, 607] on input "file" at bounding box center [499, 603] width 26 height 19
type input "C:\fakepath\Form 121.pdf"
click at [553, 670] on span "File" at bounding box center [554, 672] width 14 height 9
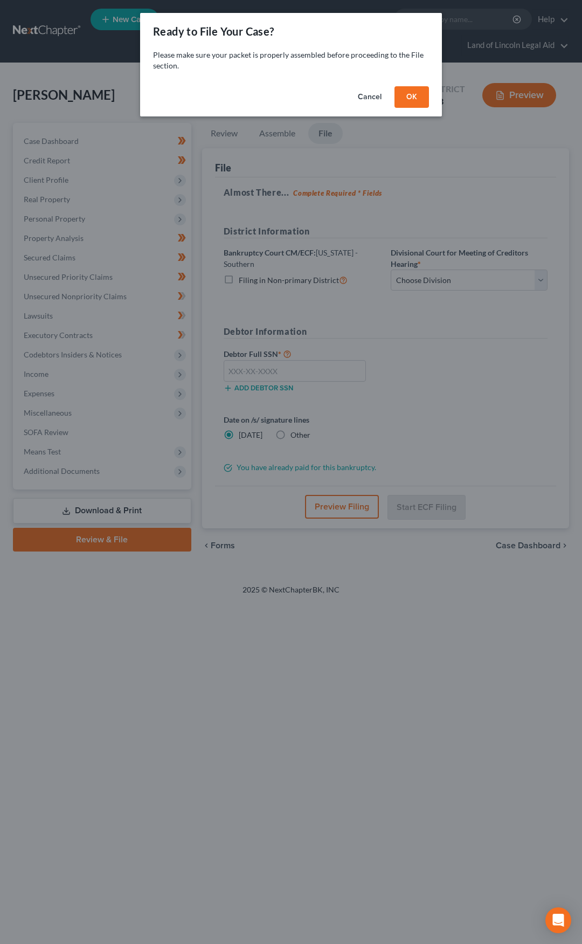
click at [410, 105] on button "OK" at bounding box center [412, 97] width 35 height 22
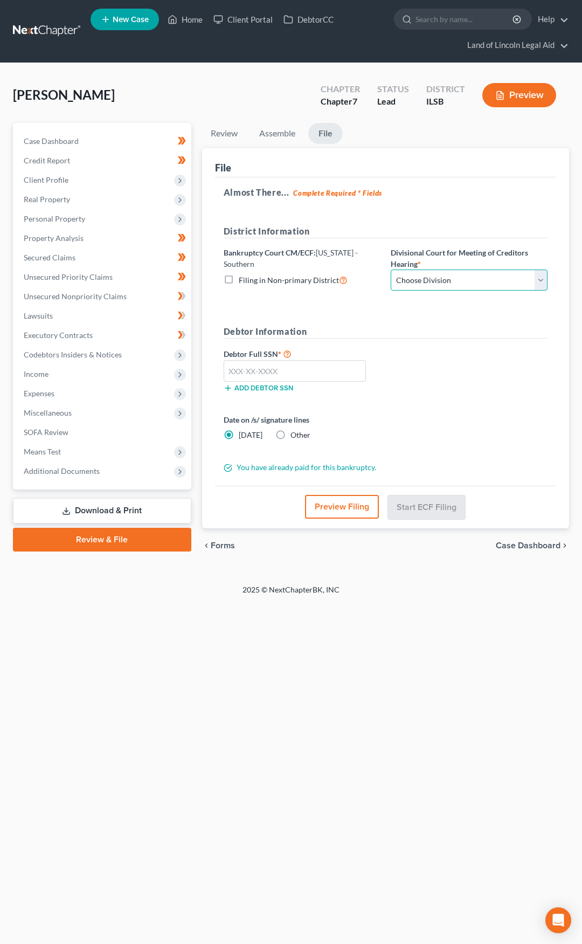
click at [425, 281] on select "Choose Division Benton Effingham East St. Louis" at bounding box center [469, 281] width 157 height 22
select select "2"
click at [391, 270] on select "Choose Division Benton Effingham East St. Louis" at bounding box center [469, 281] width 157 height 22
click at [312, 371] on input "text" at bounding box center [295, 371] width 143 height 22
type input "331-74-9919"
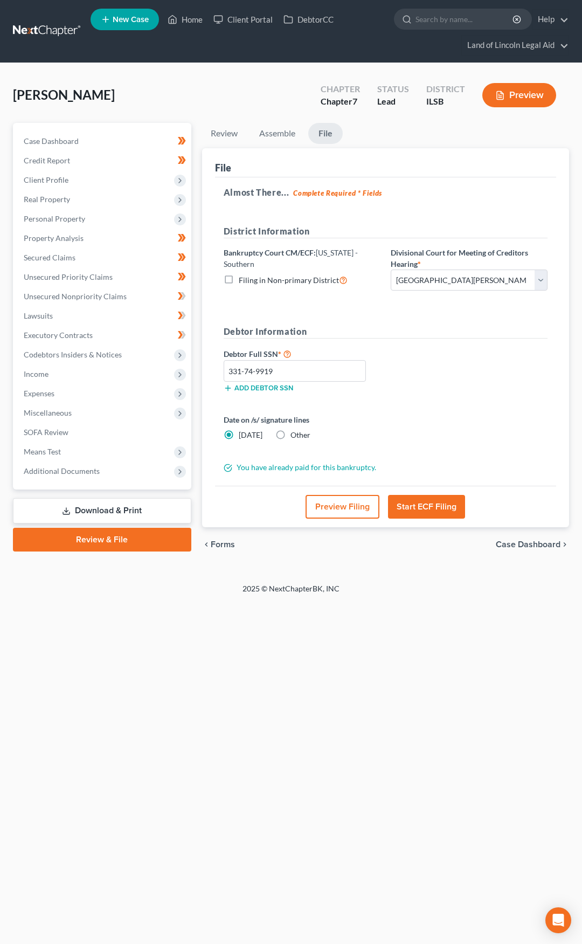
click at [291, 434] on label "Other" at bounding box center [301, 435] width 20 height 11
click at [295, 434] on input "Other" at bounding box center [298, 433] width 7 height 7
radio input "true"
radio input "false"
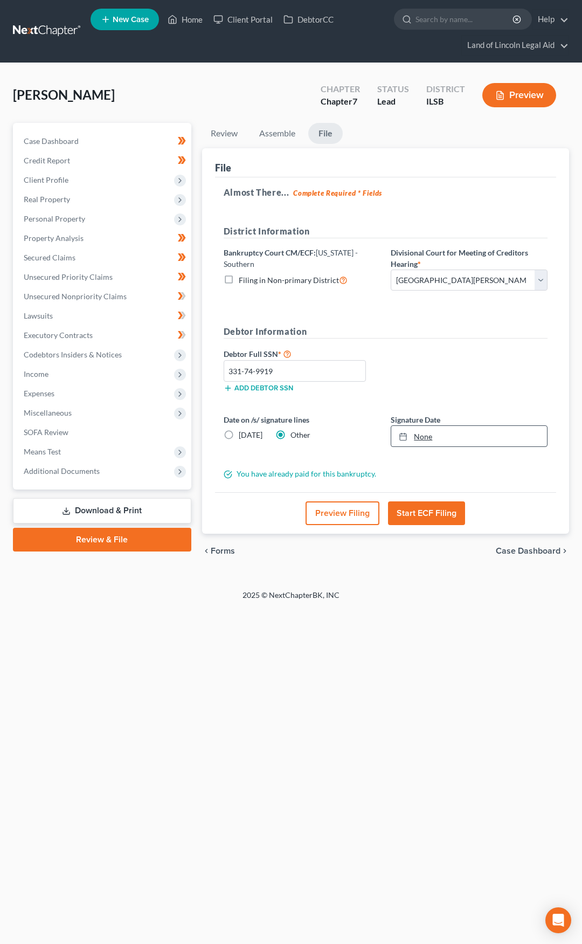
click at [421, 436] on link "None" at bounding box center [469, 436] width 156 height 20
type input "9/16/2025"
click at [116, 219] on span "Personal Property" at bounding box center [103, 218] width 176 height 19
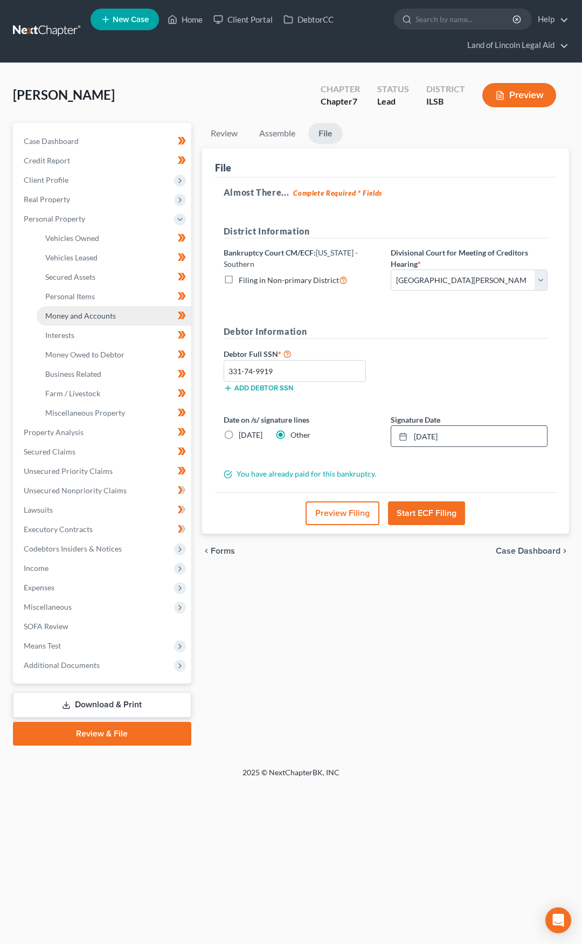
click at [110, 311] on span "Money and Accounts" at bounding box center [80, 315] width 71 height 9
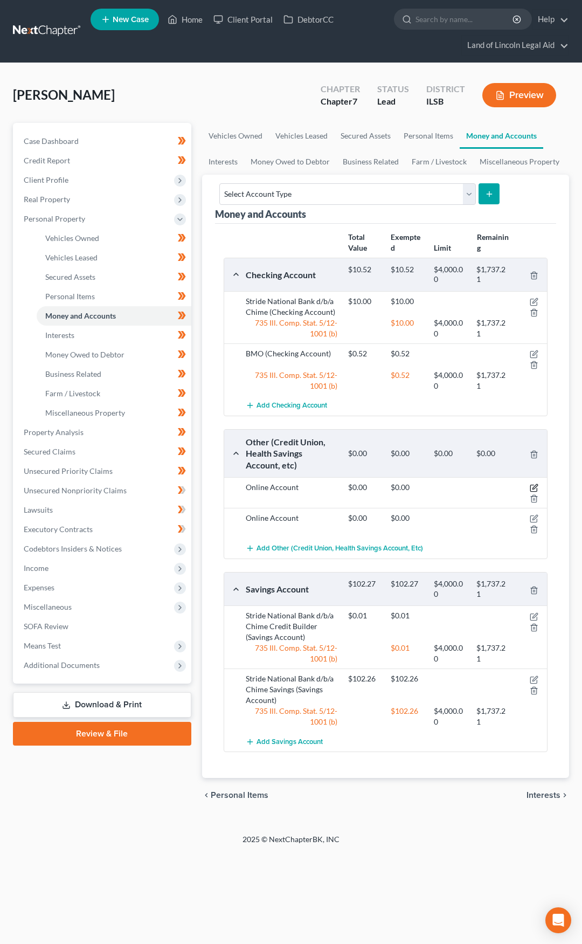
click at [537, 486] on icon "button" at bounding box center [535, 487] width 5 height 5
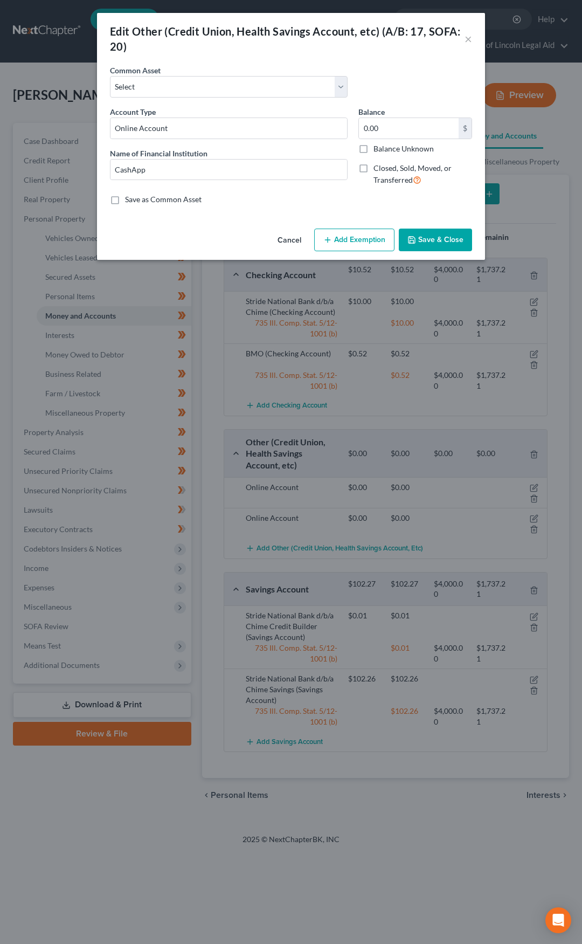
click at [293, 237] on button "Cancel" at bounding box center [289, 241] width 41 height 22
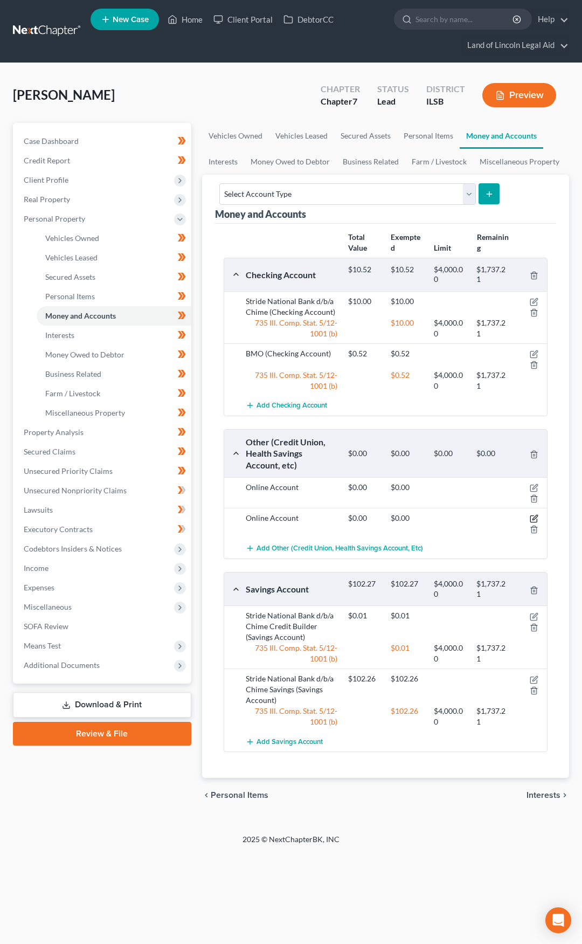
click at [537, 517] on icon "button" at bounding box center [534, 518] width 9 height 9
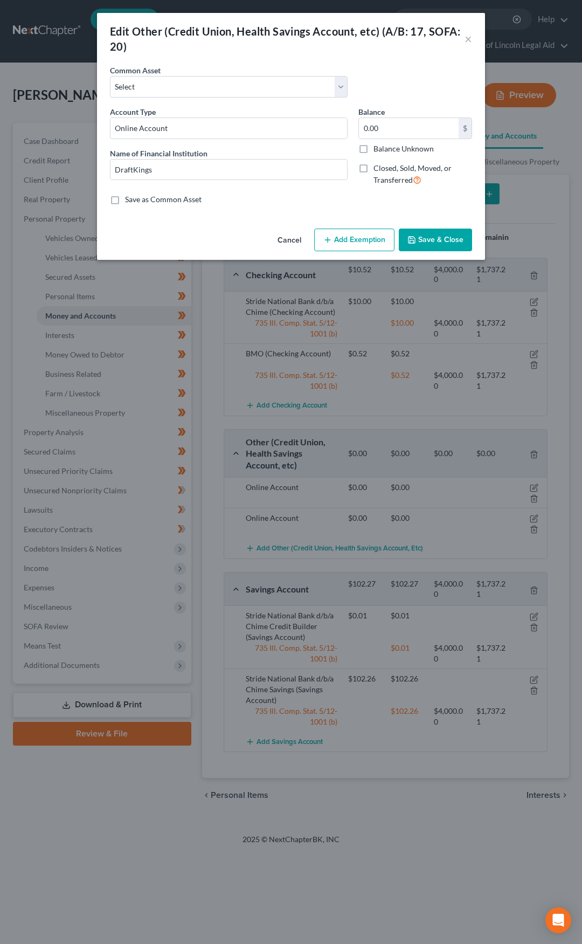
click at [290, 239] on button "Cancel" at bounding box center [289, 241] width 41 height 22
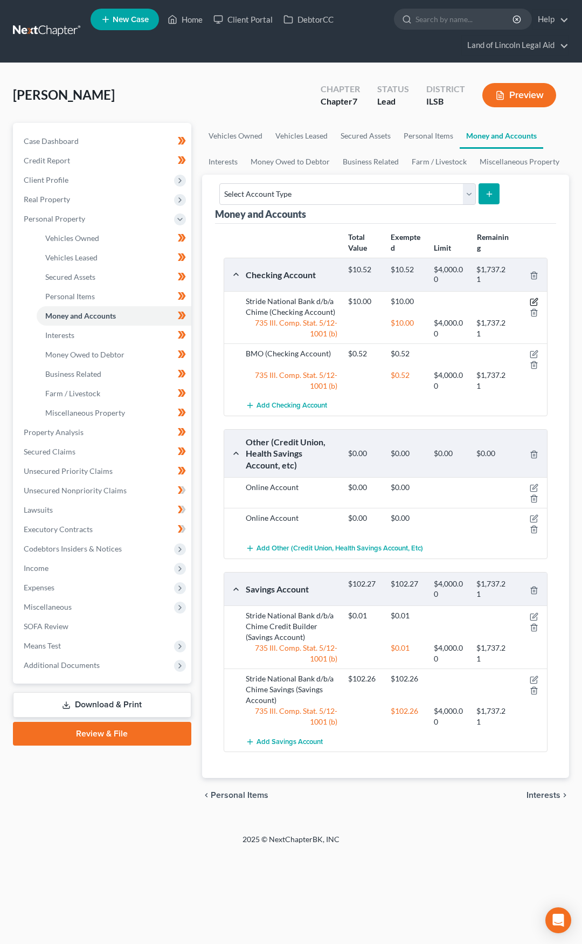
click at [533, 300] on icon "button" at bounding box center [534, 302] width 9 height 9
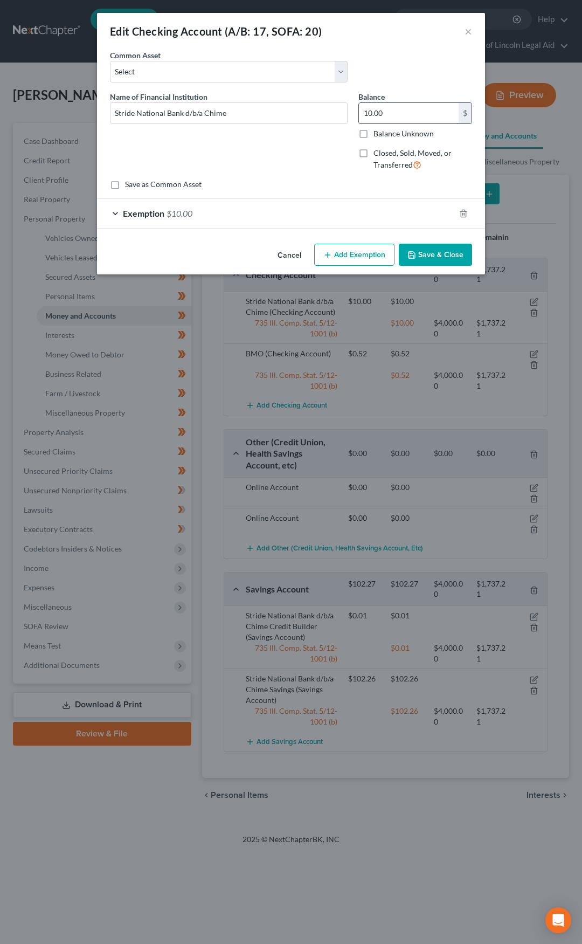
click at [396, 117] on input "10.00" at bounding box center [409, 113] width 100 height 20
type input "200"
click at [307, 222] on div "Exemption $10.00" at bounding box center [276, 213] width 358 height 29
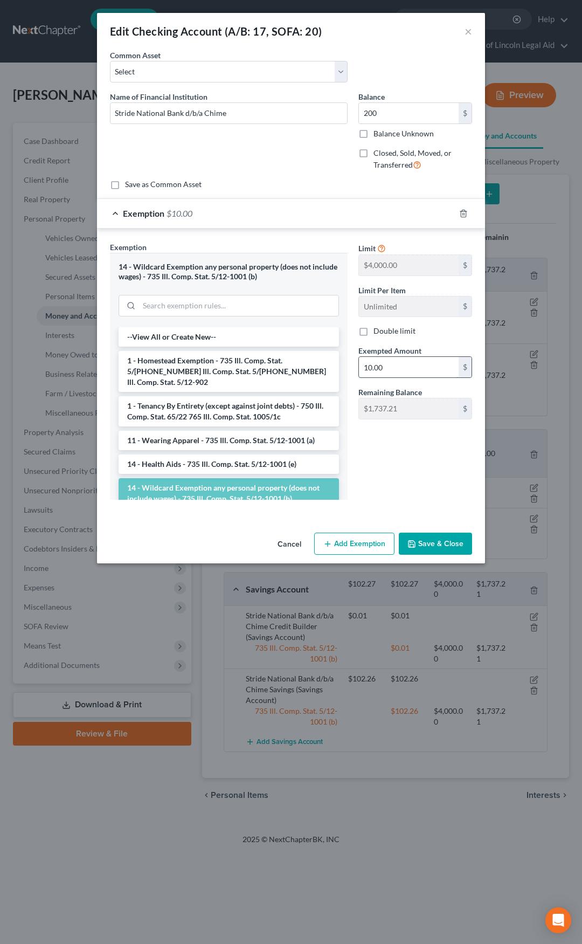
click at [389, 371] on input "10.00" at bounding box center [409, 367] width 100 height 20
type input "200"
click at [435, 549] on button "Save & Close" at bounding box center [435, 544] width 73 height 23
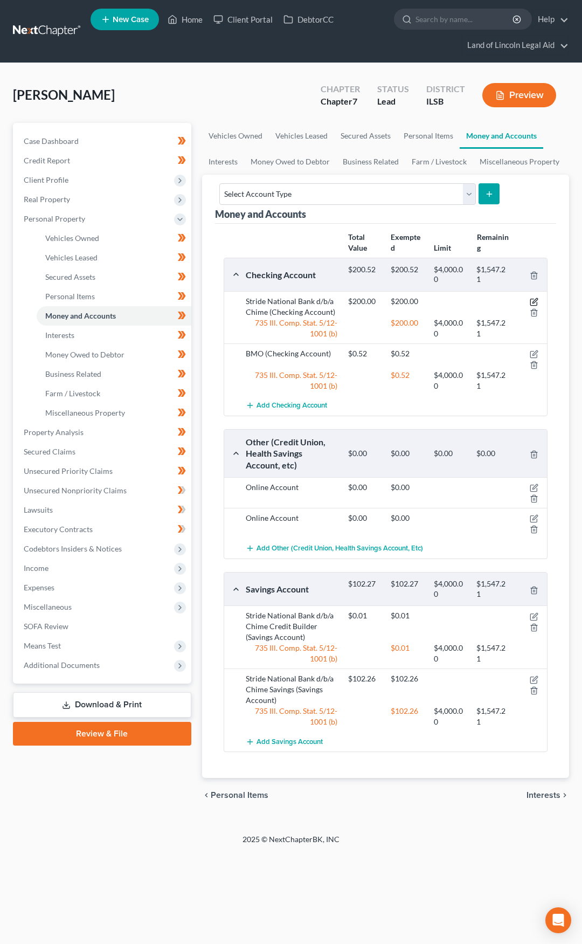
click at [532, 300] on icon "button" at bounding box center [534, 302] width 9 height 9
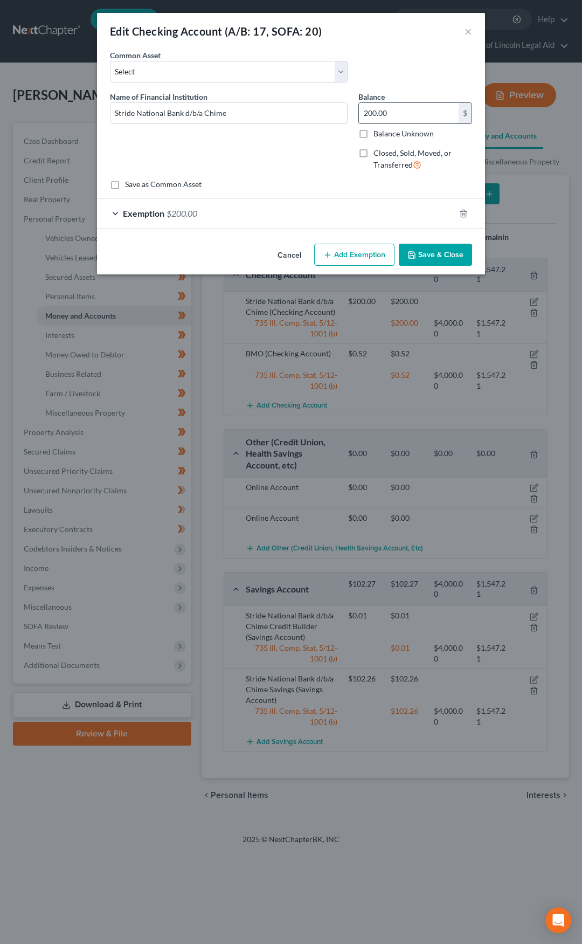
click at [396, 115] on input "200.00" at bounding box center [409, 113] width 100 height 20
type input "167"
click at [301, 210] on div "Exemption $200.00" at bounding box center [276, 213] width 358 height 29
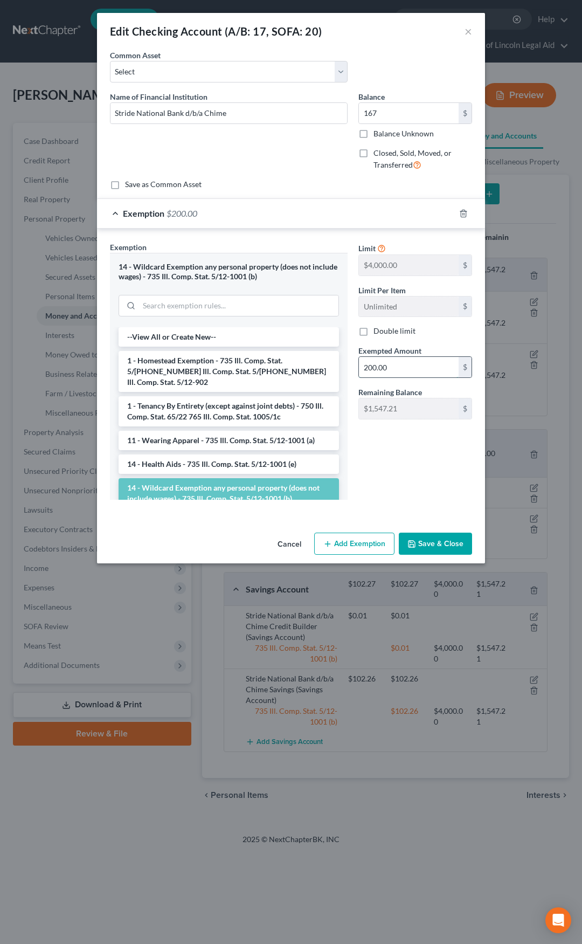
click at [391, 371] on input "200.00" at bounding box center [409, 367] width 100 height 20
type input "167"
click at [432, 548] on button "Save & Close" at bounding box center [435, 544] width 73 height 23
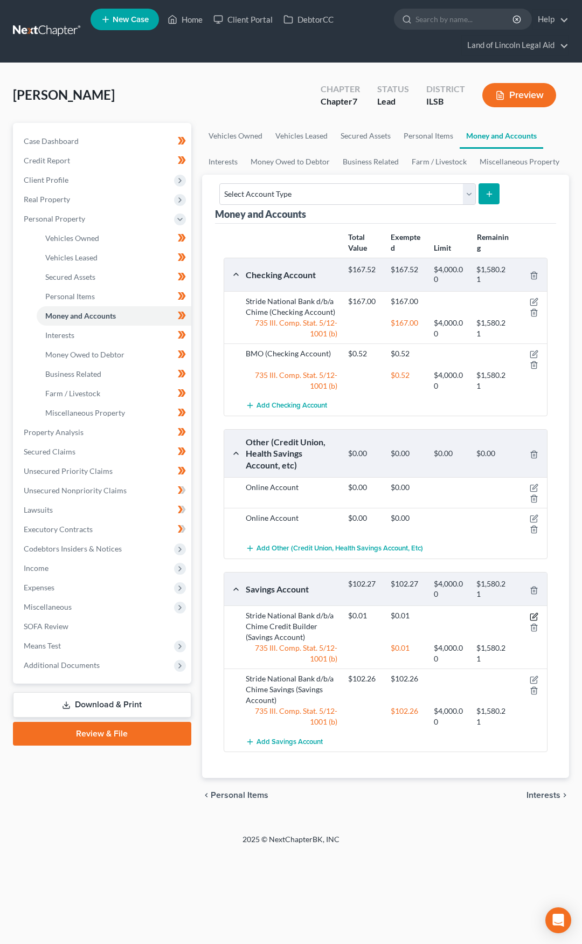
click at [535, 614] on icon "button" at bounding box center [535, 615] width 5 height 5
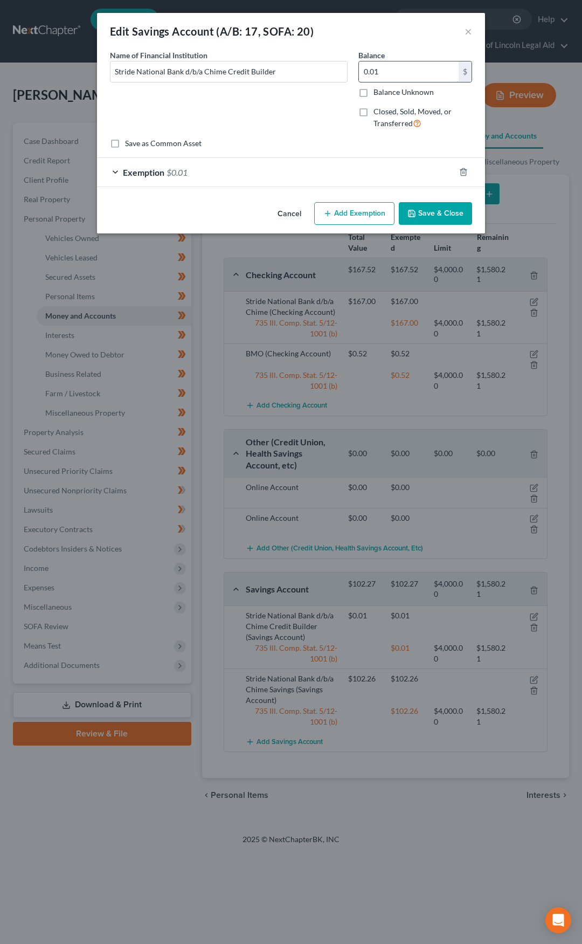
click at [410, 70] on input "0.01" at bounding box center [409, 71] width 100 height 20
type input "104"
click at [254, 176] on div "Exemption $0.01" at bounding box center [276, 172] width 358 height 29
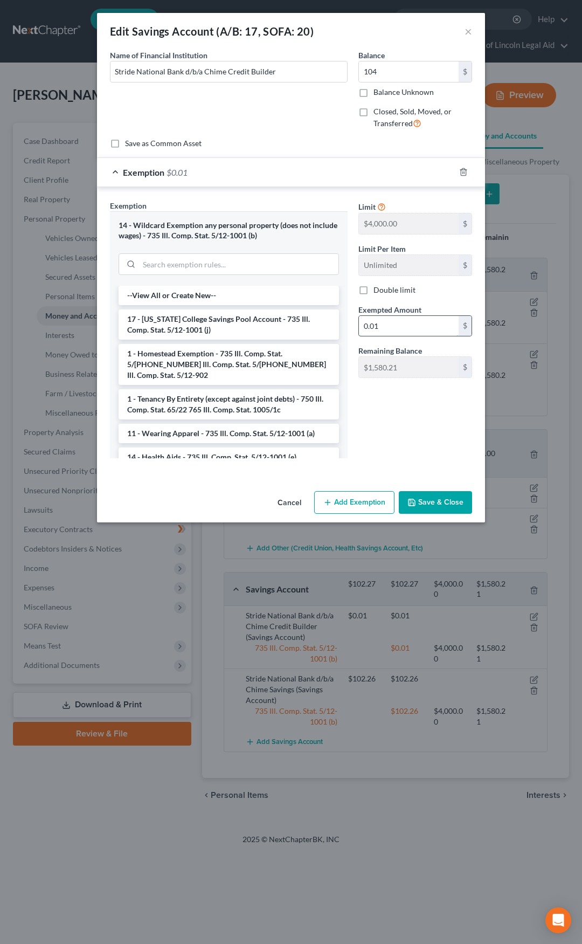
click at [400, 329] on input "0.01" at bounding box center [409, 326] width 100 height 20
type input "104"
click at [433, 498] on button "Save & Close" at bounding box center [435, 502] width 73 height 23
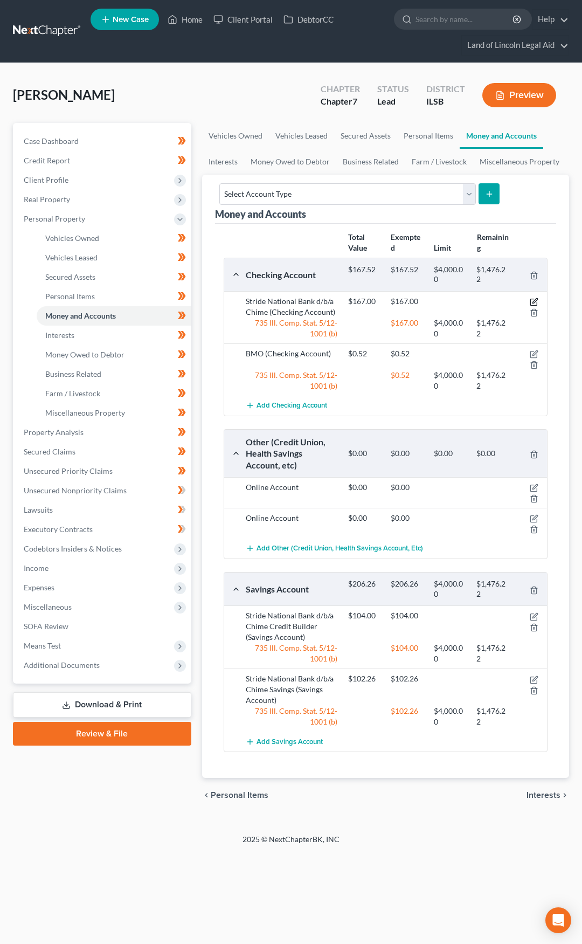
click at [535, 299] on icon "button" at bounding box center [534, 302] width 9 height 9
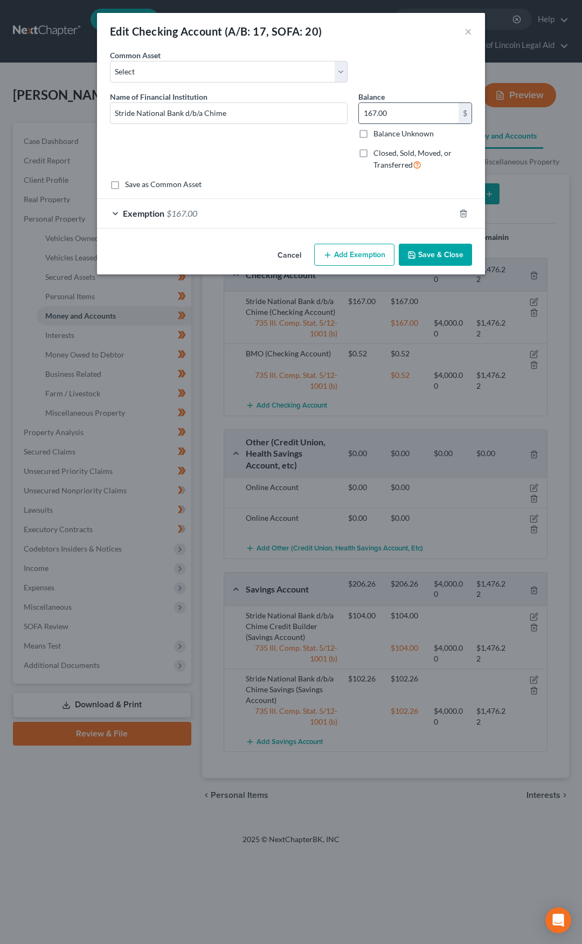
click at [373, 113] on input "167.00" at bounding box center [409, 113] width 100 height 20
type input "67"
click at [289, 214] on div "Exemption $167.00" at bounding box center [276, 213] width 358 height 29
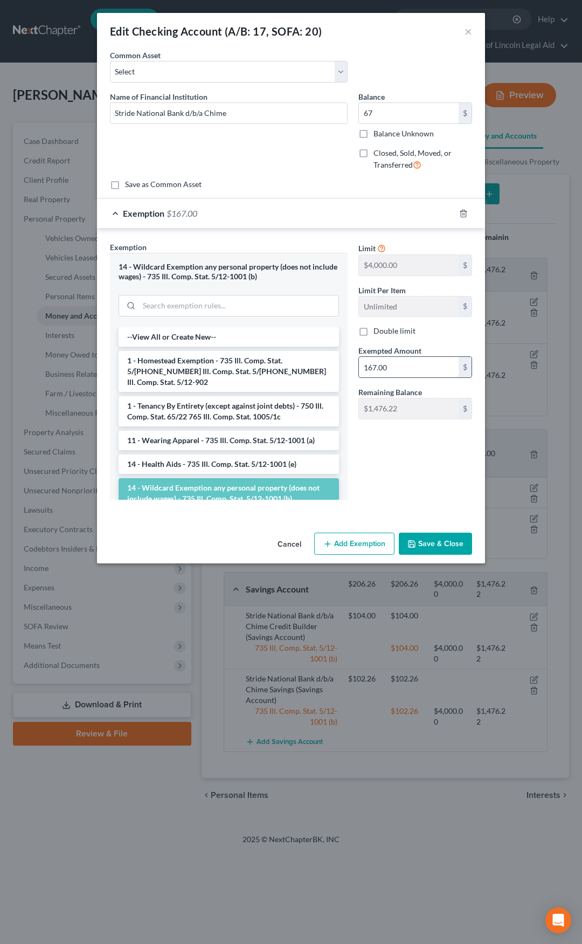
click at [377, 372] on input "167.00" at bounding box center [409, 367] width 100 height 20
type input "67"
click at [427, 550] on button "Save & Close" at bounding box center [435, 544] width 73 height 23
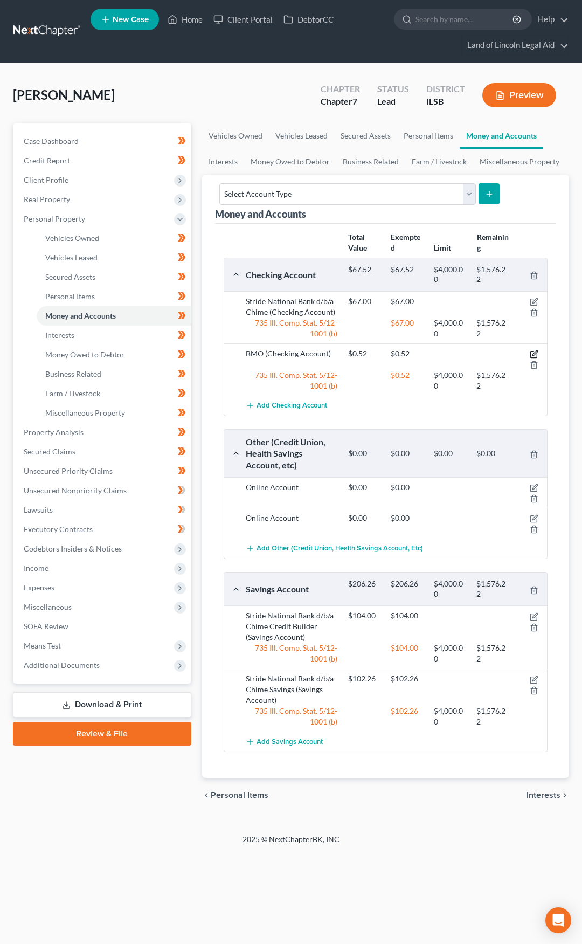
click at [533, 353] on icon "button" at bounding box center [534, 354] width 9 height 9
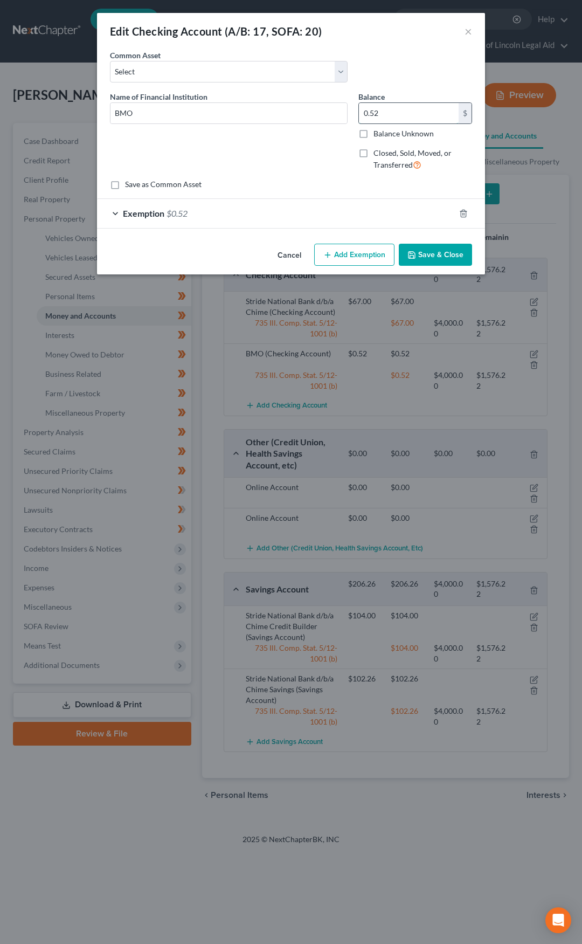
click at [386, 116] on input "0.52" at bounding box center [409, 113] width 100 height 20
type input "3.32"
click at [290, 213] on div "Exemption $0.52" at bounding box center [276, 213] width 358 height 29
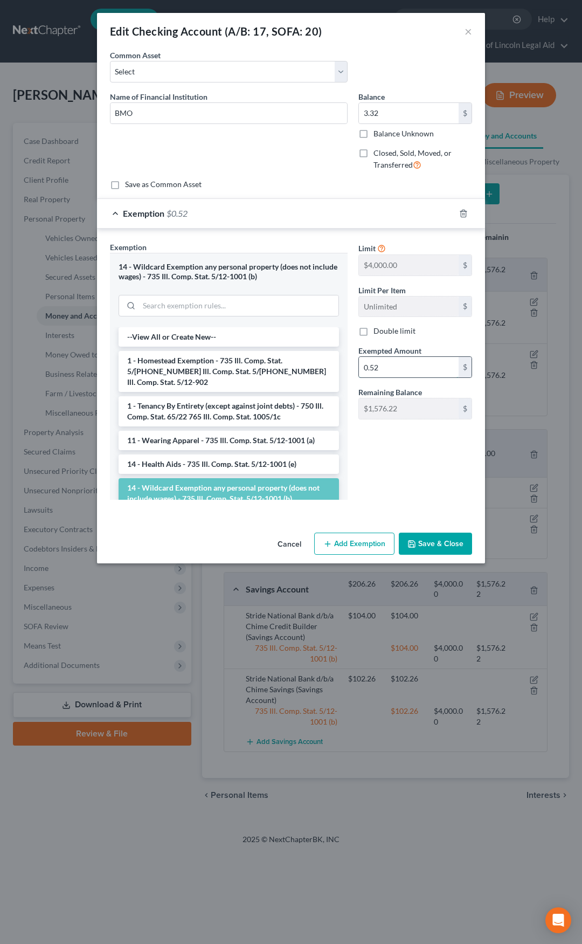
click at [400, 373] on input "0.52" at bounding box center [409, 367] width 100 height 20
type input "3.32"
click at [426, 535] on button "Save & Close" at bounding box center [435, 544] width 73 height 23
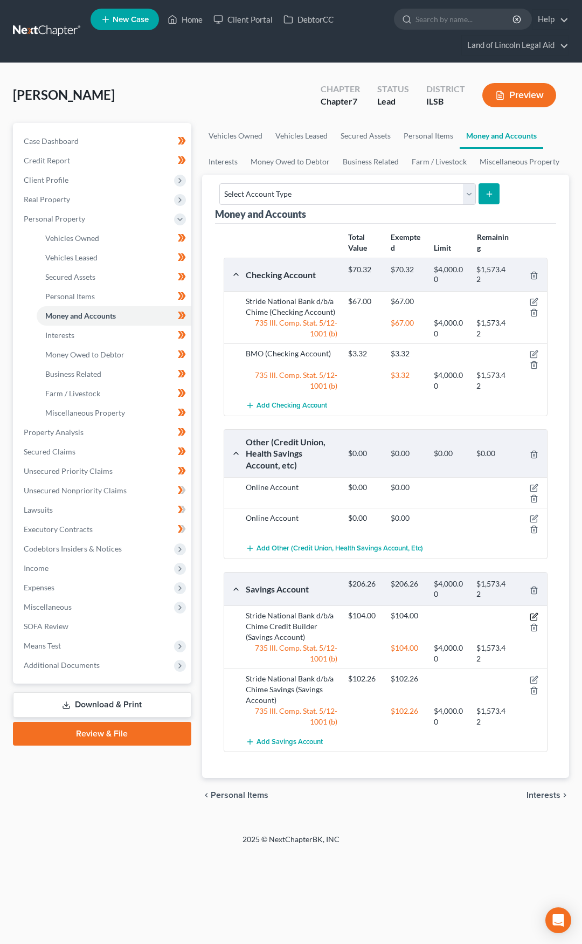
click at [534, 618] on icon "button" at bounding box center [535, 615] width 5 height 5
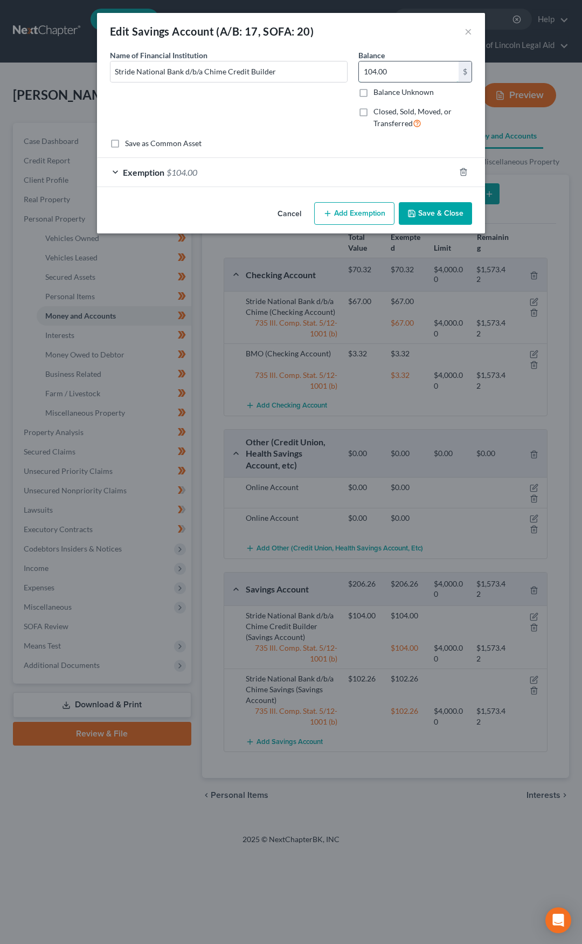
click at [384, 73] on input "104.00" at bounding box center [409, 71] width 100 height 20
type input "0"
click at [297, 173] on div "Exemption $104.00" at bounding box center [276, 172] width 358 height 29
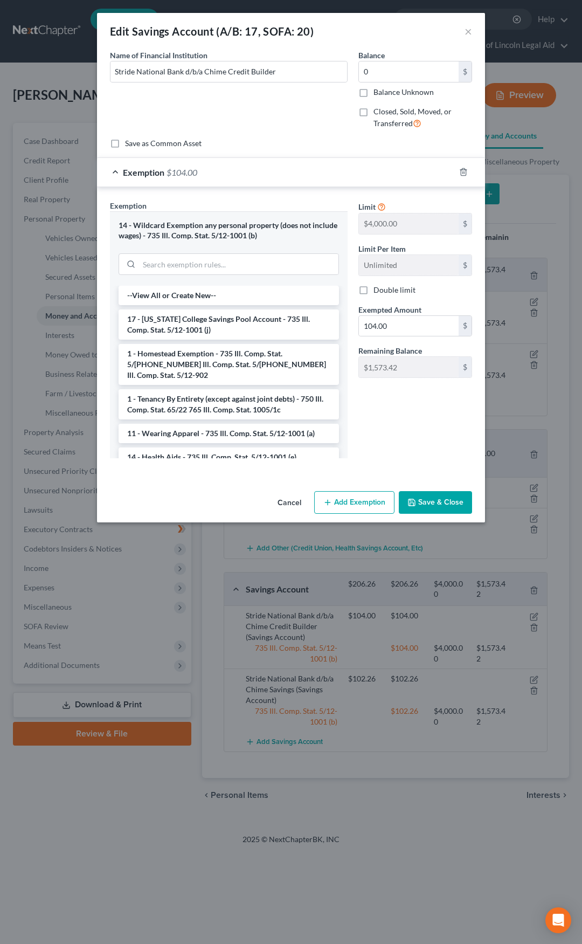
click at [298, 173] on div "Exemption $104.00" at bounding box center [276, 172] width 358 height 29
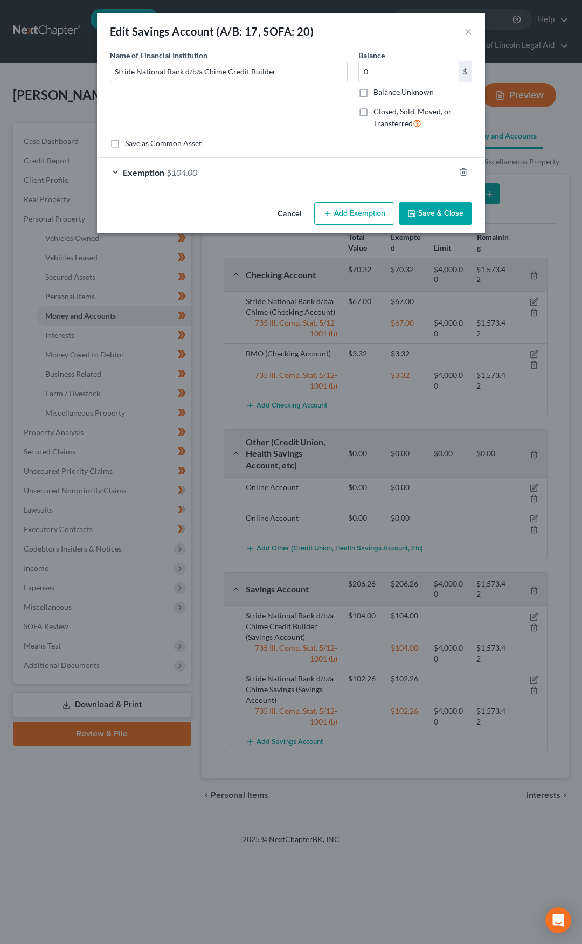
click at [459, 171] on div at bounding box center [470, 171] width 30 height 17
click at [464, 173] on icon "button" at bounding box center [463, 172] width 9 height 9
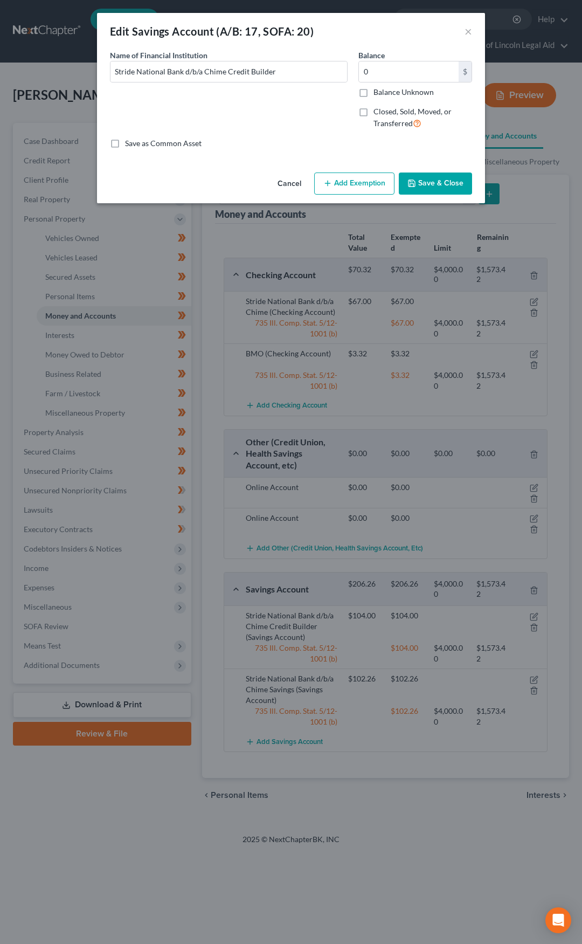
click at [430, 185] on button "Save & Close" at bounding box center [435, 184] width 73 height 23
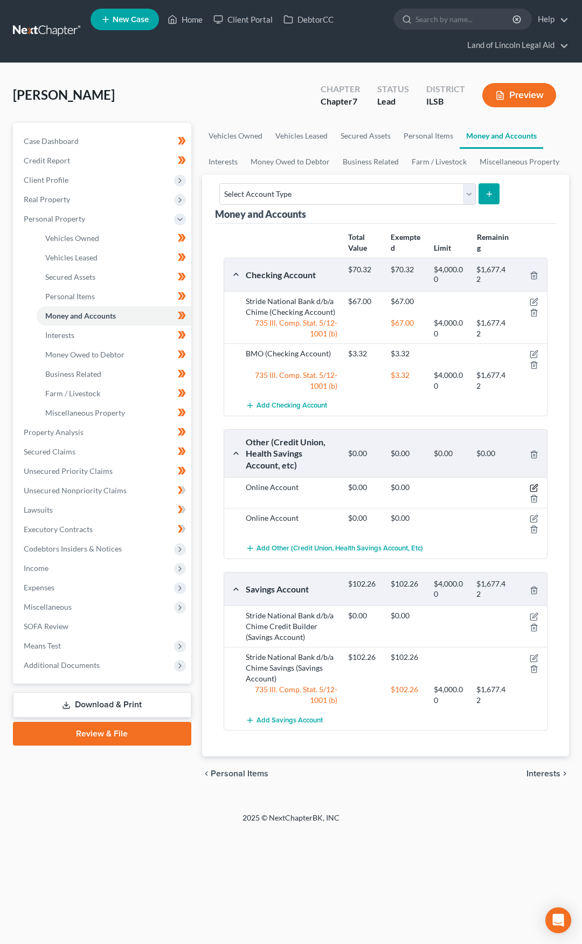
click at [534, 487] on icon "button" at bounding box center [535, 487] width 5 height 5
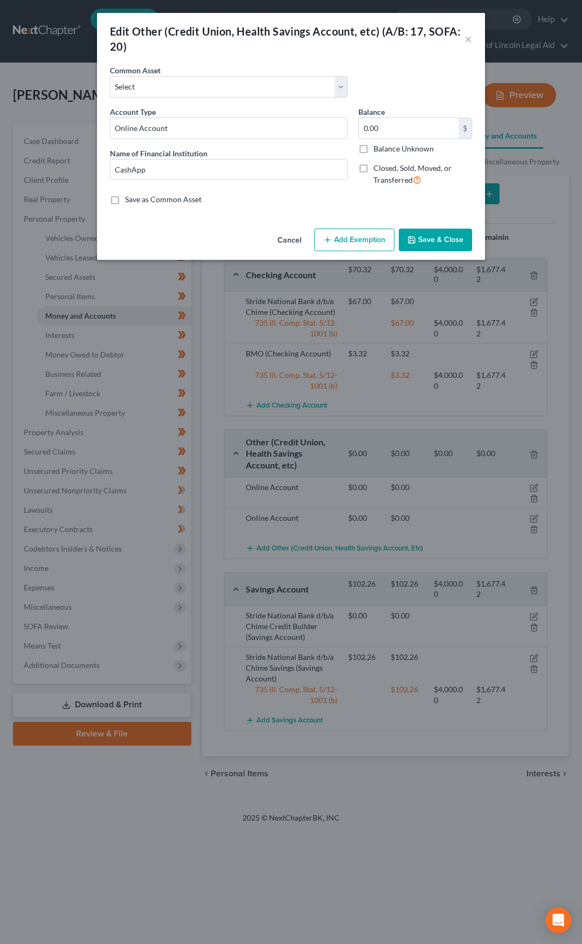
click at [294, 240] on button "Cancel" at bounding box center [289, 241] width 41 height 22
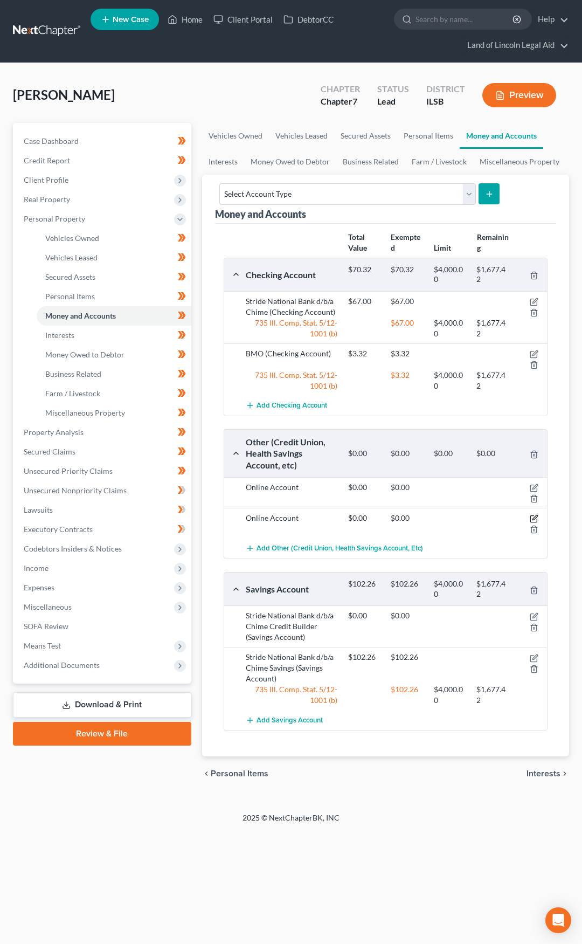
click at [534, 521] on icon "button" at bounding box center [534, 518] width 9 height 9
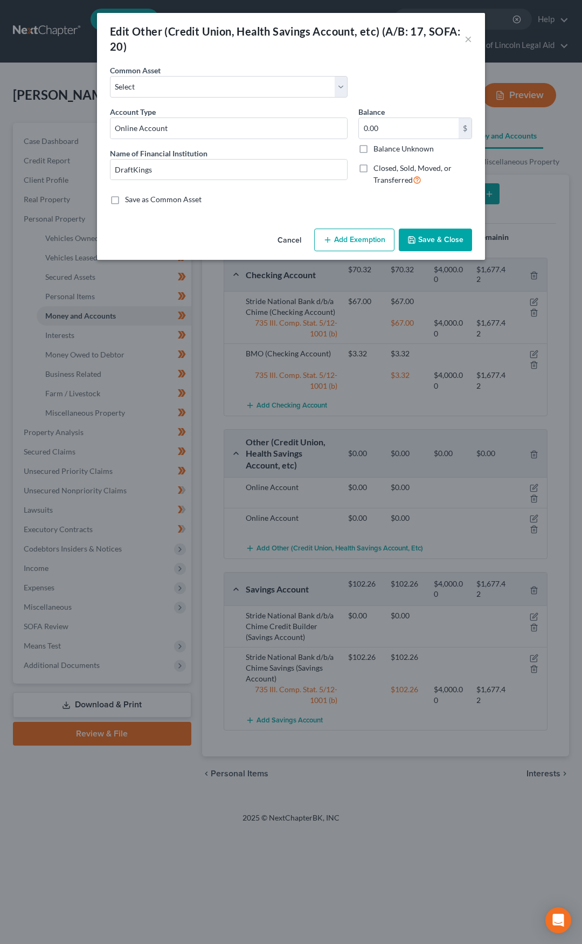
click at [285, 241] on button "Cancel" at bounding box center [289, 241] width 41 height 22
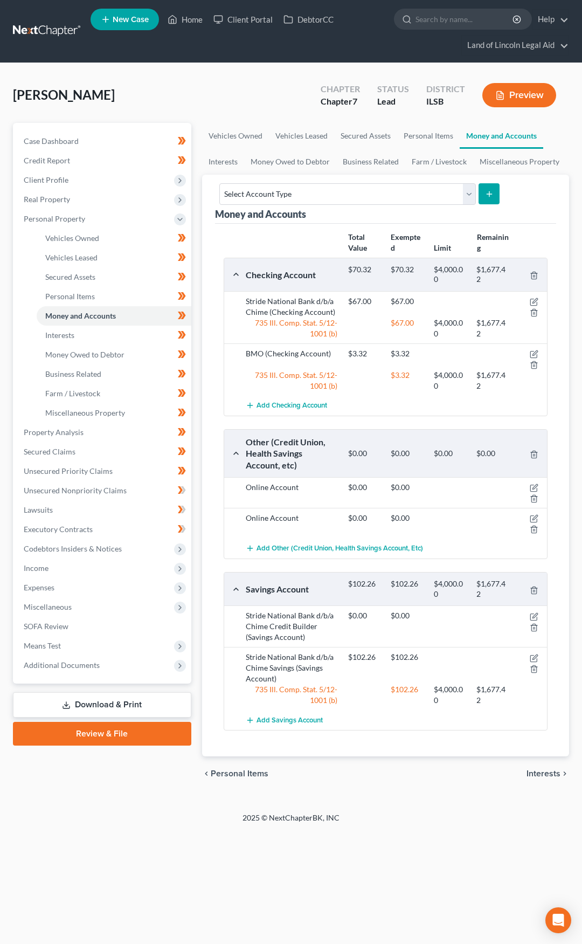
click at [127, 732] on link "Review & File" at bounding box center [102, 734] width 178 height 24
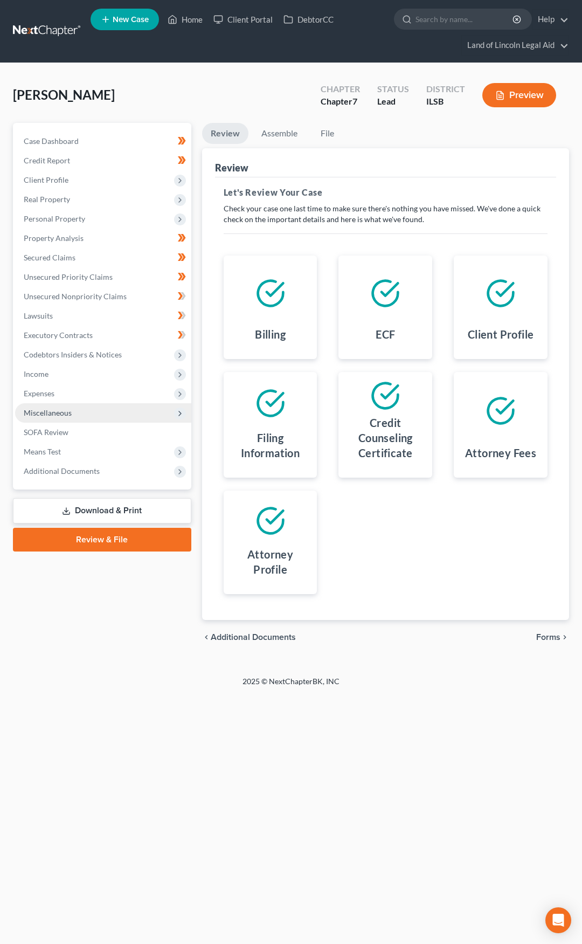
click at [119, 412] on span "Miscellaneous" at bounding box center [103, 412] width 176 height 19
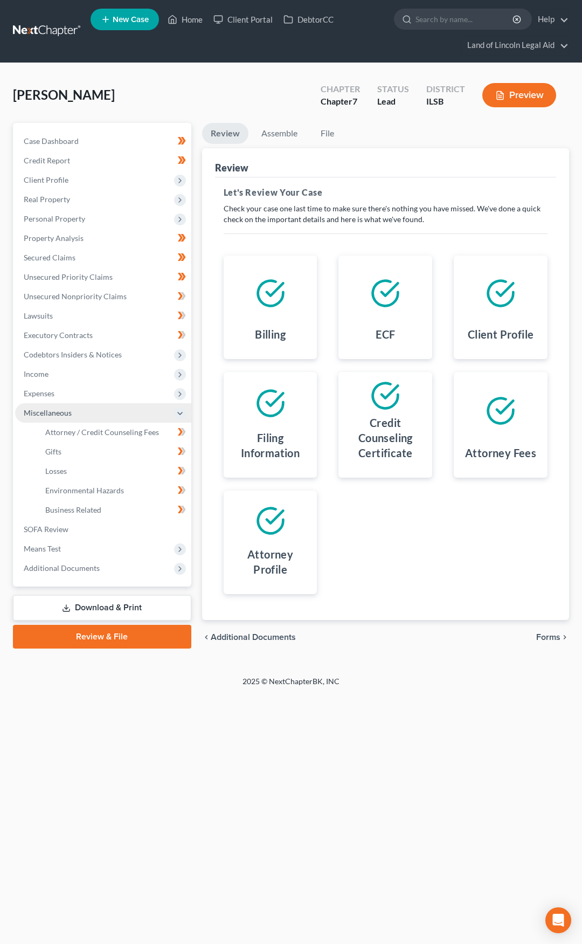
click at [119, 412] on span "Miscellaneous" at bounding box center [103, 412] width 176 height 19
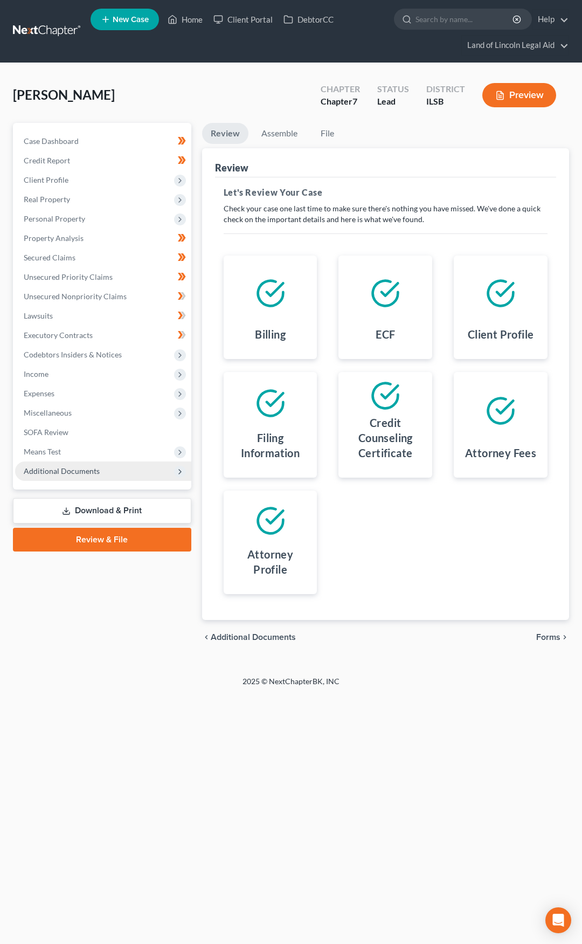
click at [116, 467] on span "Additional Documents" at bounding box center [103, 471] width 176 height 19
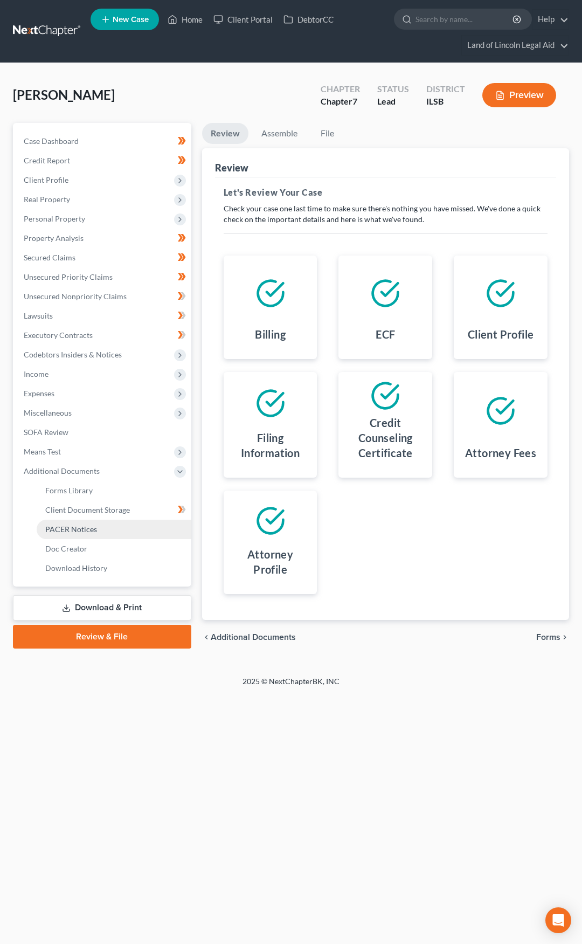
click at [118, 527] on link "PACER Notices" at bounding box center [114, 529] width 155 height 19
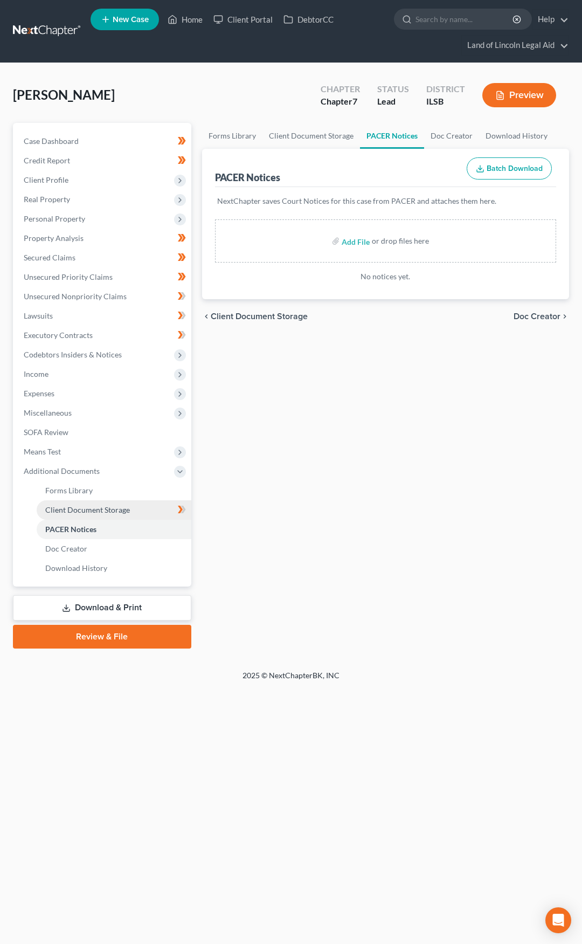
click at [116, 509] on span "Client Document Storage" at bounding box center [87, 509] width 85 height 9
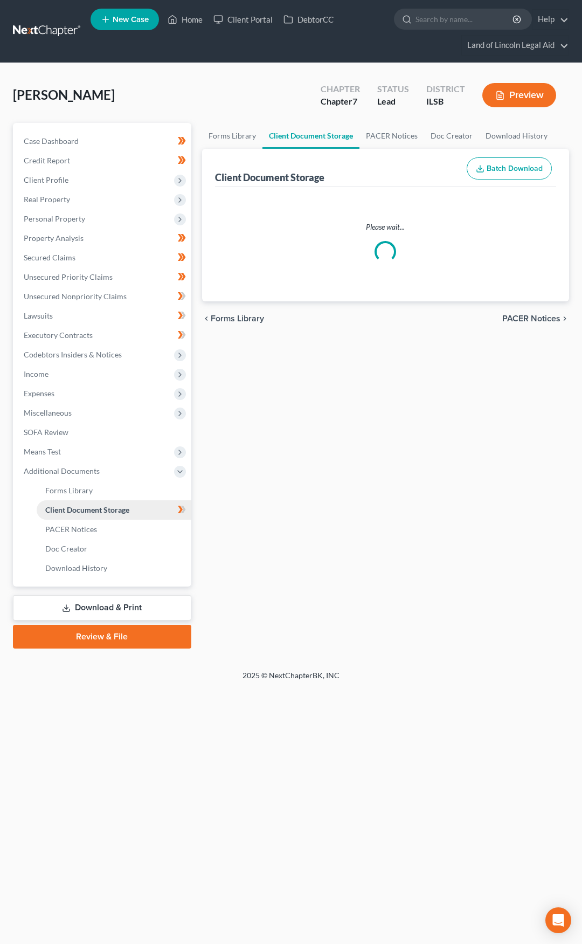
select select "0"
select select "5"
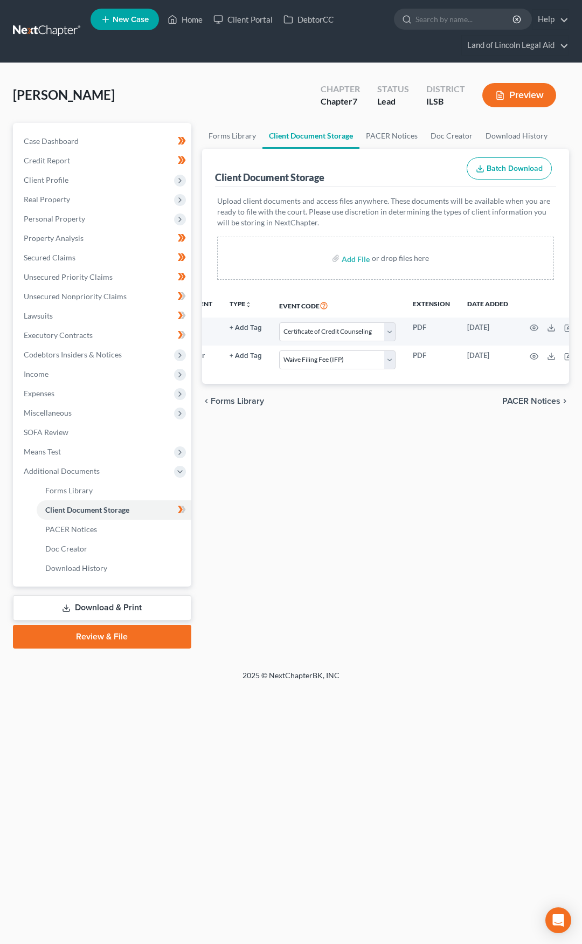
scroll to position [0, 82]
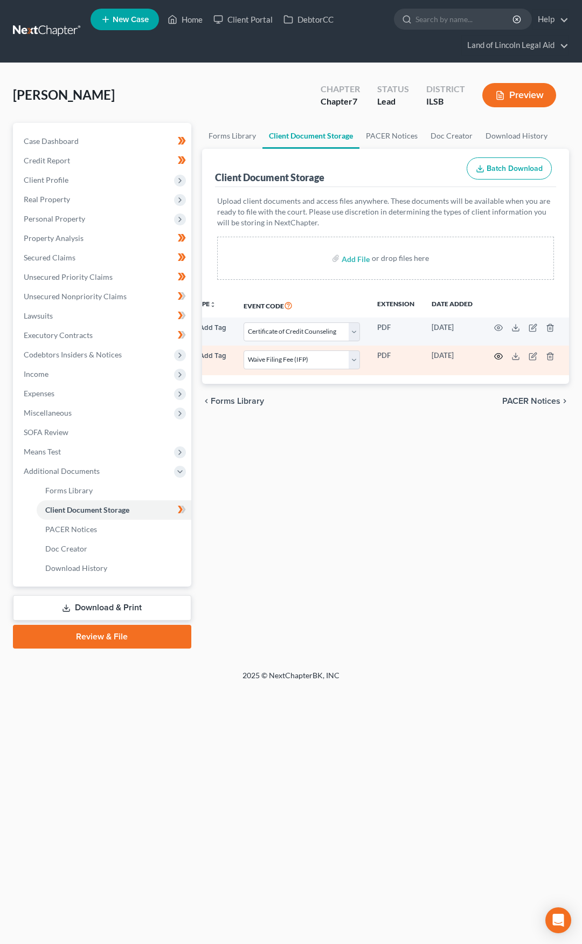
click at [494, 357] on icon "button" at bounding box center [498, 356] width 9 height 9
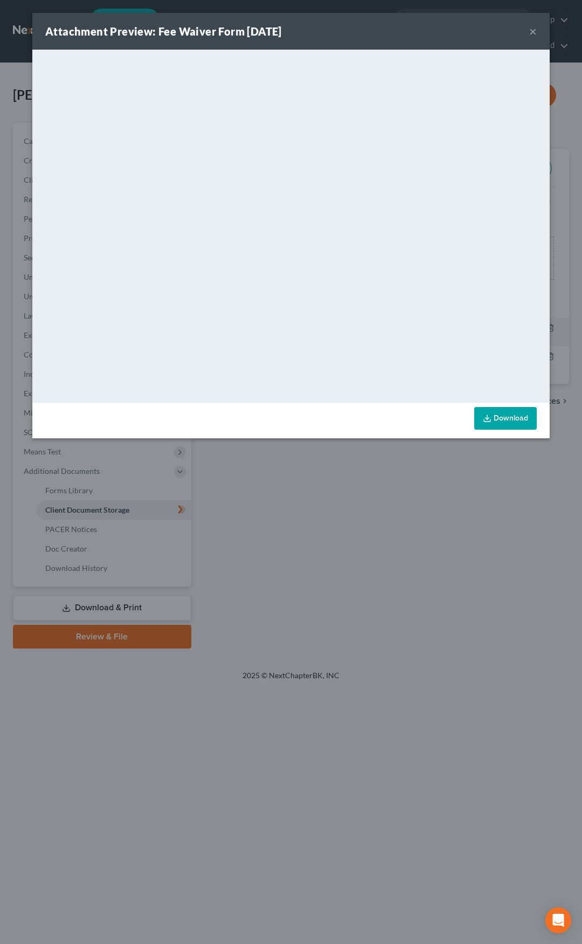
click at [530, 33] on button "×" at bounding box center [533, 31] width 8 height 13
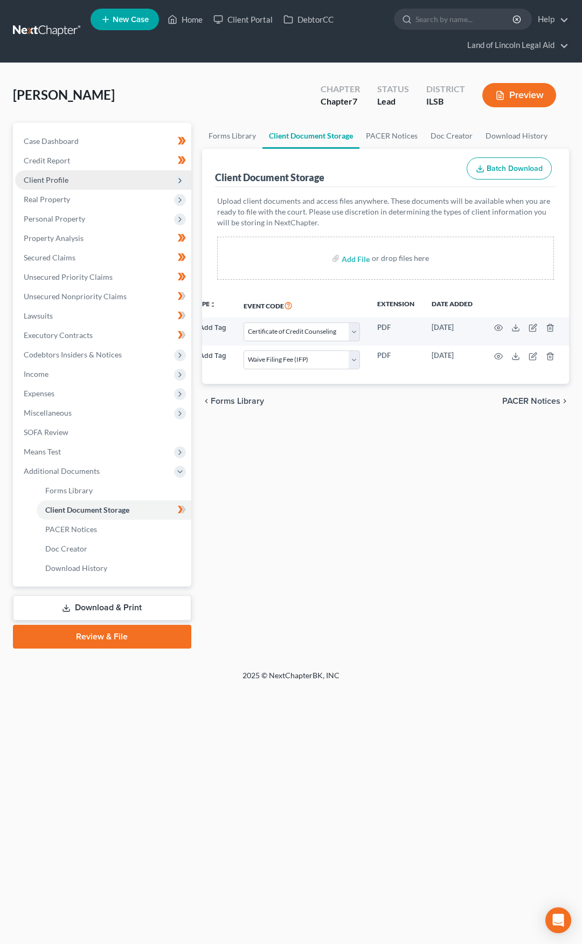
click at [102, 183] on span "Client Profile" at bounding box center [103, 179] width 176 height 19
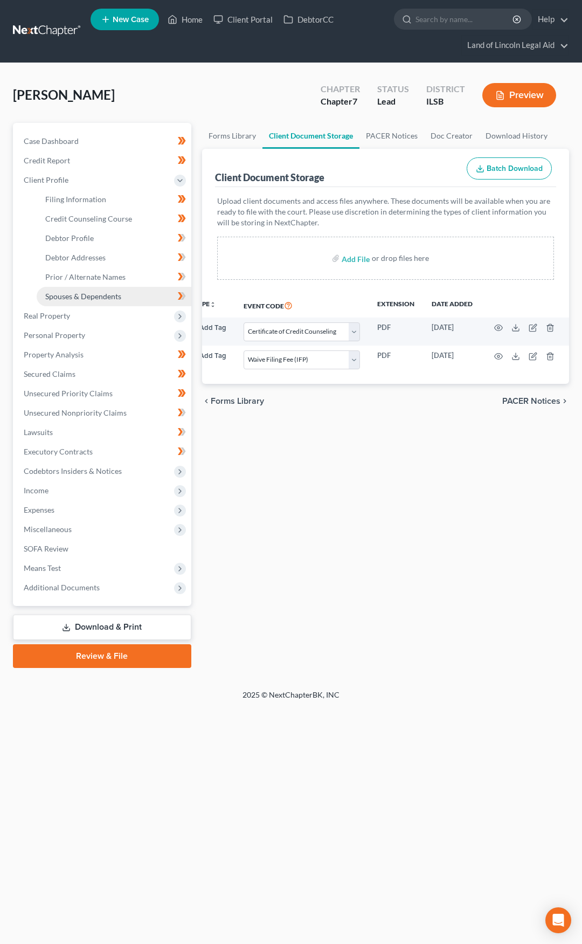
click at [101, 293] on span "Spouses & Dependents" at bounding box center [83, 296] width 76 height 9
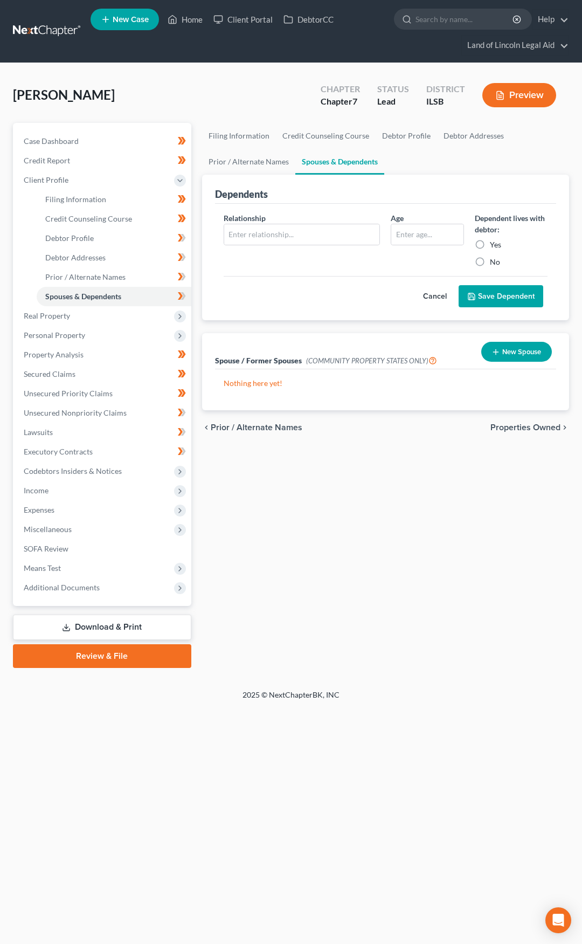
click at [149, 659] on link "Review & File" at bounding box center [102, 656] width 178 height 24
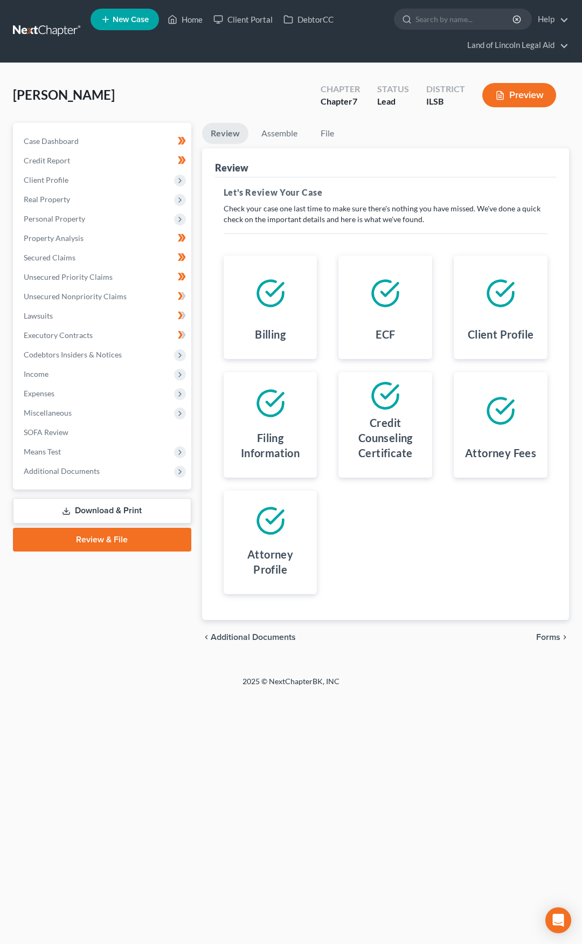
click at [542, 637] on span "Forms" at bounding box center [548, 637] width 24 height 9
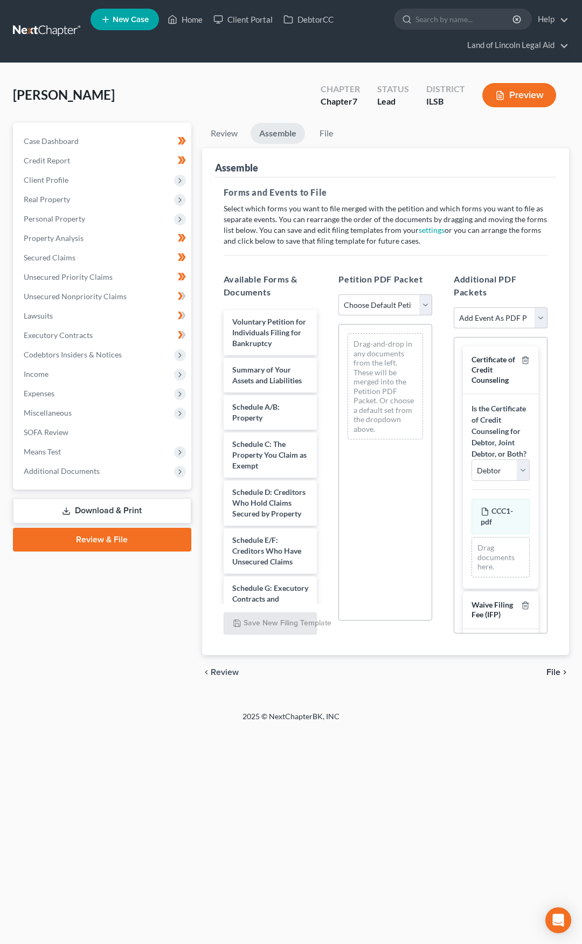
click at [377, 310] on select "Choose Default Petition PDF Packet Complete Bankruptcy Petition (all forms and …" at bounding box center [386, 305] width 94 height 22
select select "0"
click at [339, 294] on select "Choose Default Petition PDF Packet Complete Bankruptcy Petition (all forms and …" at bounding box center [386, 305] width 94 height 22
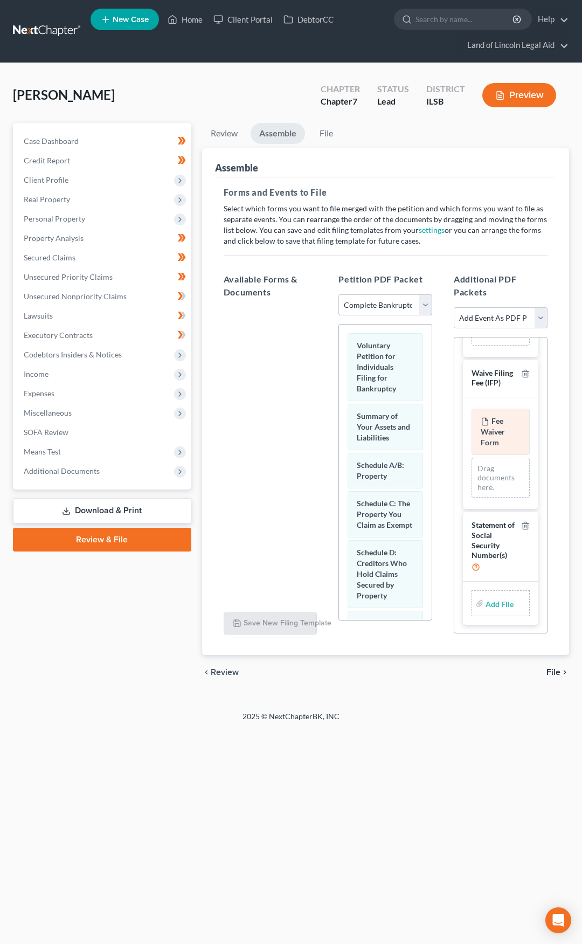
scroll to position [276, 0]
click at [490, 605] on input "file" at bounding box center [499, 603] width 26 height 19
type input "C:\fakepath\Form 121.pdf"
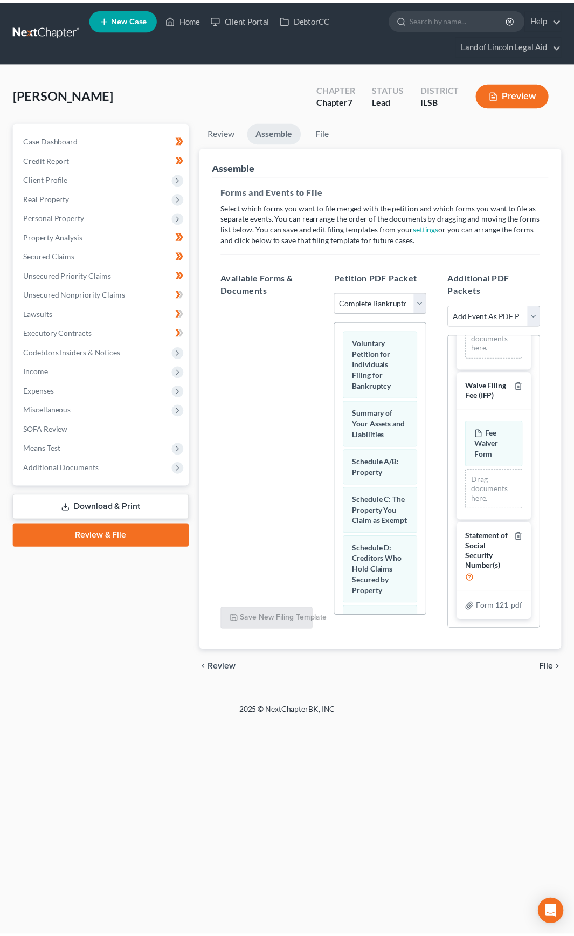
scroll to position [271, 0]
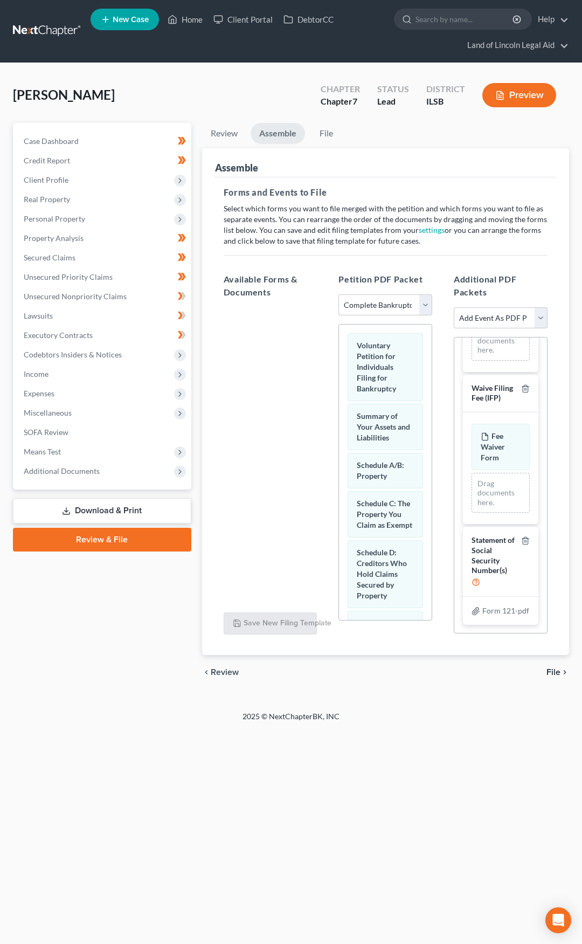
click at [555, 672] on span "File" at bounding box center [554, 672] width 14 height 9
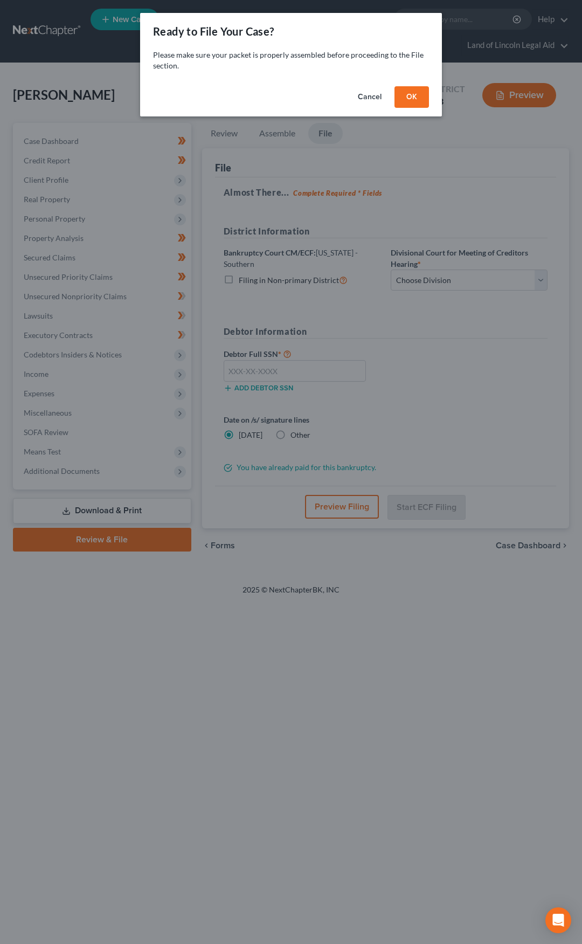
click at [407, 100] on button "OK" at bounding box center [412, 97] width 35 height 22
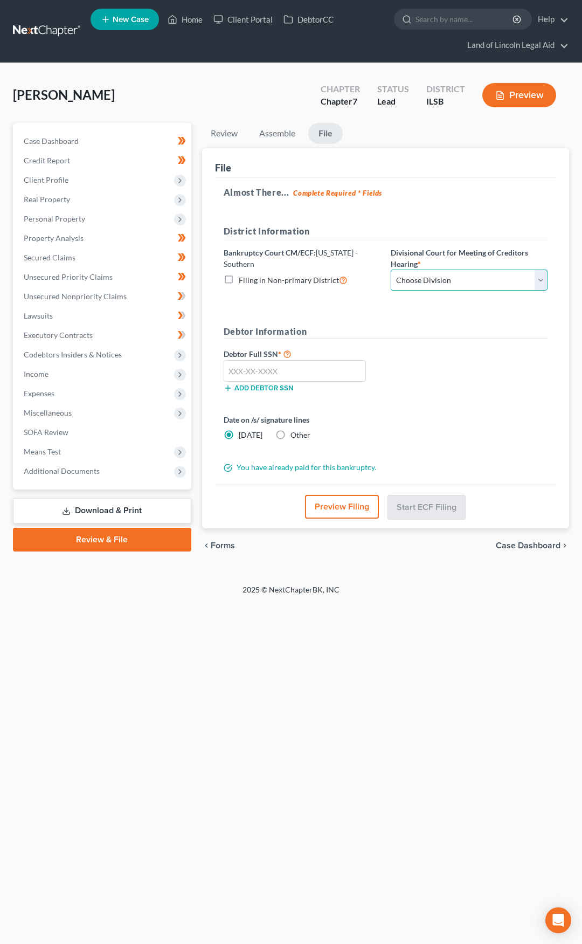
click at [424, 284] on select "Choose Division Benton Effingham East St. Louis" at bounding box center [469, 281] width 157 height 22
select select "2"
click at [391, 270] on select "Choose Division Benton Effingham East St. Louis" at bounding box center [469, 281] width 157 height 22
click at [308, 370] on input "text" at bounding box center [295, 371] width 143 height 22
type input "331-74-9919"
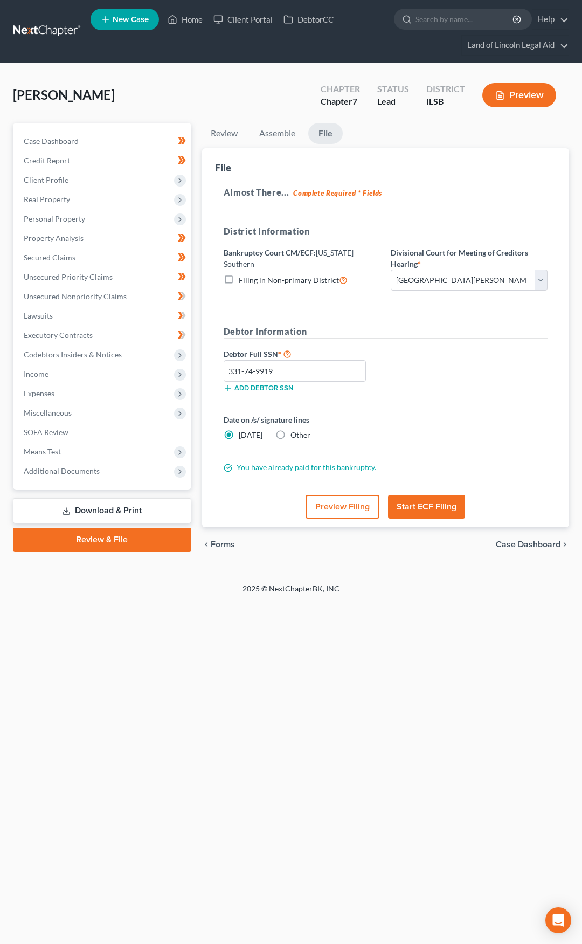
click at [291, 437] on label "Other" at bounding box center [301, 435] width 20 height 11
click at [295, 437] on input "Other" at bounding box center [298, 433] width 7 height 7
radio input "true"
radio input "false"
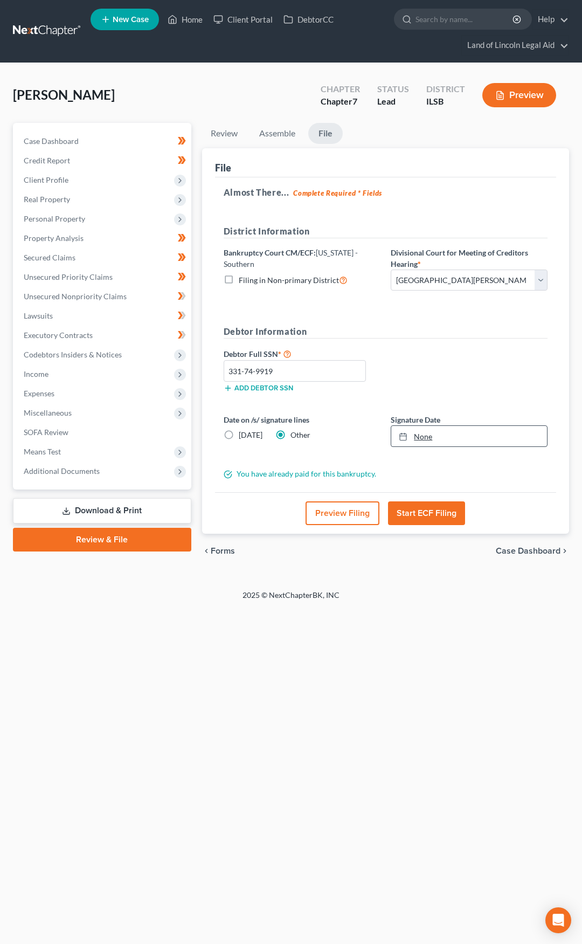
type input "9/16/2025"
click at [421, 436] on link "None" at bounding box center [469, 436] width 156 height 20
click at [435, 516] on button "Start ECF Filing" at bounding box center [426, 513] width 77 height 24
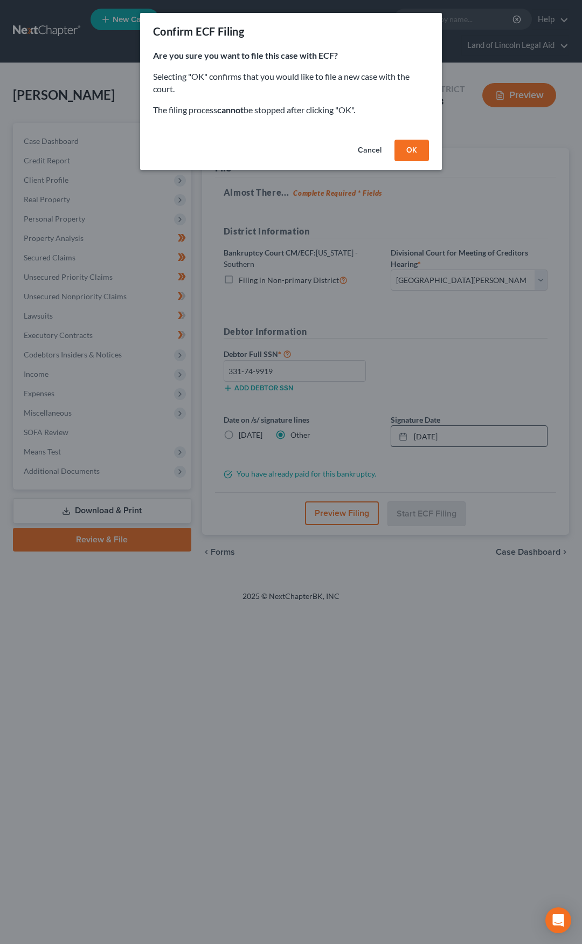
click at [412, 153] on button "OK" at bounding box center [412, 151] width 35 height 22
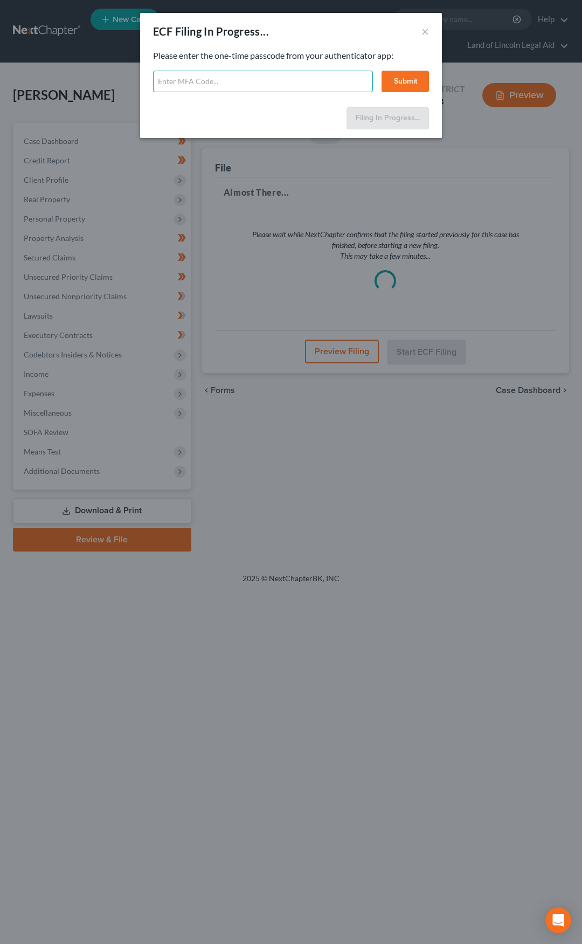
click at [222, 87] on input "text" at bounding box center [263, 82] width 220 height 22
paste input "940099"
type input "940099"
click at [396, 81] on button "Submit" at bounding box center [405, 82] width 47 height 22
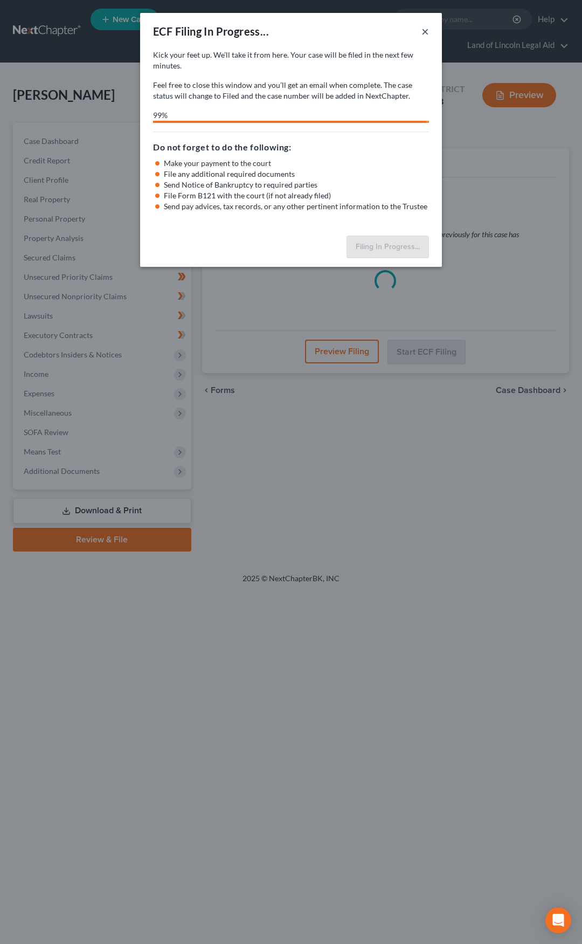
click at [431, 29] on div "ECF Filing In Progress... ×" at bounding box center [291, 31] width 302 height 37
click at [425, 32] on button "×" at bounding box center [426, 31] width 8 height 13
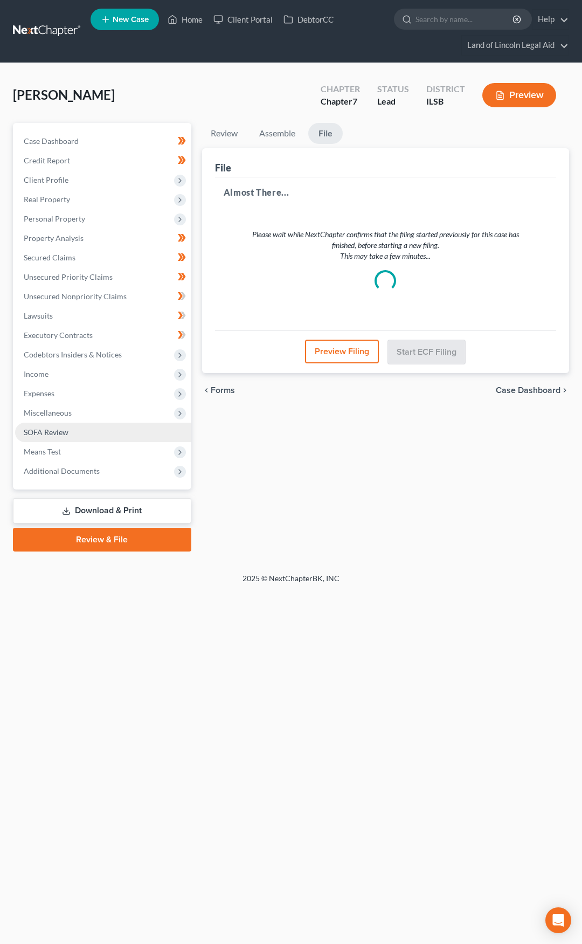
click at [99, 428] on link "SOFA Review" at bounding box center [103, 432] width 176 height 19
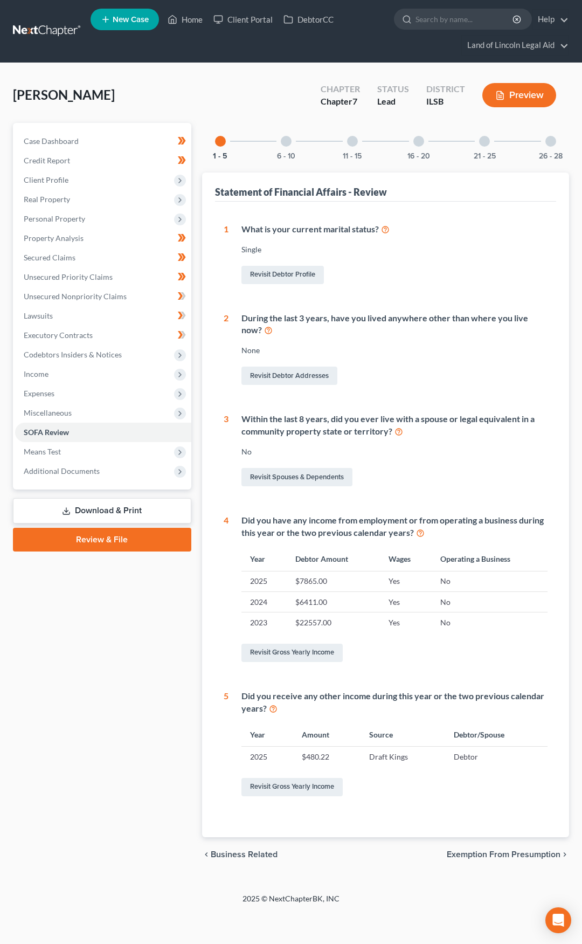
click at [291, 143] on div at bounding box center [286, 141] width 11 height 11
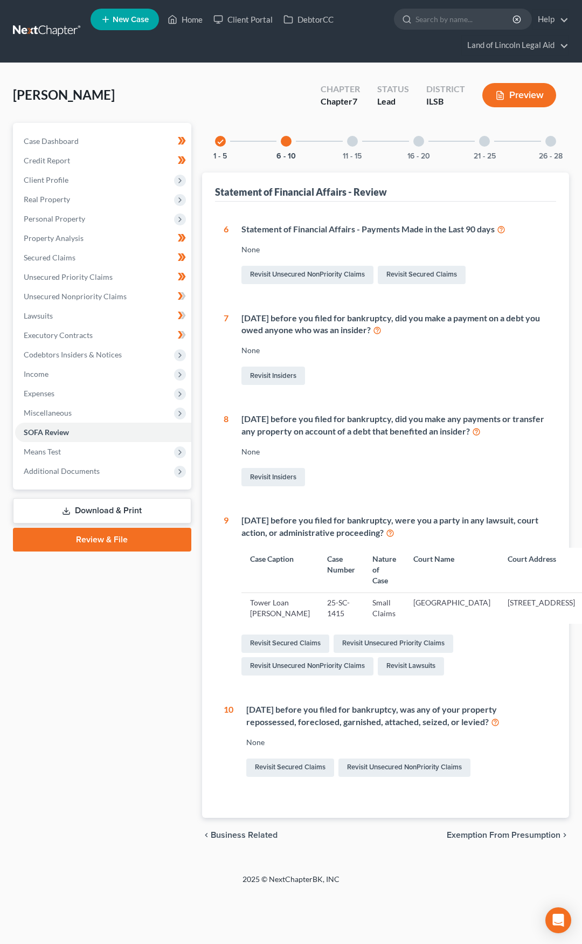
click at [349, 139] on div at bounding box center [352, 141] width 11 height 11
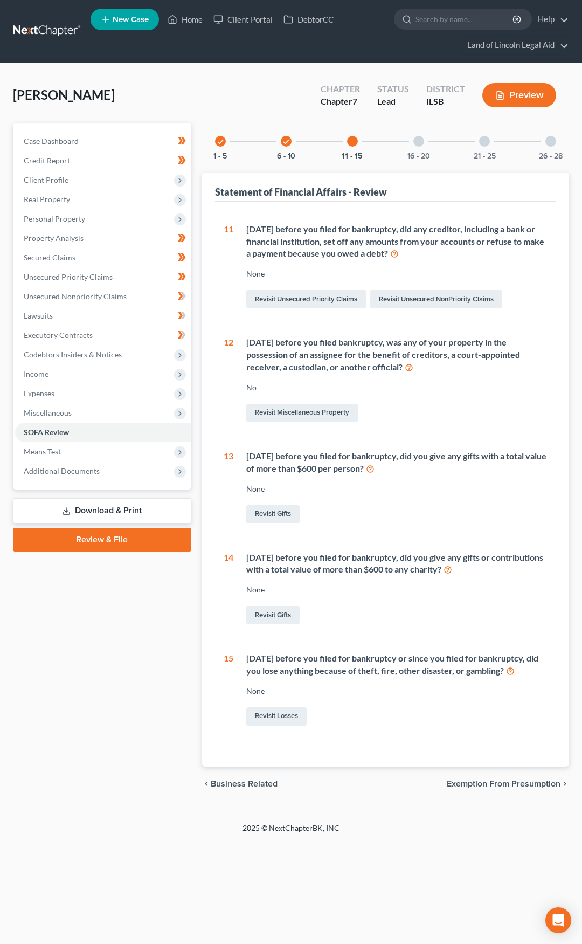
click at [419, 140] on div at bounding box center [419, 141] width 11 height 11
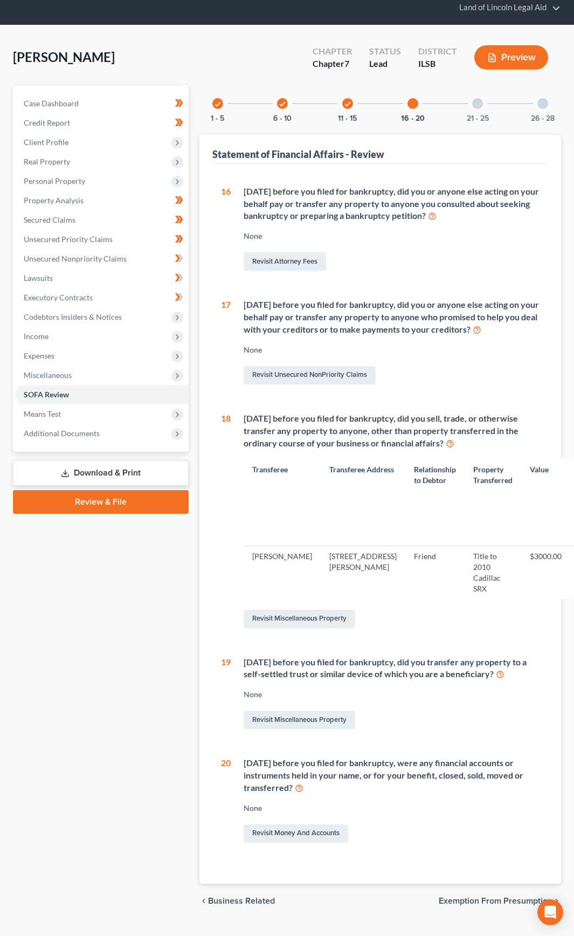
scroll to position [54, 0]
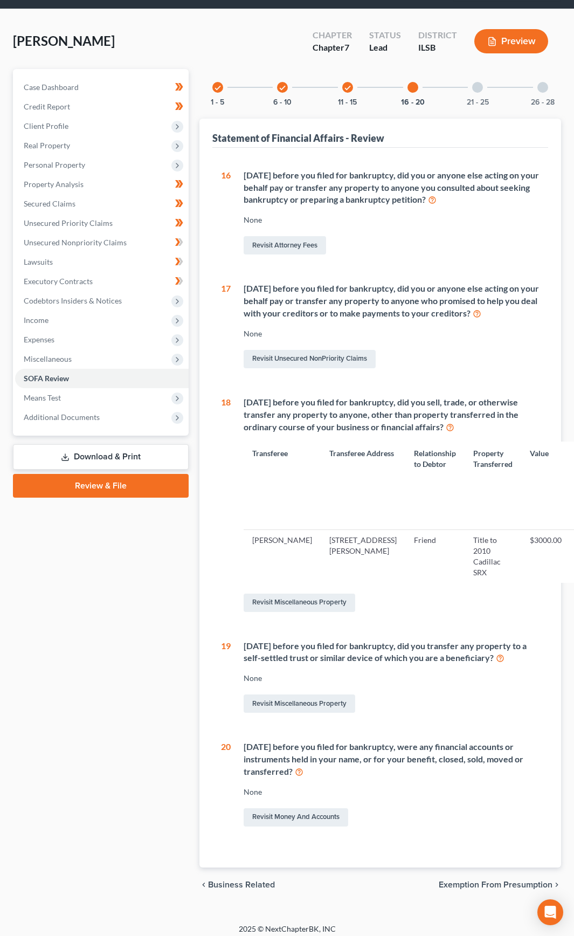
click at [481, 89] on div at bounding box center [477, 87] width 11 height 11
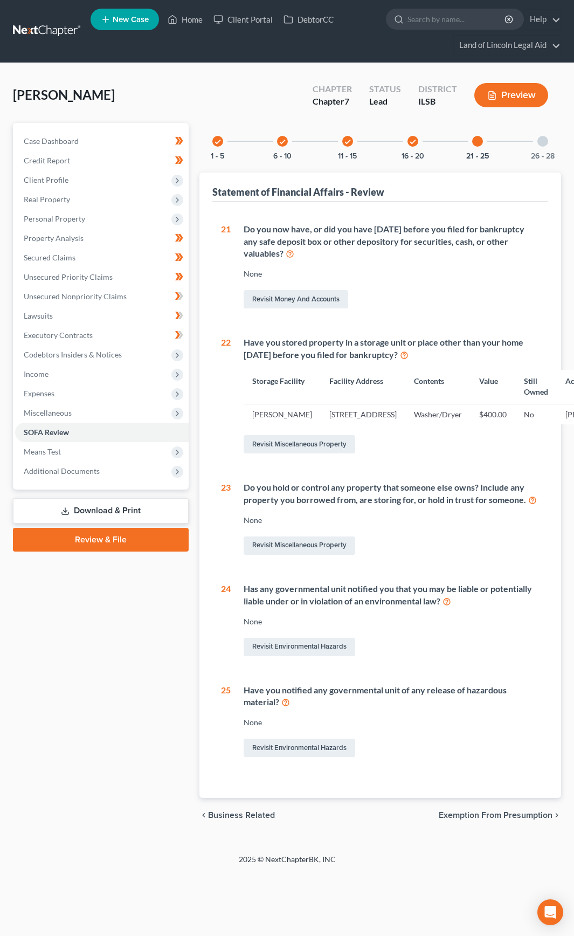
scroll to position [8, 0]
click at [56, 23] on link at bounding box center [47, 31] width 69 height 19
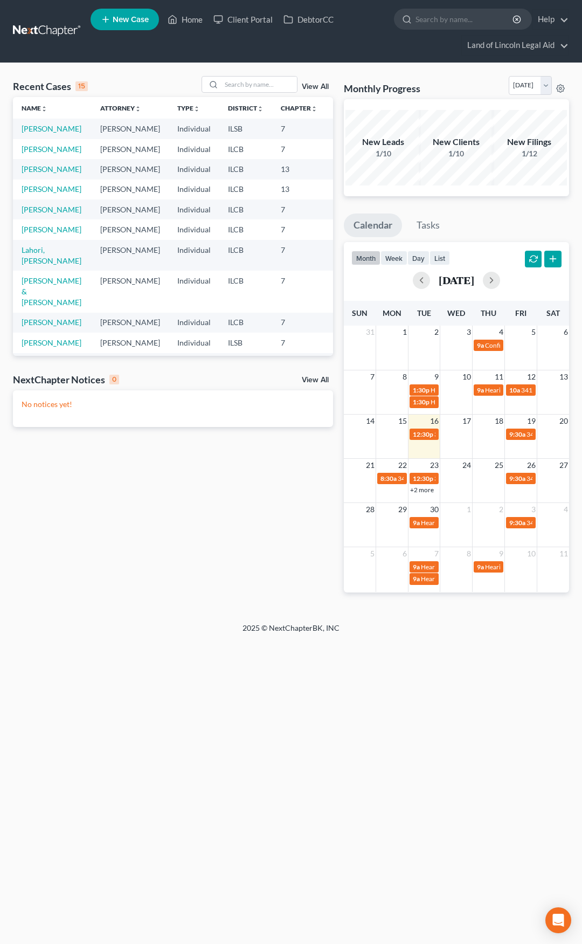
click at [38, 24] on link at bounding box center [47, 31] width 69 height 19
click at [46, 33] on link at bounding box center [47, 31] width 69 height 19
